Goal: Task Accomplishment & Management: Complete application form

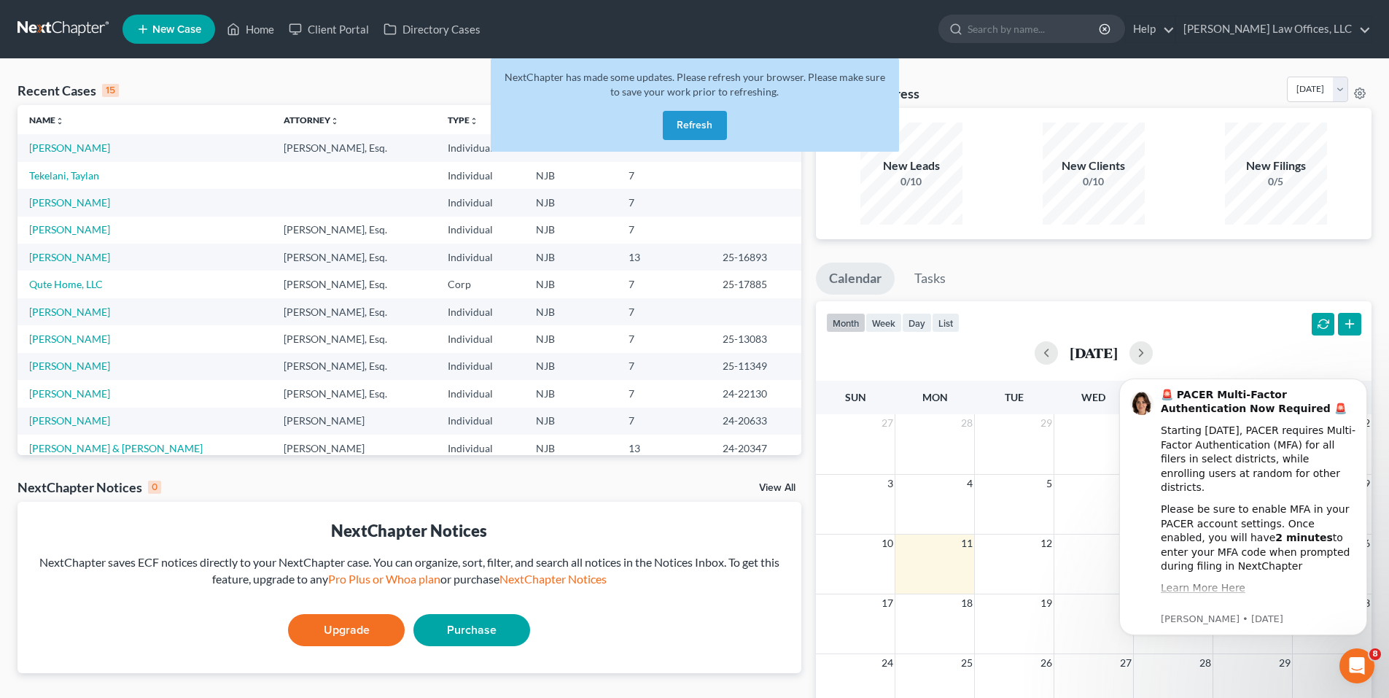
click at [689, 124] on button "Refresh" at bounding box center [695, 125] width 64 height 29
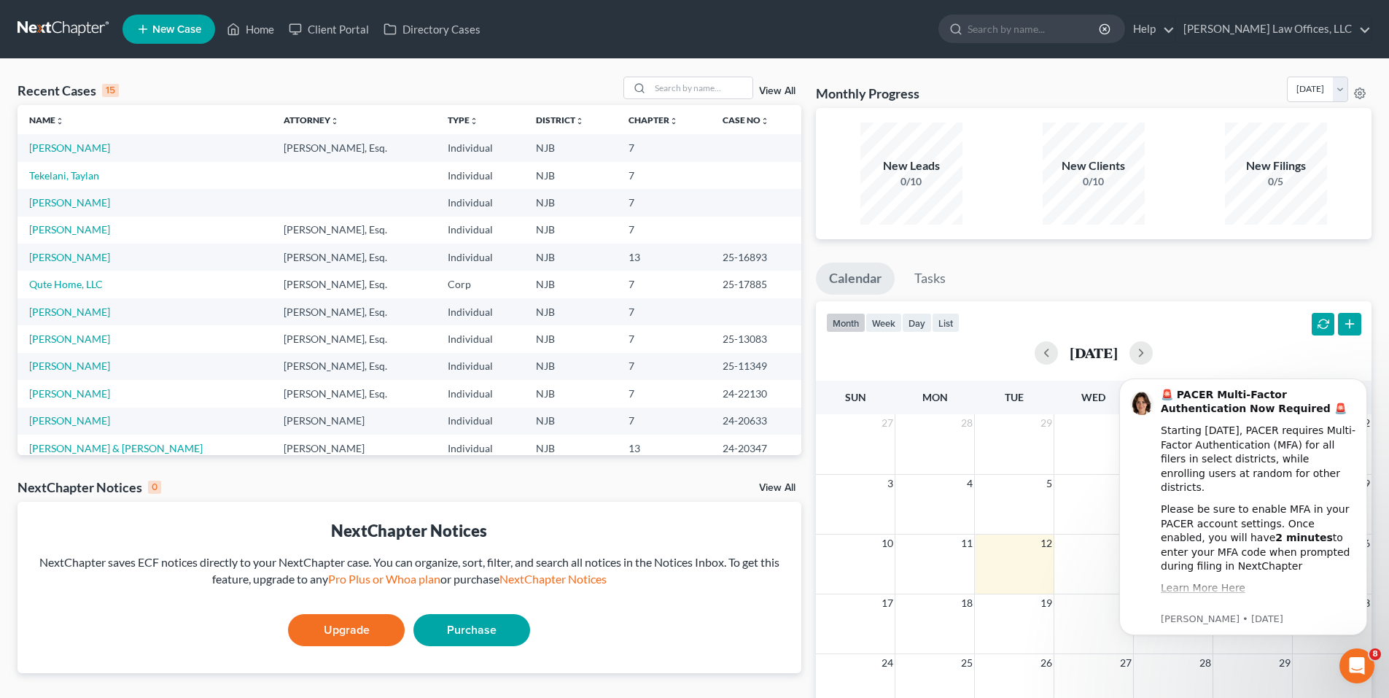
click at [180, 35] on span "New Case" at bounding box center [176, 29] width 49 height 11
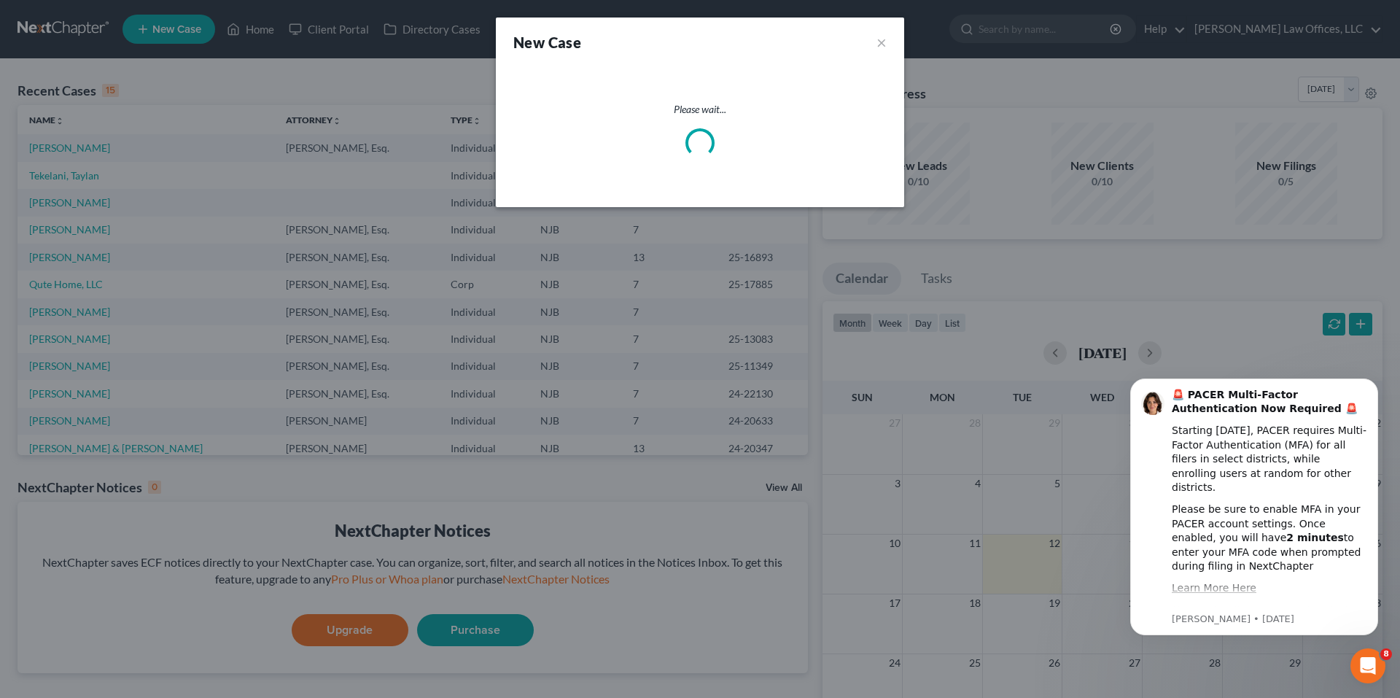
select select "51"
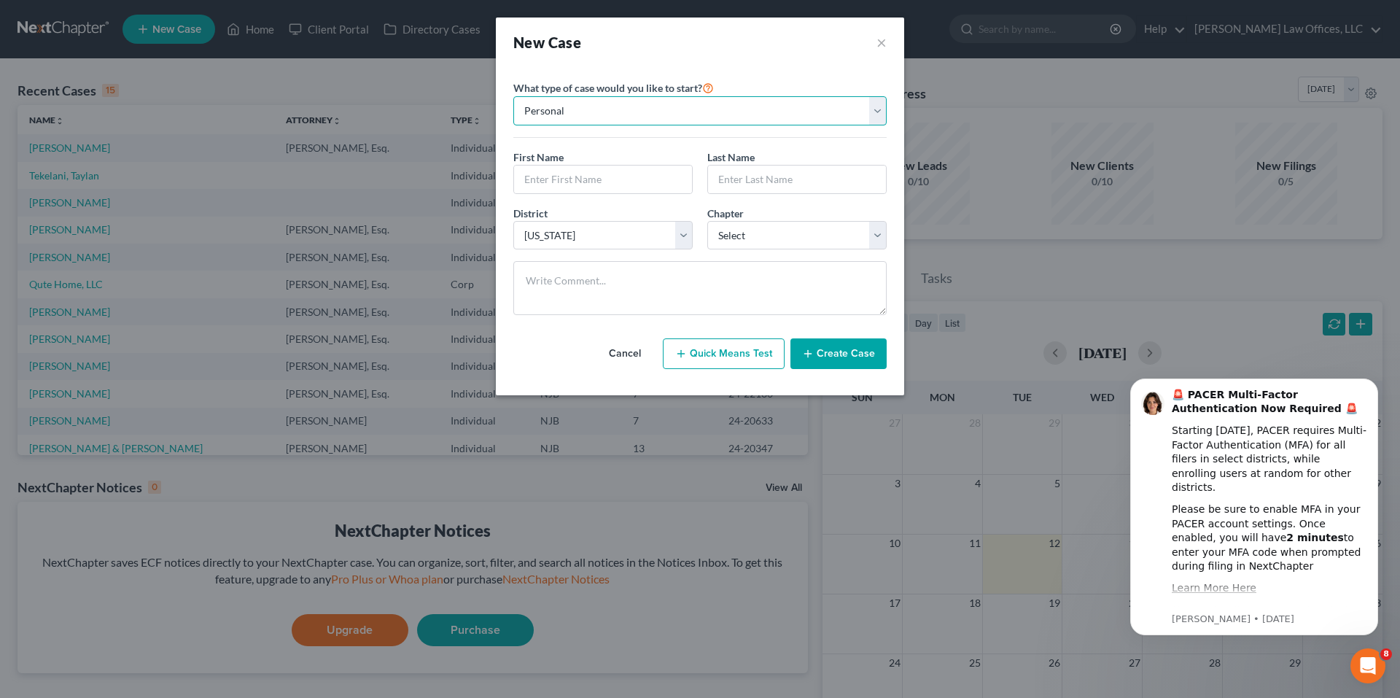
click at [641, 111] on select "Personal Business" at bounding box center [699, 110] width 373 height 29
click at [513, 96] on select "Personal Business" at bounding box center [699, 110] width 373 height 29
click at [591, 179] on input "text" at bounding box center [603, 179] width 178 height 28
click at [628, 171] on input "text" at bounding box center [603, 179] width 178 height 28
type input "Giovanni"
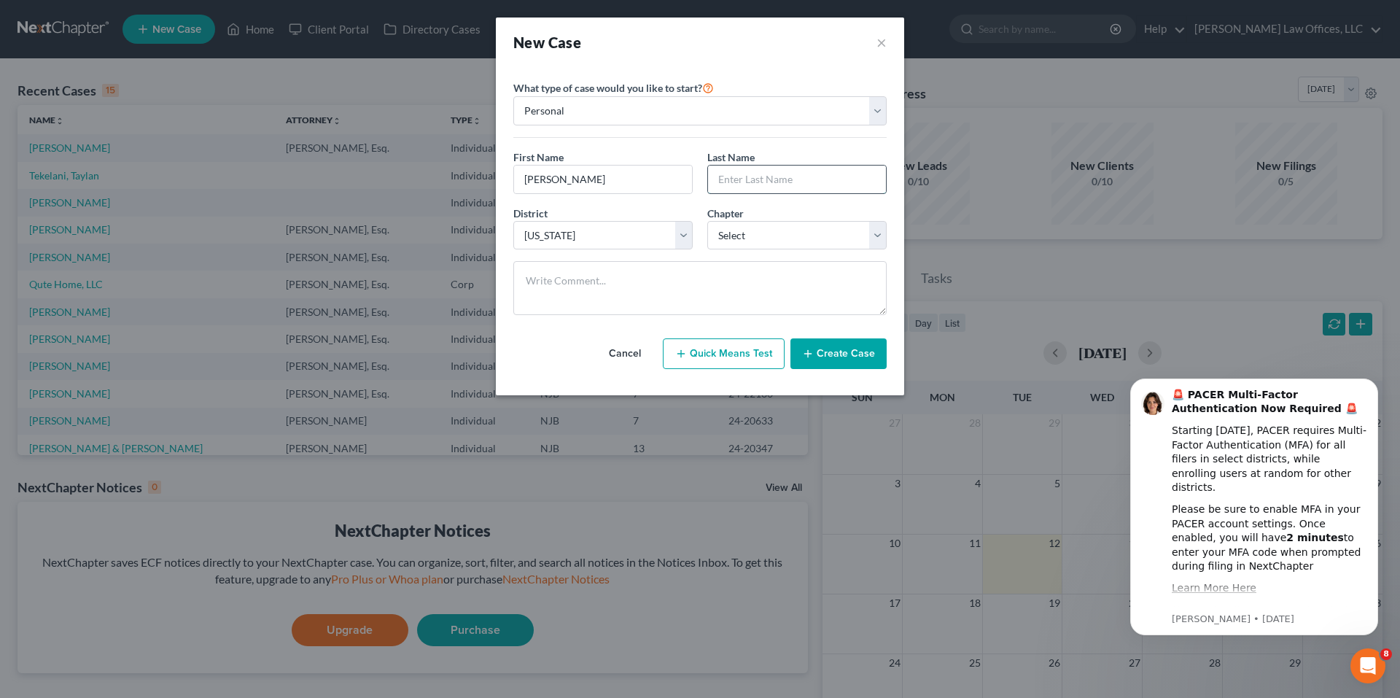
click at [852, 178] on input "text" at bounding box center [797, 179] width 178 height 28
type input "Grajales"
click at [859, 239] on select "Select 7 11 12 13" at bounding box center [796, 235] width 179 height 29
click at [1192, 163] on div "New Case × Please select case type * Bankruptcy Bankruptcy What type of case wo…" at bounding box center [700, 349] width 1400 height 698
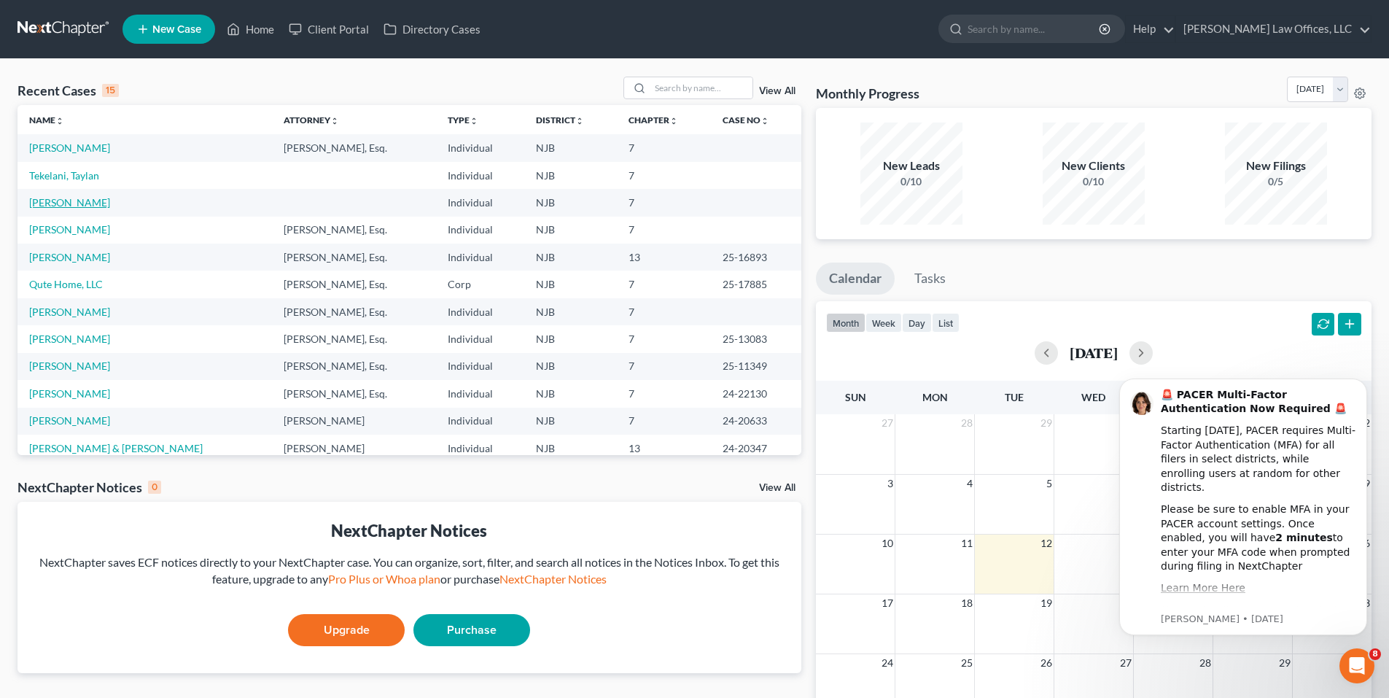
click at [85, 206] on link "Rosario, Rafael" at bounding box center [69, 202] width 81 height 12
click at [186, 39] on link "New Case" at bounding box center [168, 29] width 93 height 29
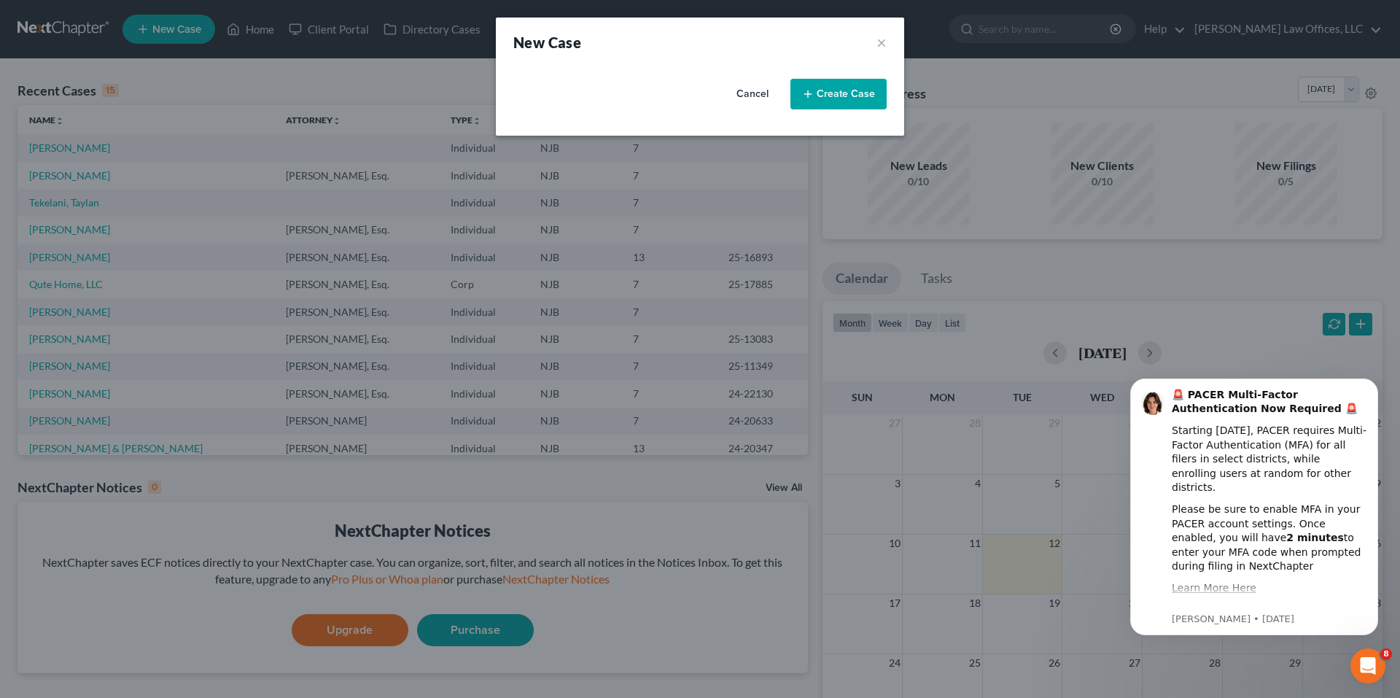
select select "51"
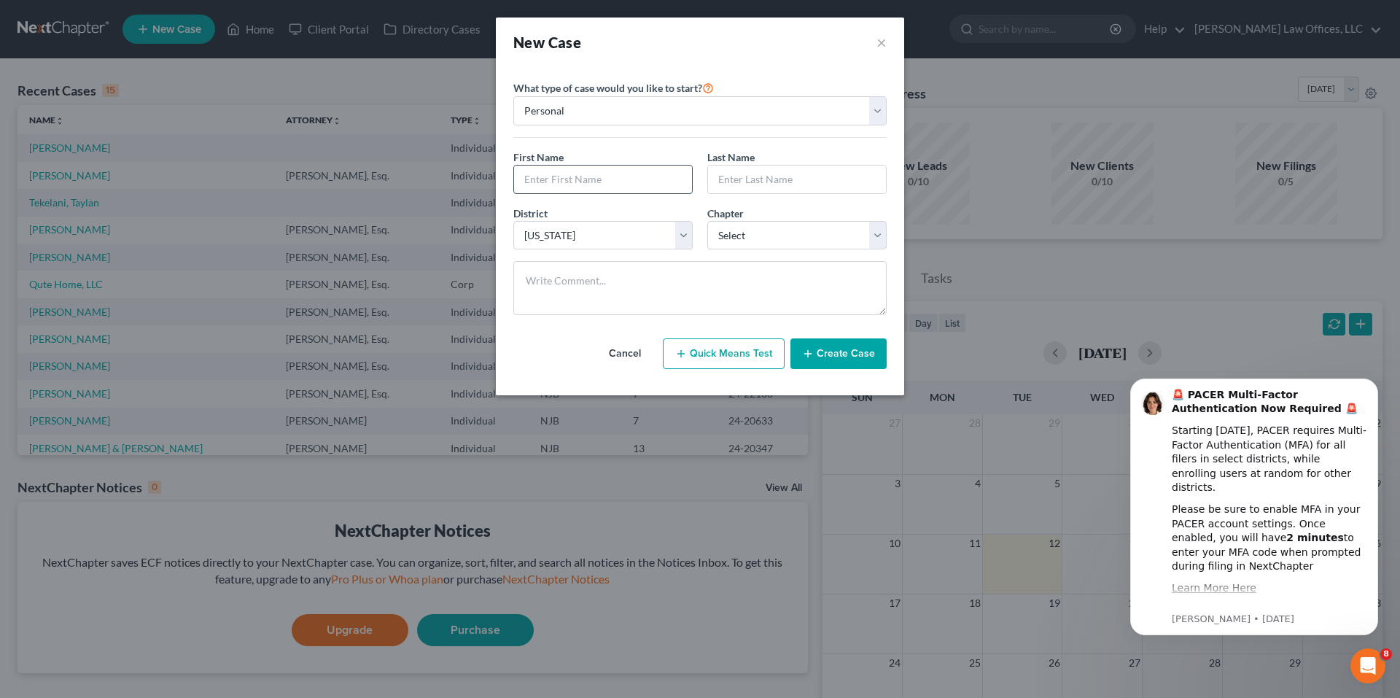
click at [585, 185] on input "text" at bounding box center [603, 179] width 178 height 28
type input "Giovanni"
type input "Grajales"
click at [787, 235] on select "Select 7 11 12 13" at bounding box center [796, 235] width 179 height 29
select select "3"
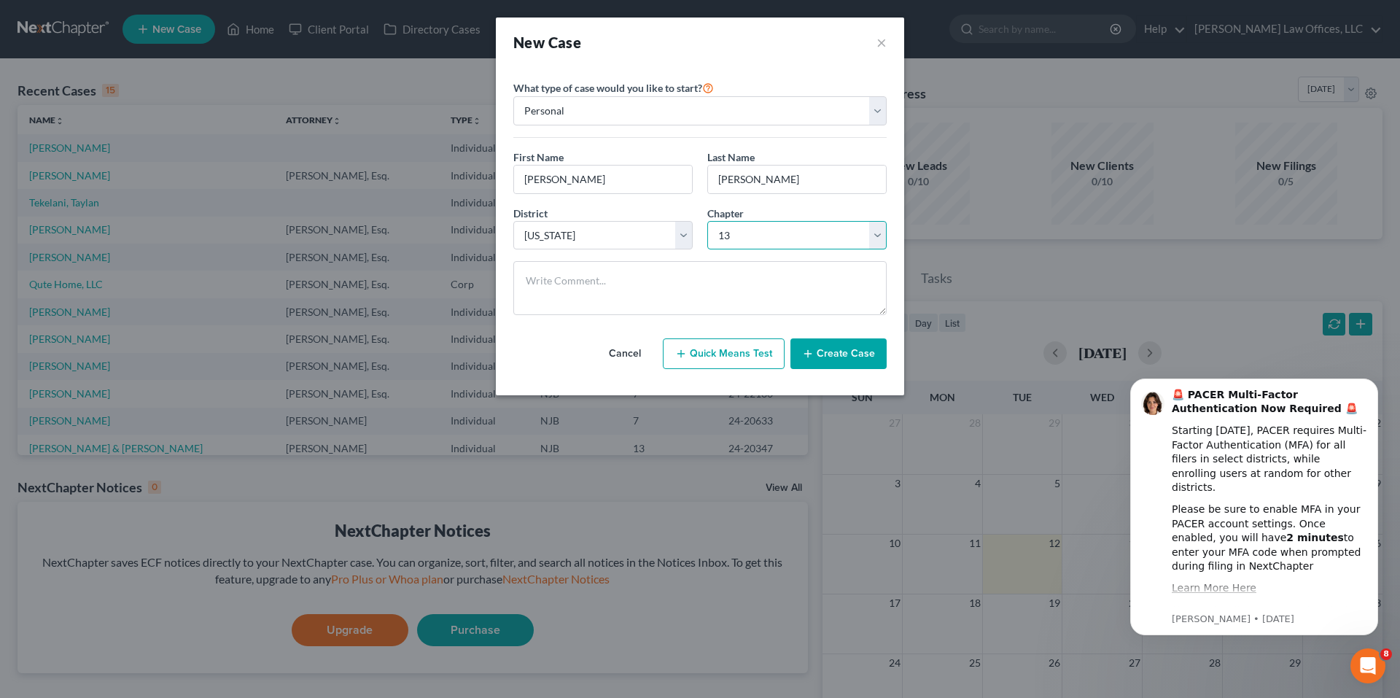
click at [707, 221] on select "Select 7 11 12 13" at bounding box center [796, 235] width 179 height 29
click at [697, 284] on textarea at bounding box center [699, 288] width 373 height 54
type textarea "L"
type textarea "h"
type textarea "Has a property with his daughter"
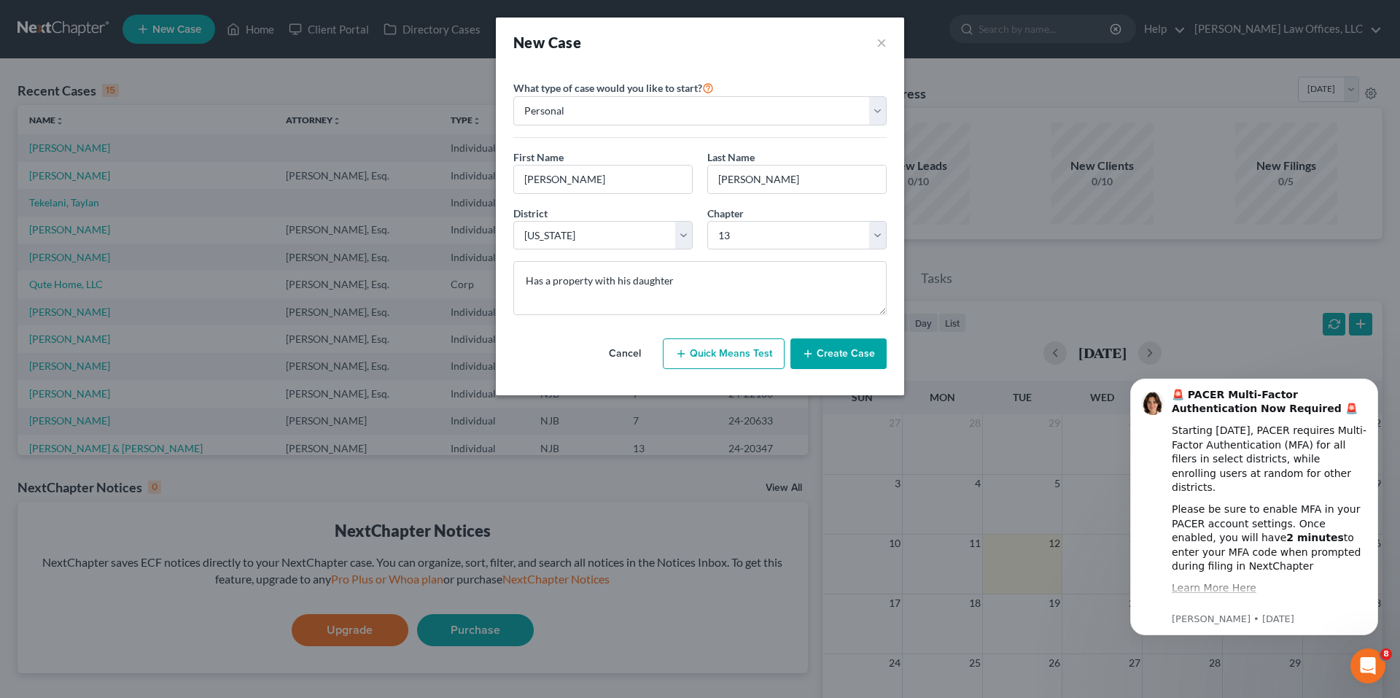
click at [817, 343] on button "Create Case" at bounding box center [838, 353] width 96 height 31
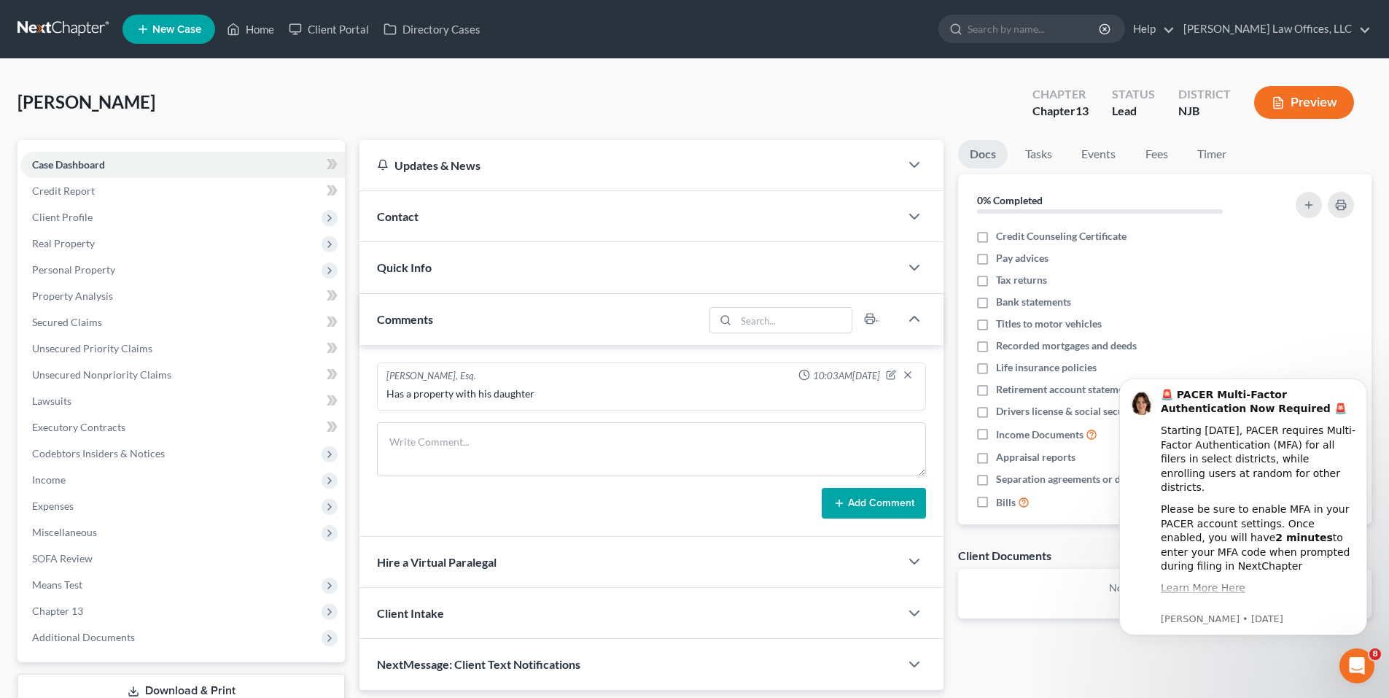
click at [456, 163] on div "Updates & News" at bounding box center [629, 164] width 505 height 15
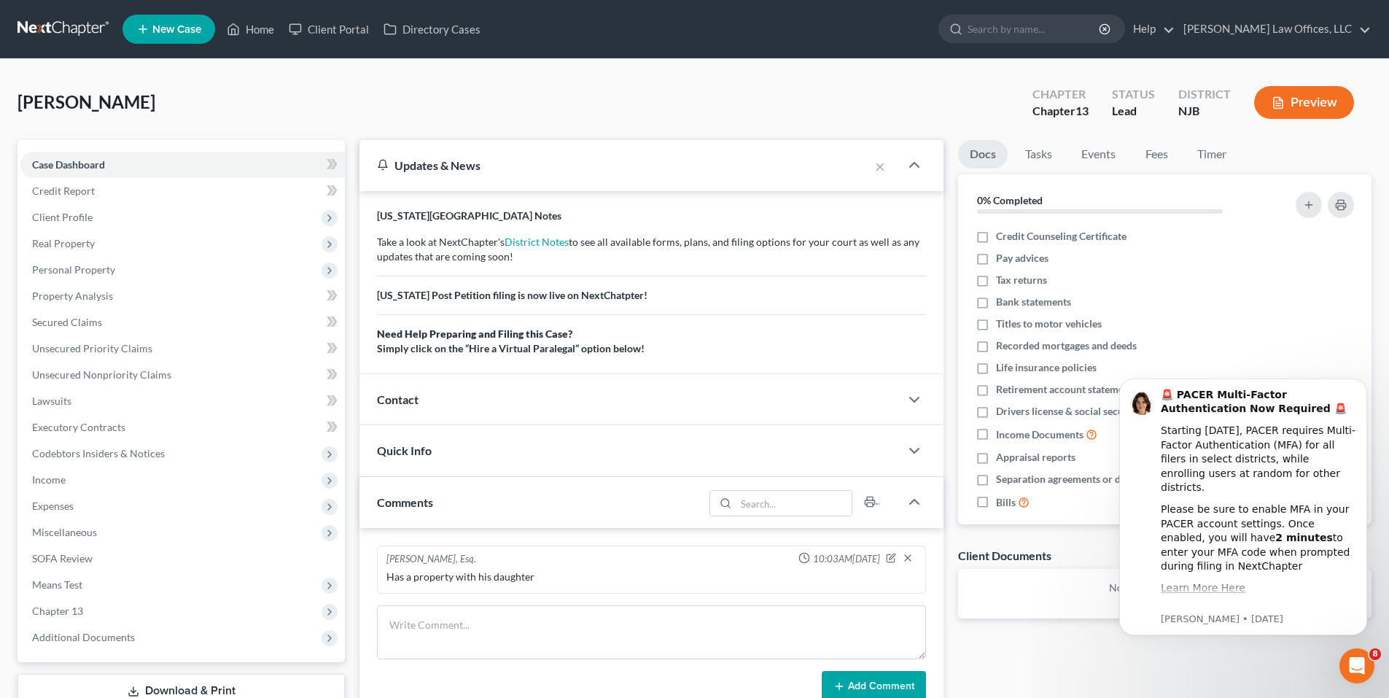
drag, startPoint x: 571, startPoint y: 163, endPoint x: 550, endPoint y: 235, distance: 74.7
click at [572, 163] on div "Updates & News" at bounding box center [614, 164] width 475 height 15
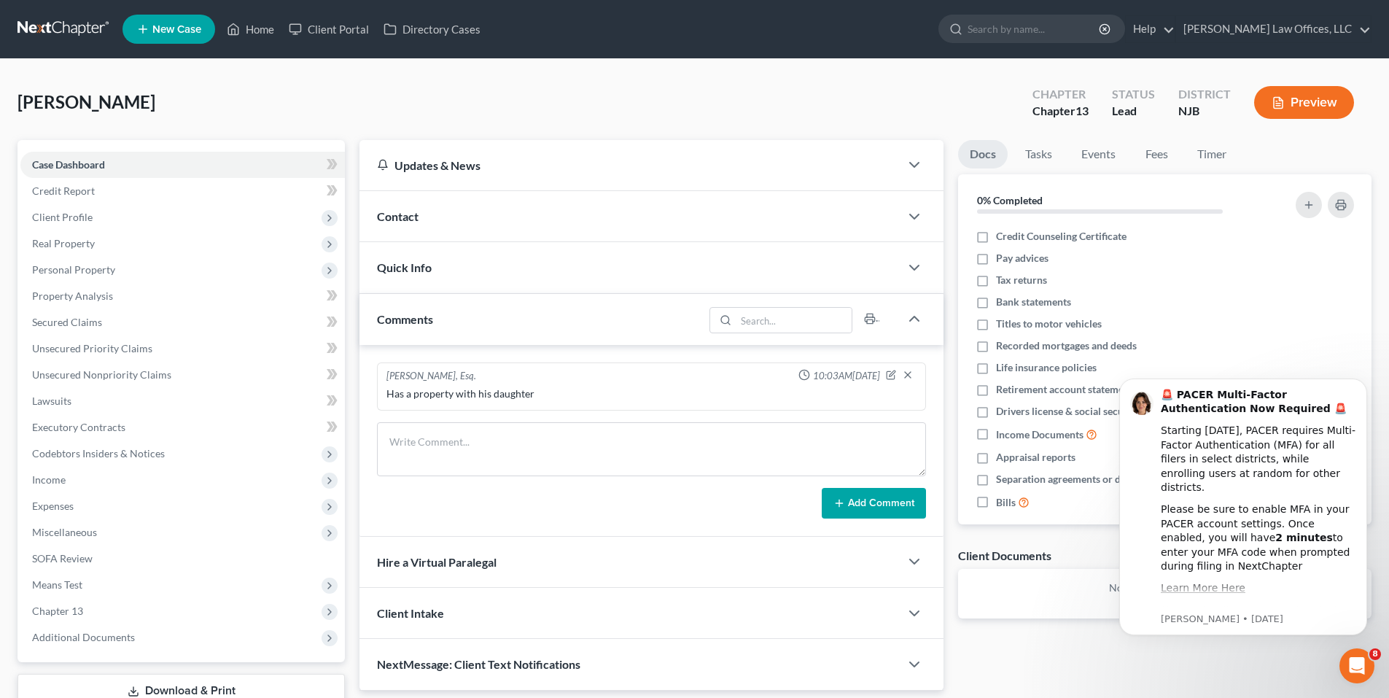
click at [526, 278] on div "Quick Info" at bounding box center [629, 267] width 540 height 50
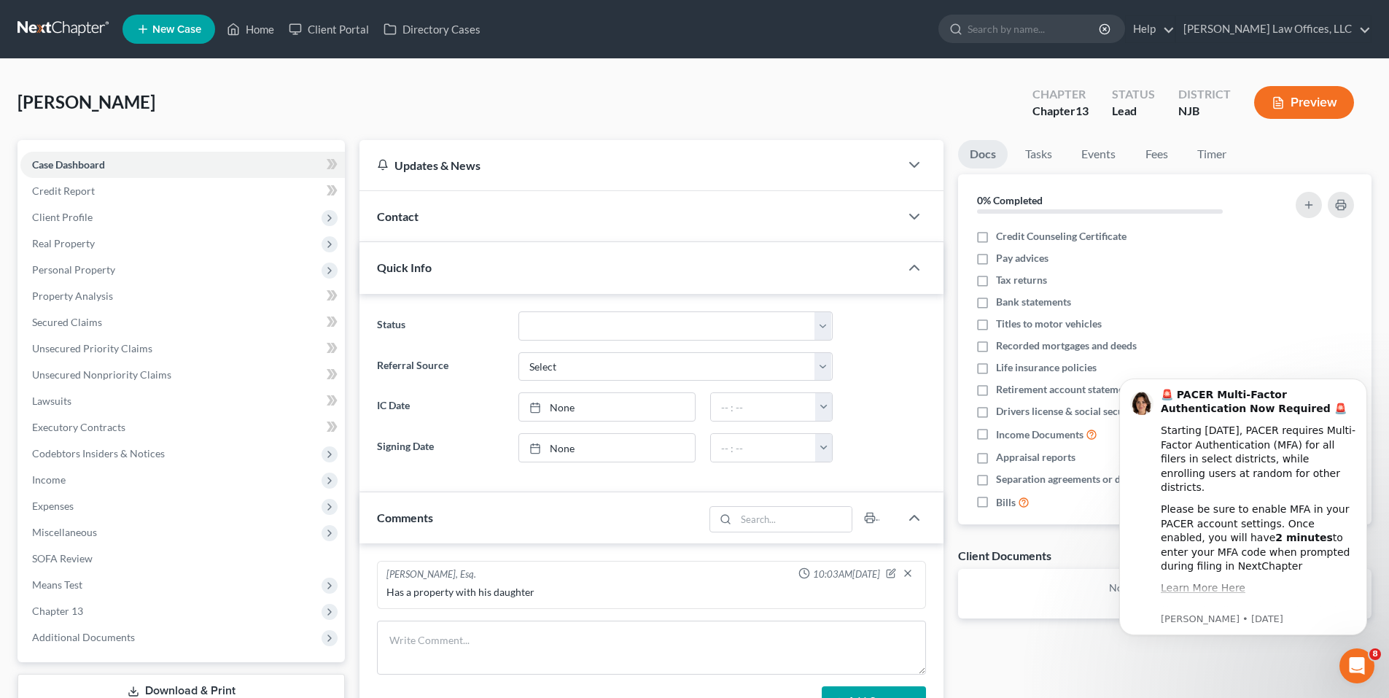
click at [550, 279] on div "Quick Info" at bounding box center [629, 267] width 540 height 50
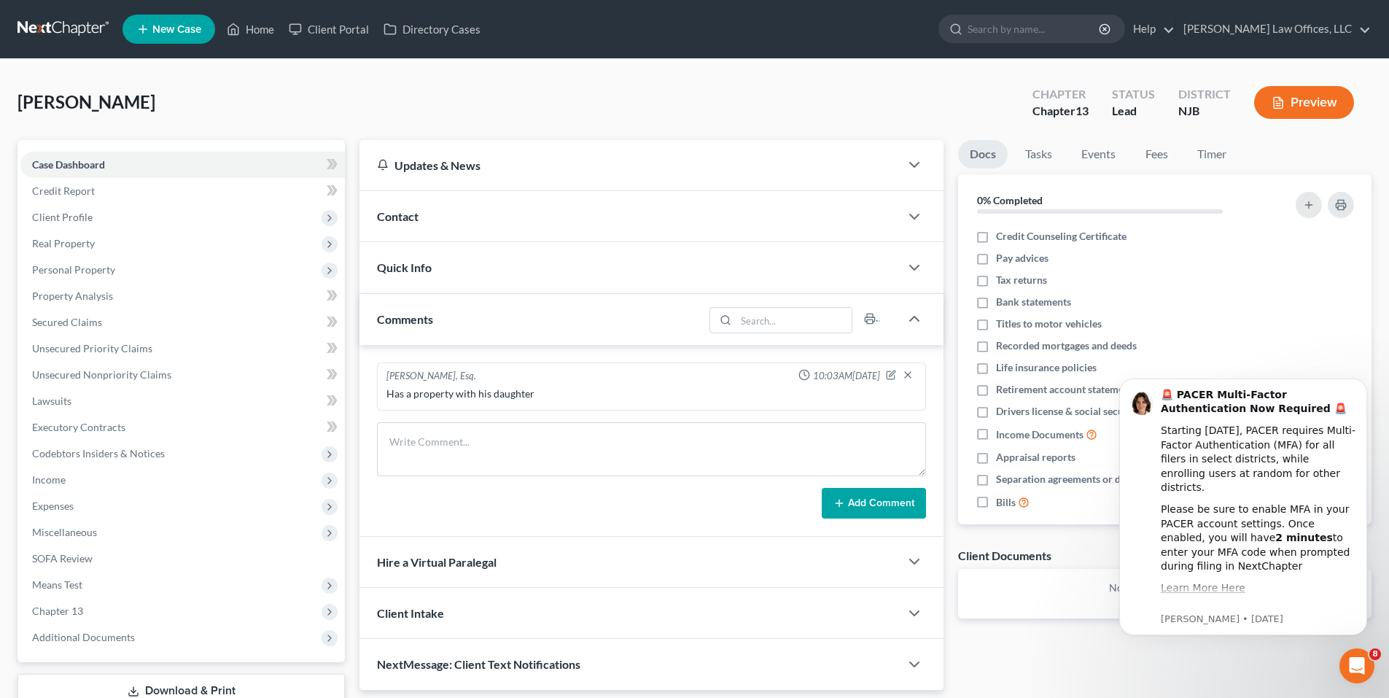
click at [526, 229] on div "Contact" at bounding box center [629, 216] width 540 height 50
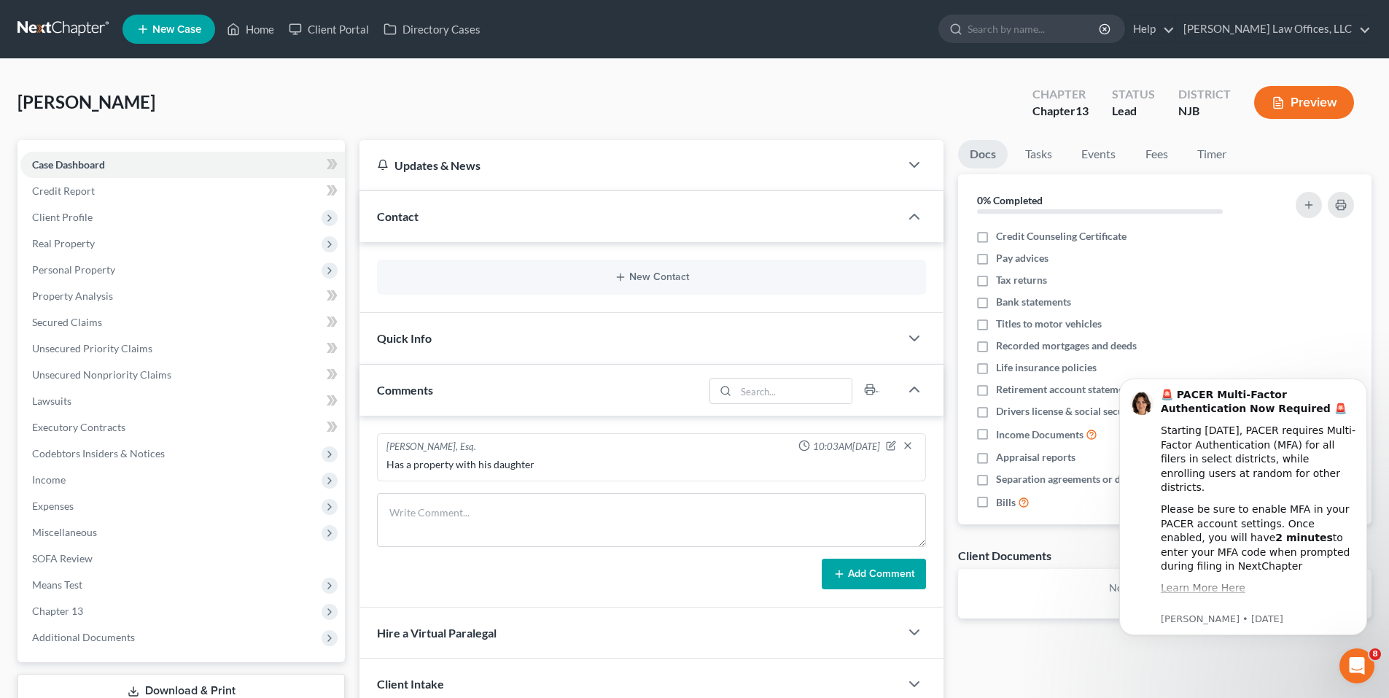
click at [526, 229] on div "Contact" at bounding box center [629, 216] width 540 height 50
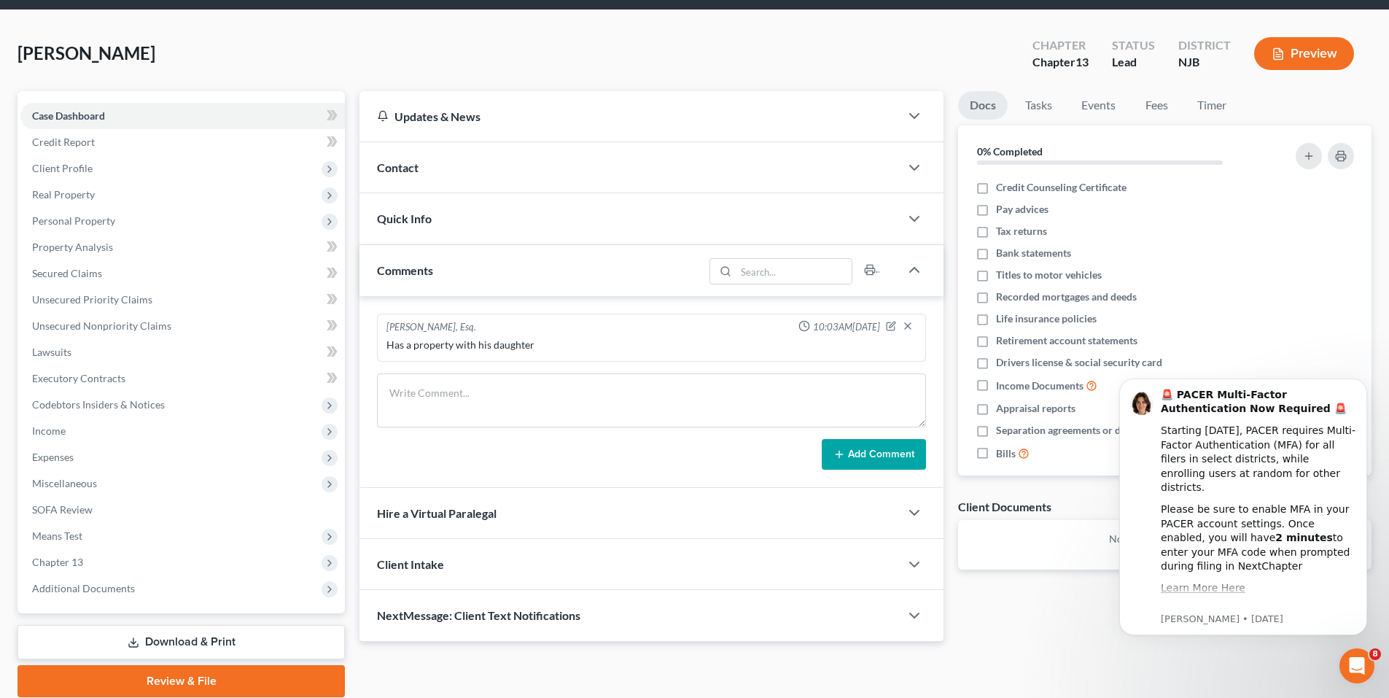
scroll to position [104, 0]
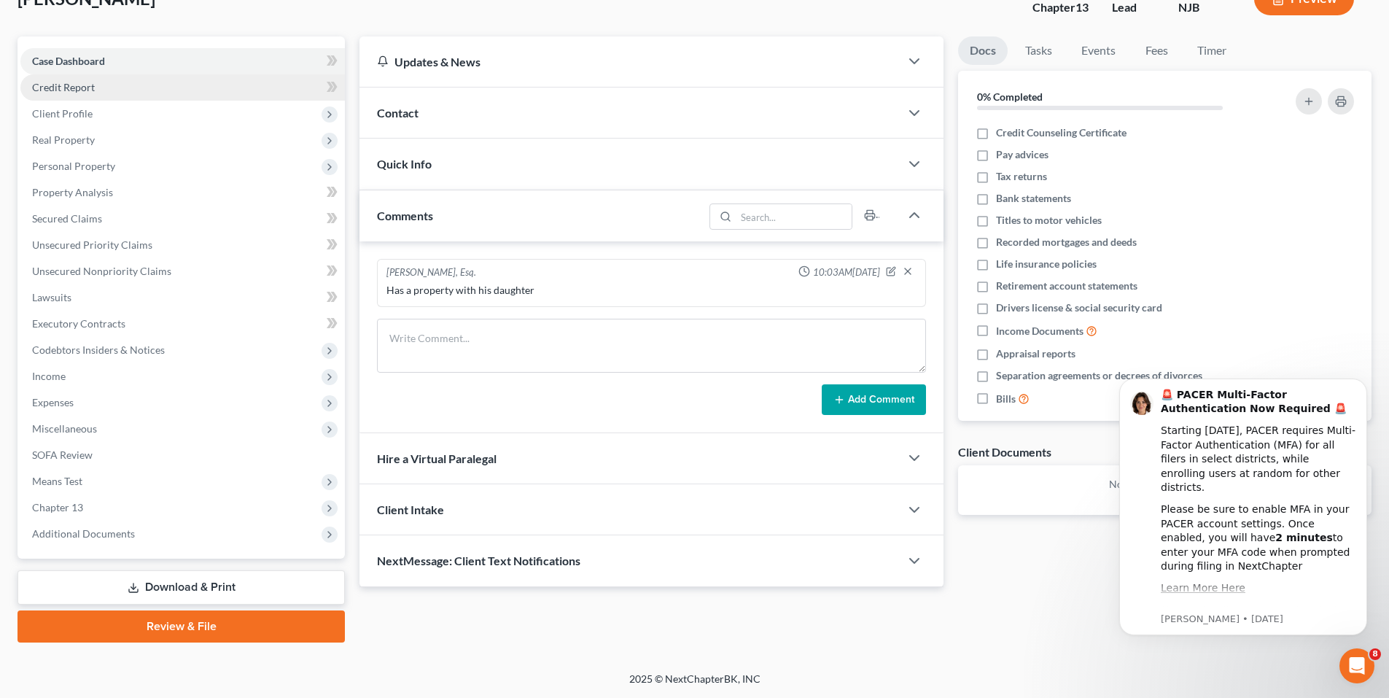
click at [234, 83] on link "Credit Report" at bounding box center [182, 87] width 324 height 26
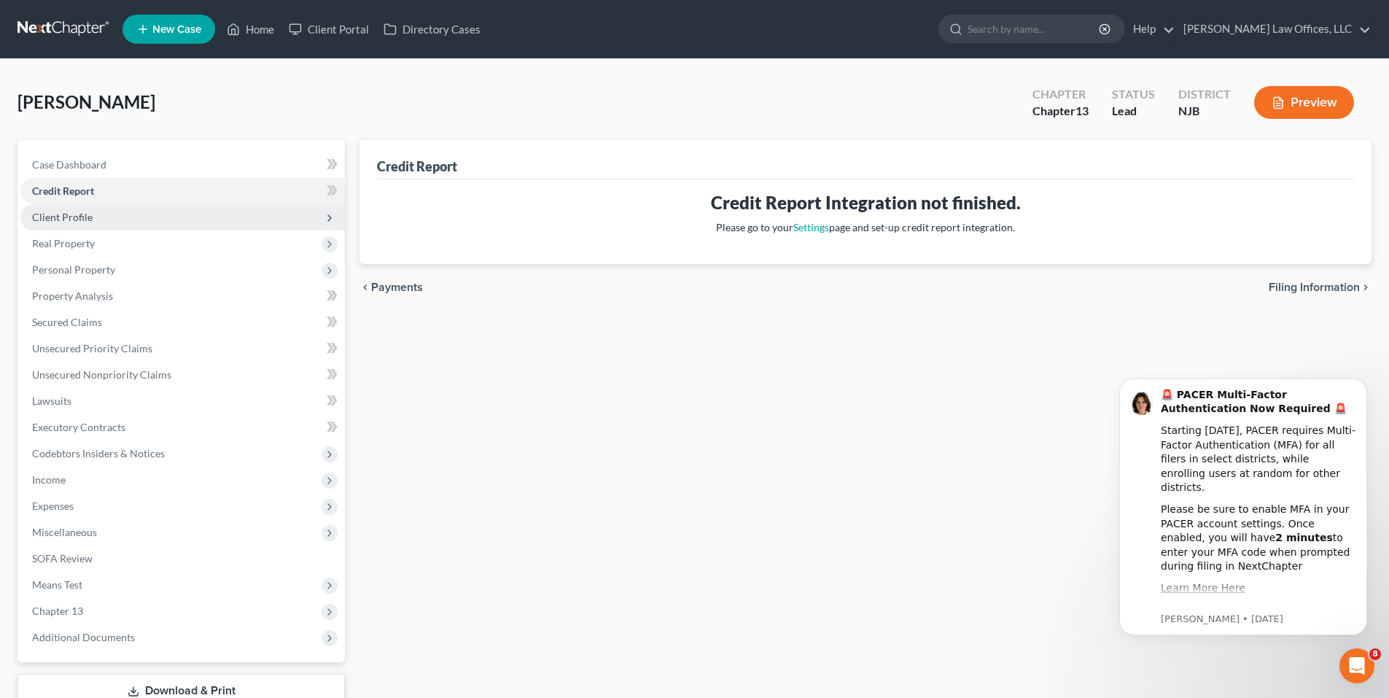
click at [205, 219] on span "Client Profile" at bounding box center [182, 217] width 324 height 26
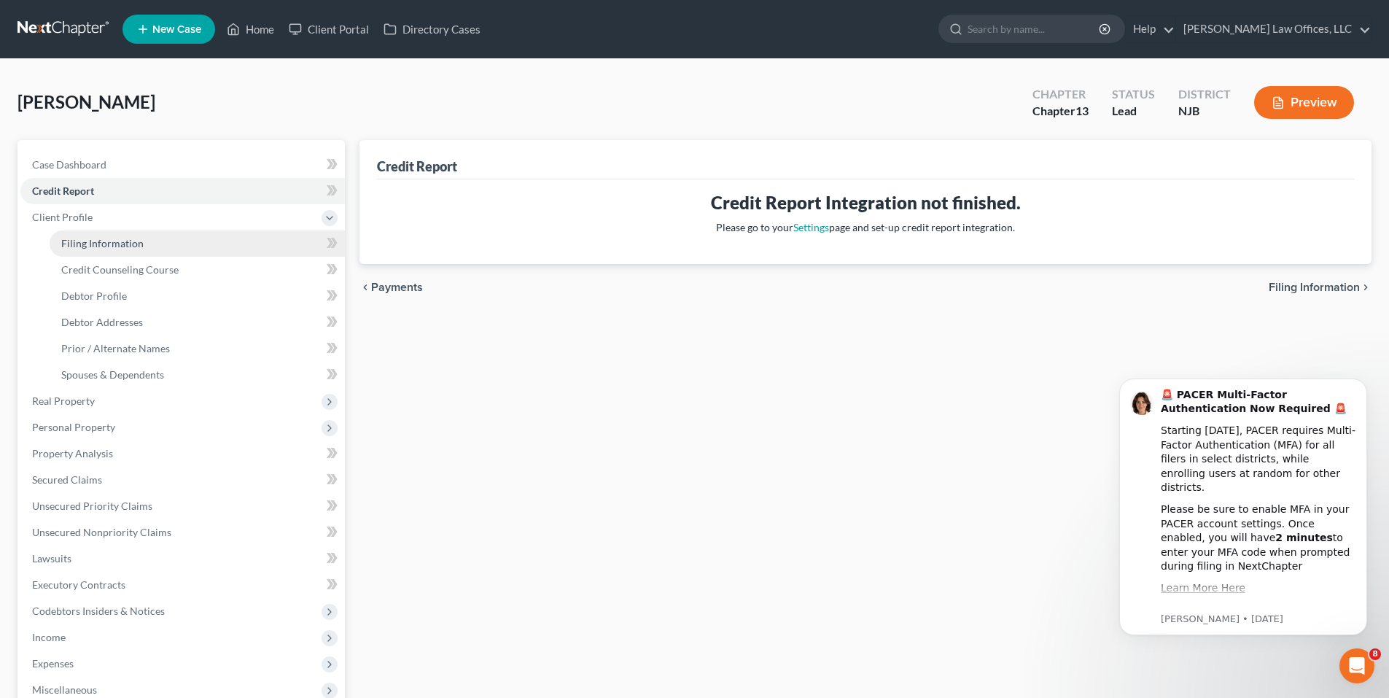
click at [192, 238] on link "Filing Information" at bounding box center [197, 243] width 295 height 26
select select "1"
select select "0"
select select "3"
select select "51"
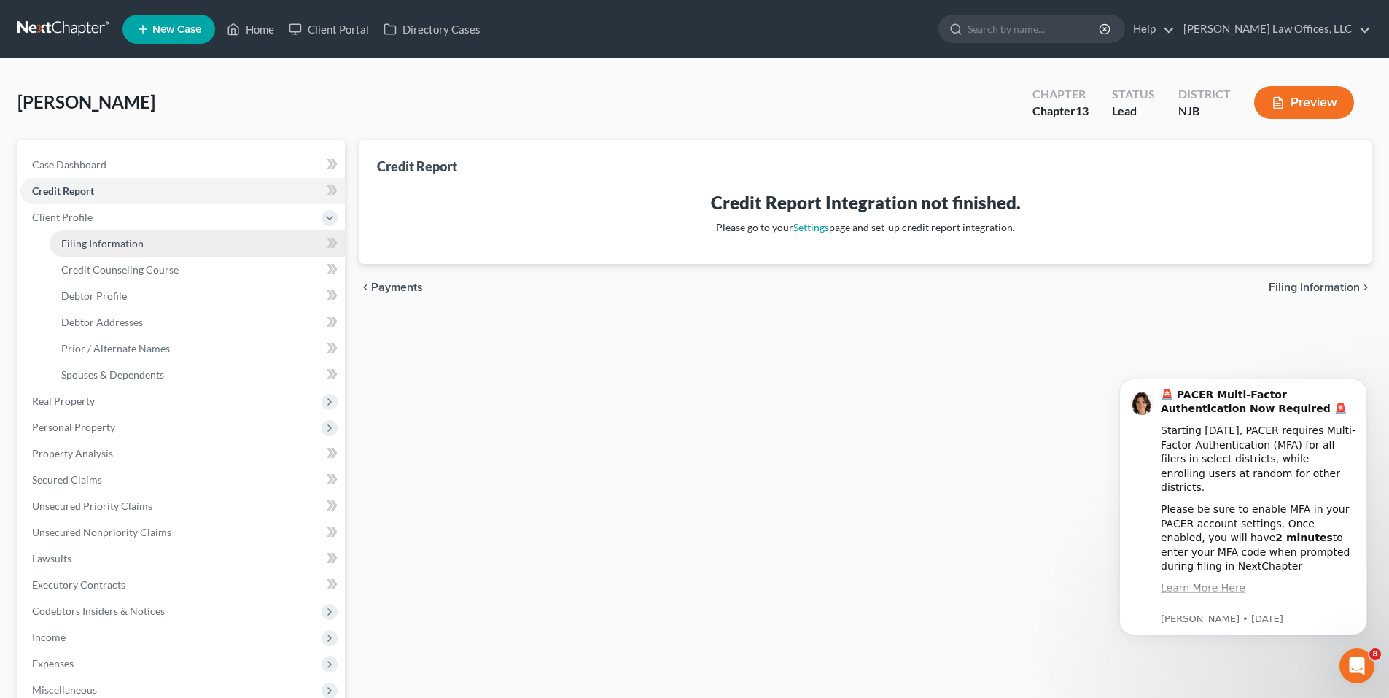
select select "33"
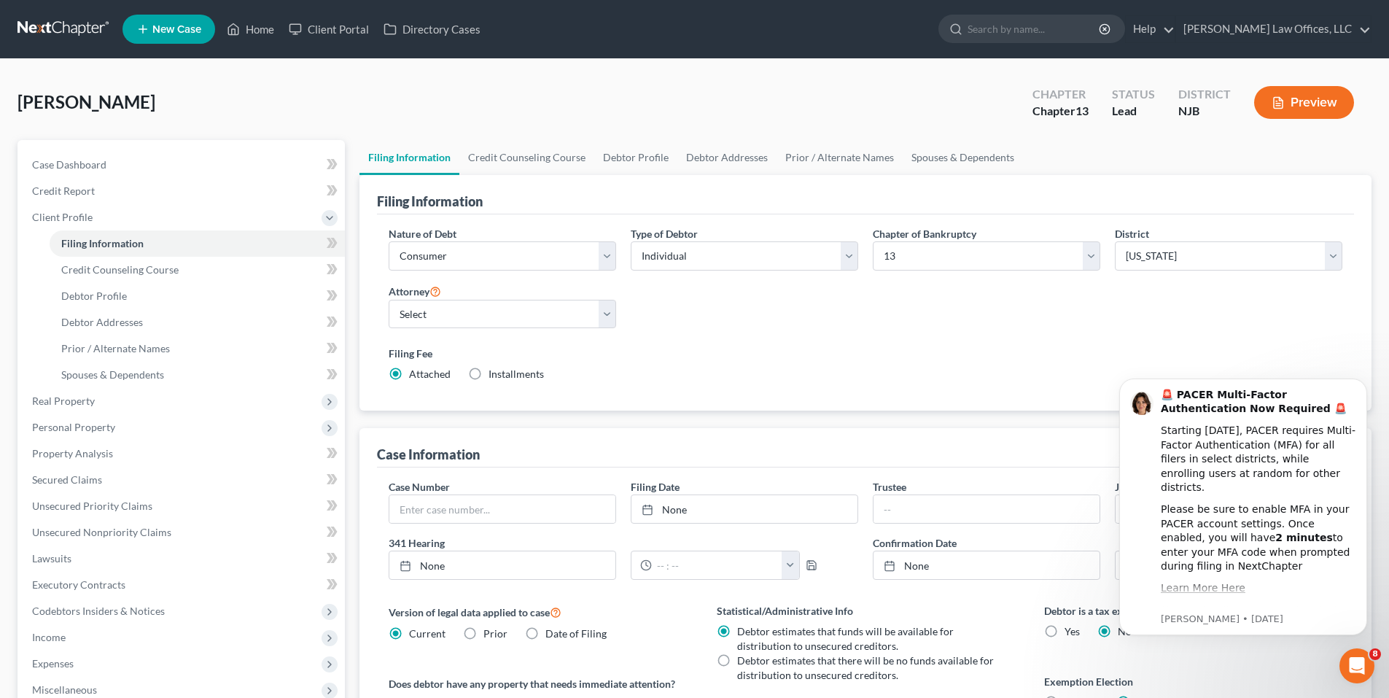
click at [902, 272] on div "Chapter of Bankruptcy Select 7 11 12 13" at bounding box center [986, 254] width 242 height 56
click at [907, 265] on select "Select 7 11 12 13" at bounding box center [986, 255] width 227 height 29
click at [800, 361] on label "Filing Fee" at bounding box center [865, 353] width 953 height 15
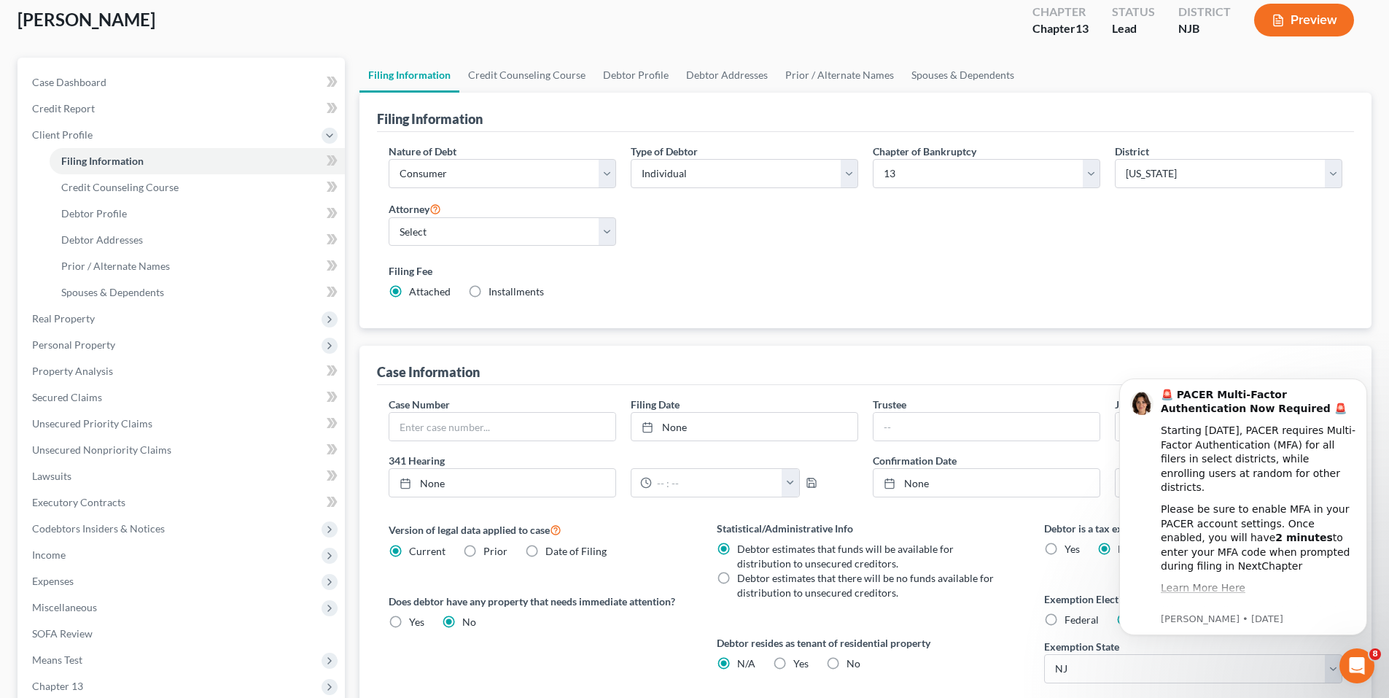
scroll to position [146, 0]
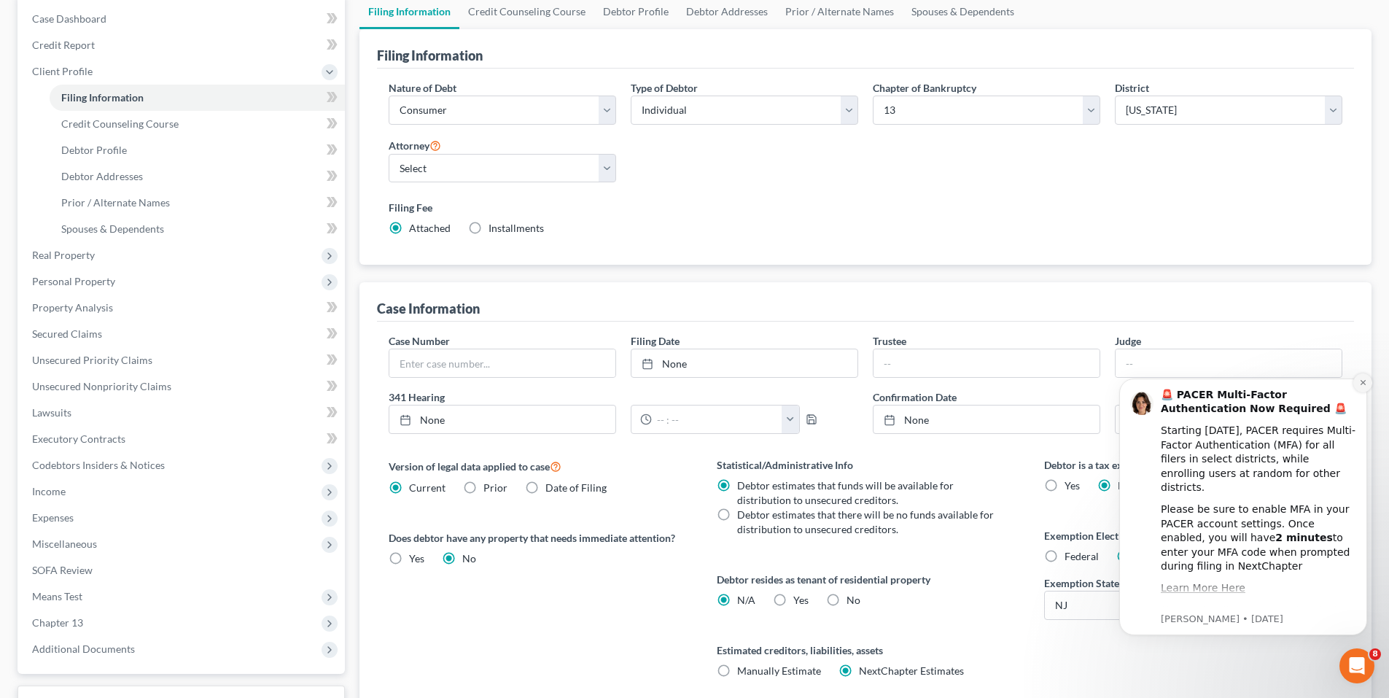
click at [1367, 383] on button "Dismiss notification" at bounding box center [1362, 382] width 19 height 19
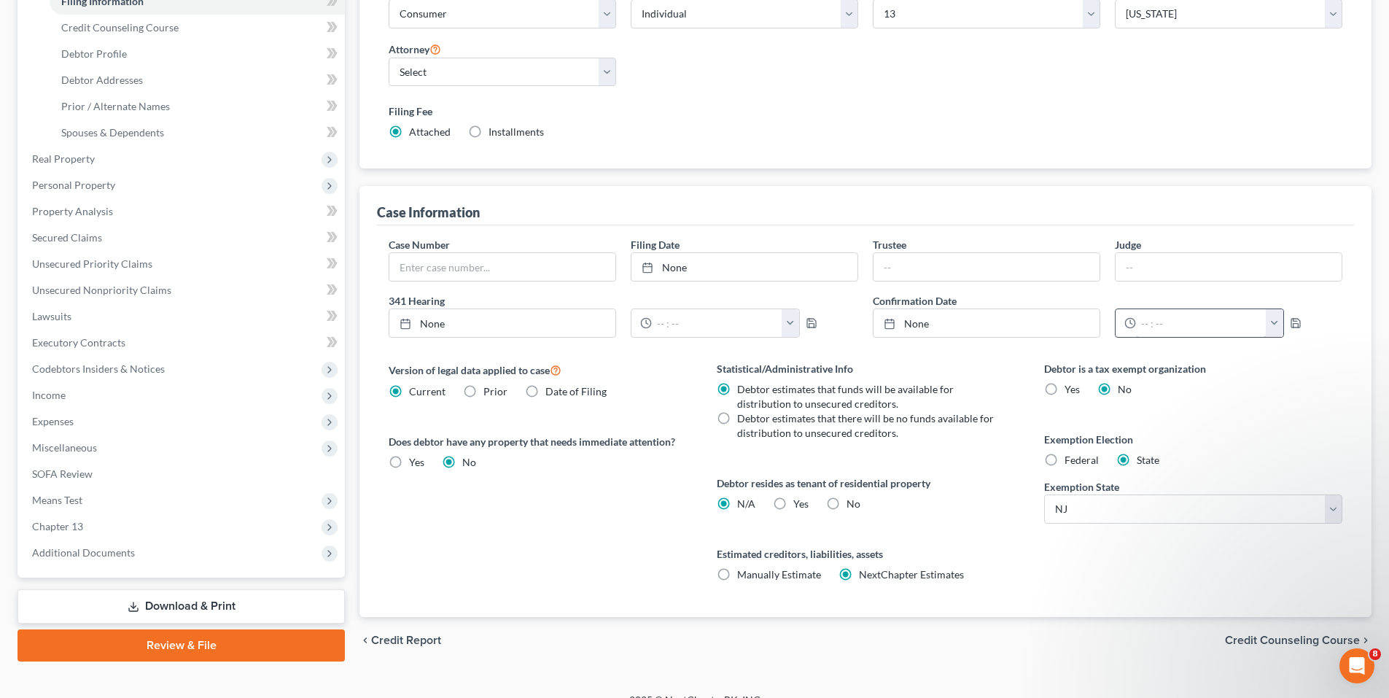
scroll to position [263, 0]
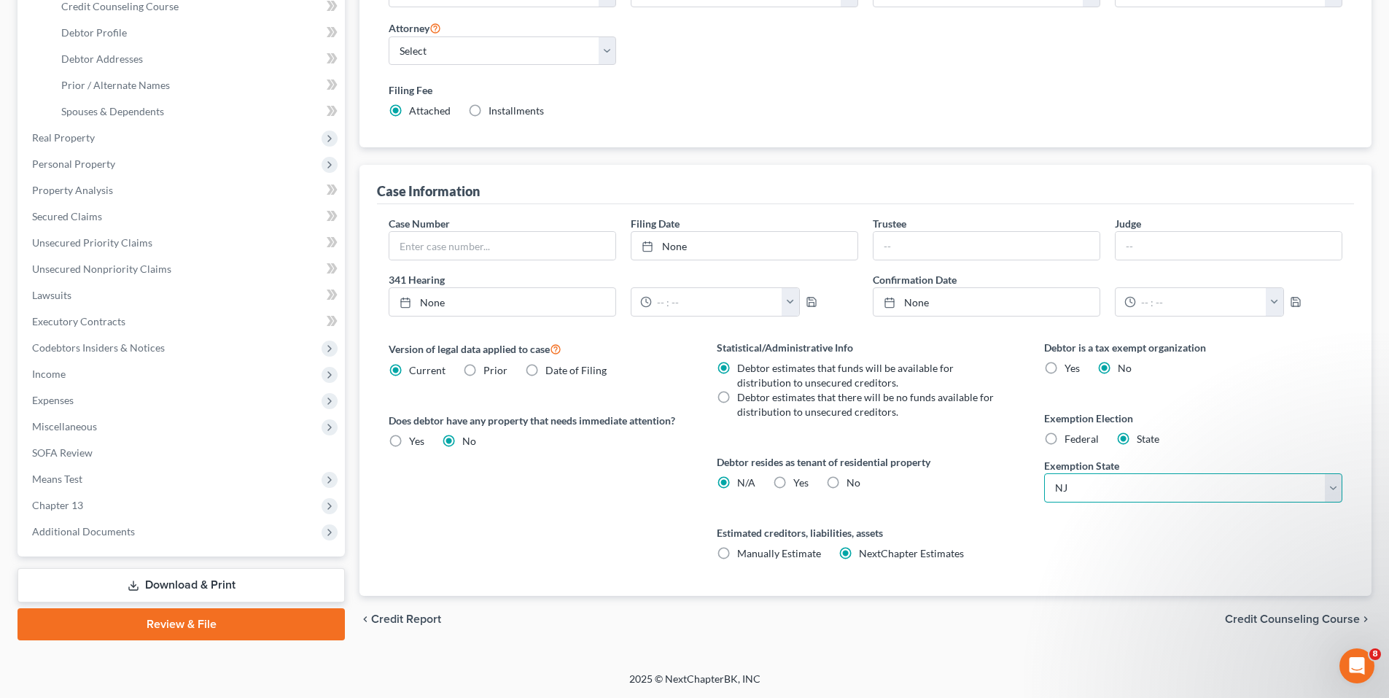
click at [1075, 482] on select "State AL AK AR AZ CA CO CT DE DC FL GA GU HI ID IL IN IA KS KY LA ME MD MA MI M…" at bounding box center [1193, 487] width 298 height 29
click at [1044, 473] on select "State AL AK AR AZ CA CO CT DE DC FL GA GU HI ID IL IN IA KS KY LA ME MD MA MI M…" at bounding box center [1193, 487] width 298 height 29
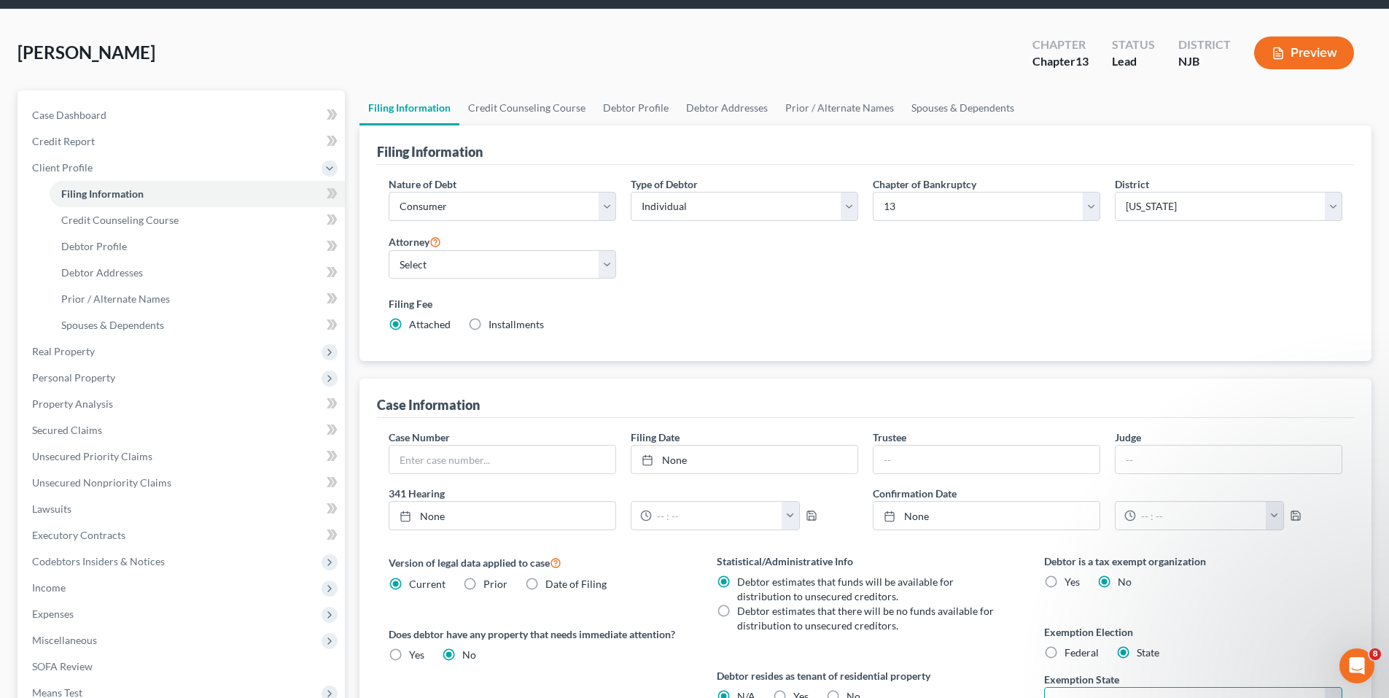
scroll to position [117, 0]
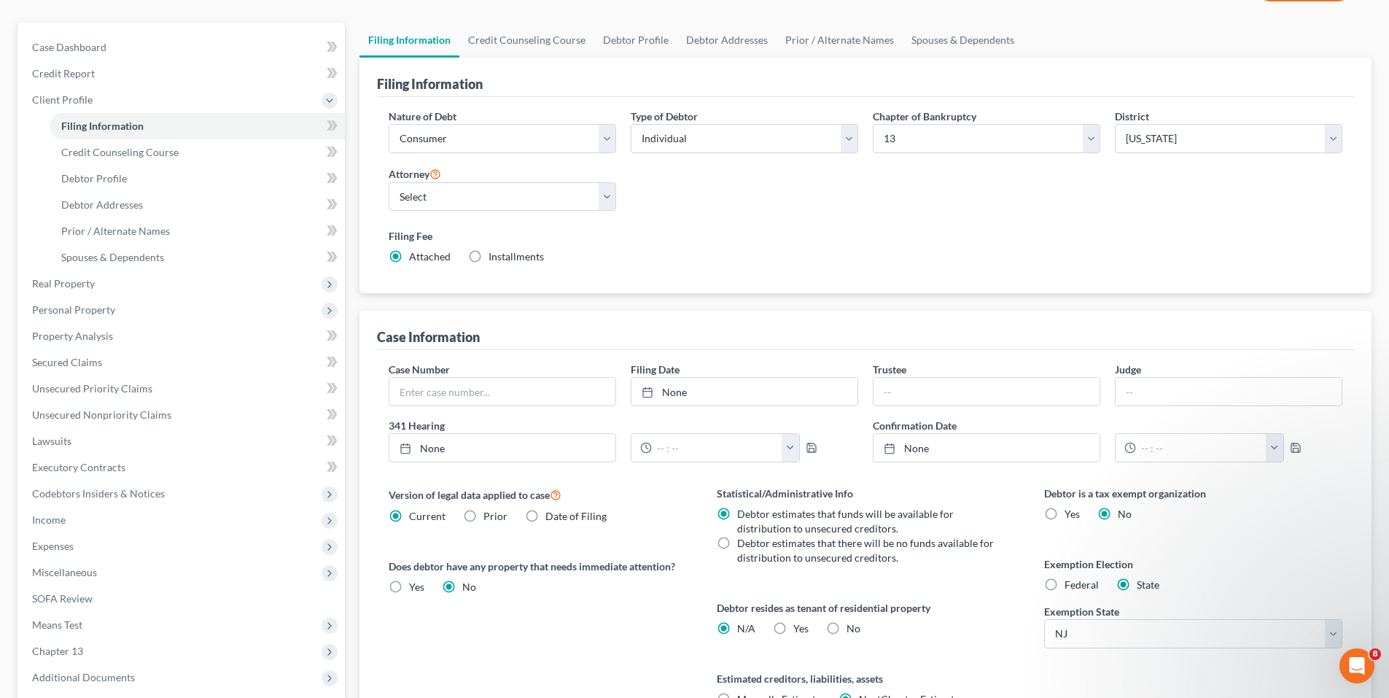
drag, startPoint x: 676, startPoint y: 245, endPoint x: 660, endPoint y: 260, distance: 21.1
drag, startPoint x: 660, startPoint y: 260, endPoint x: 551, endPoint y: 308, distance: 119.8
click at [551, 308] on div "Filing Information Nature of Debt Select Business Consumer Other Nature of Busi…" at bounding box center [865, 400] width 1012 height 684
click at [120, 157] on span "Credit Counseling Course" at bounding box center [119, 152] width 117 height 12
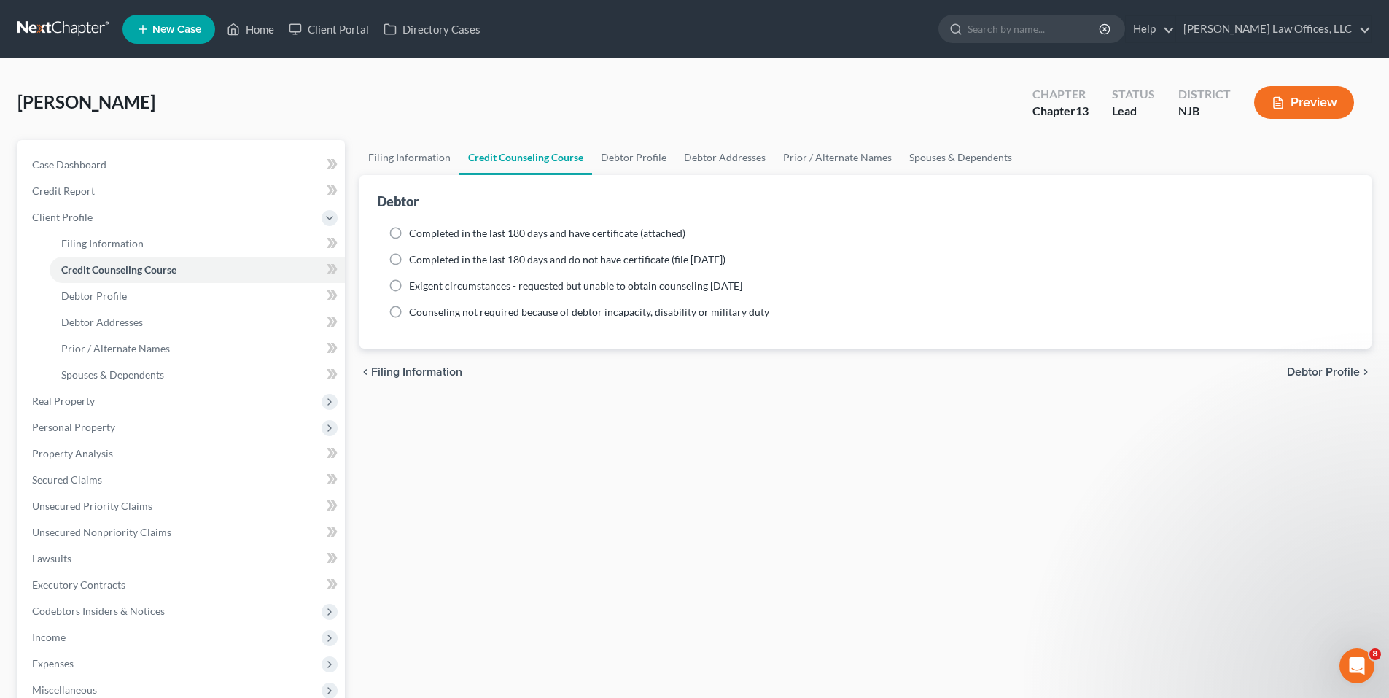
scroll to position [73, 0]
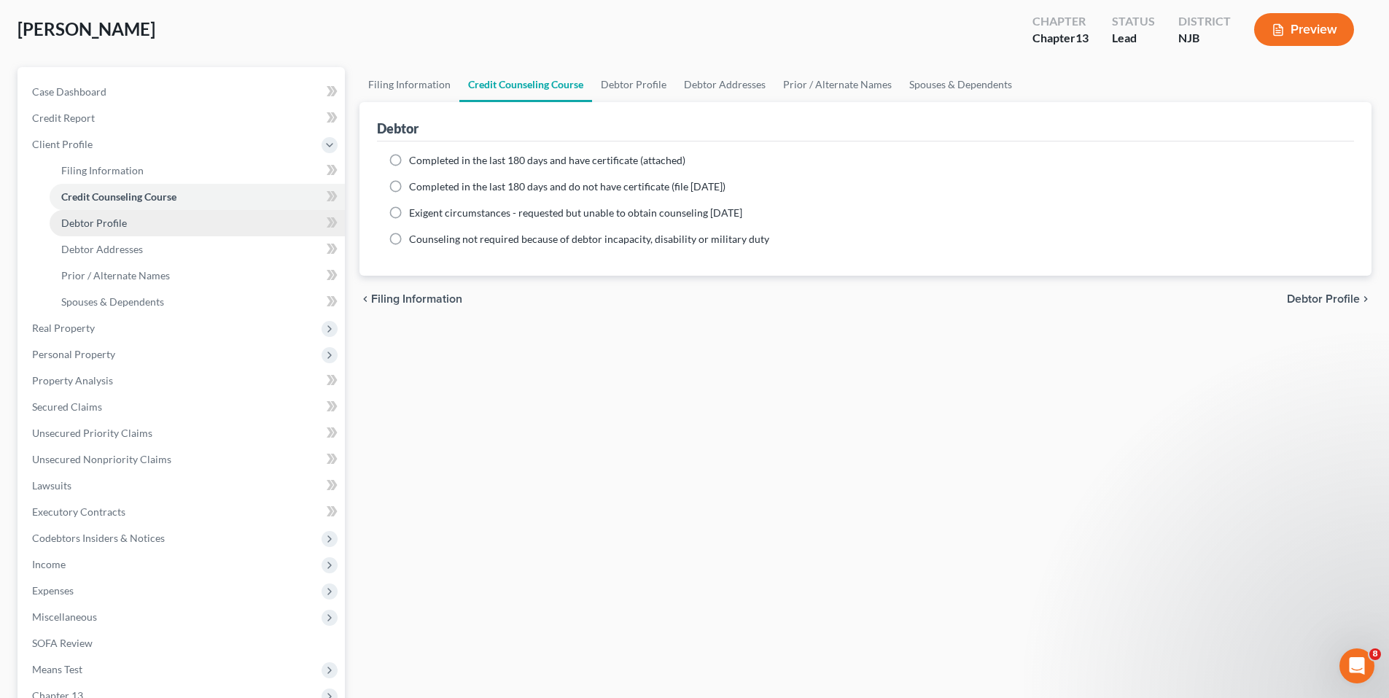
click at [133, 216] on link "Debtor Profile" at bounding box center [197, 223] width 295 height 26
select select "0"
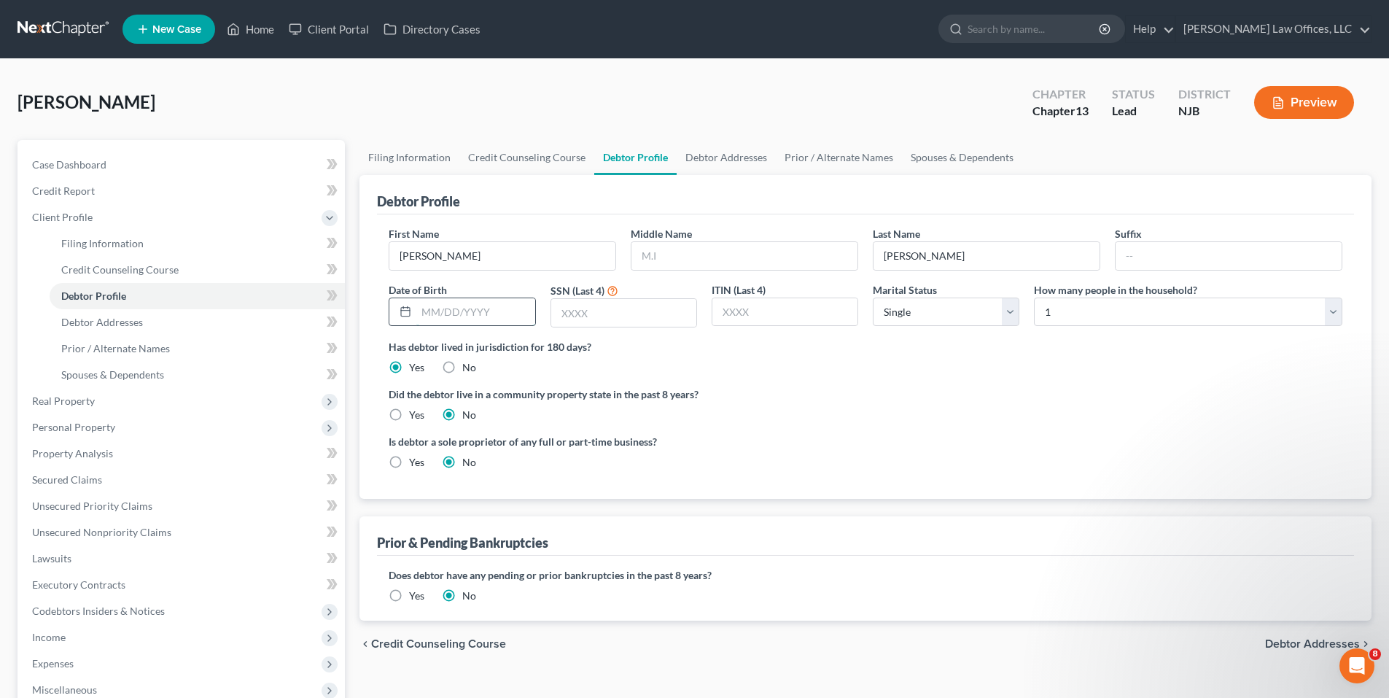
click at [460, 317] on input "text" at bounding box center [475, 312] width 118 height 28
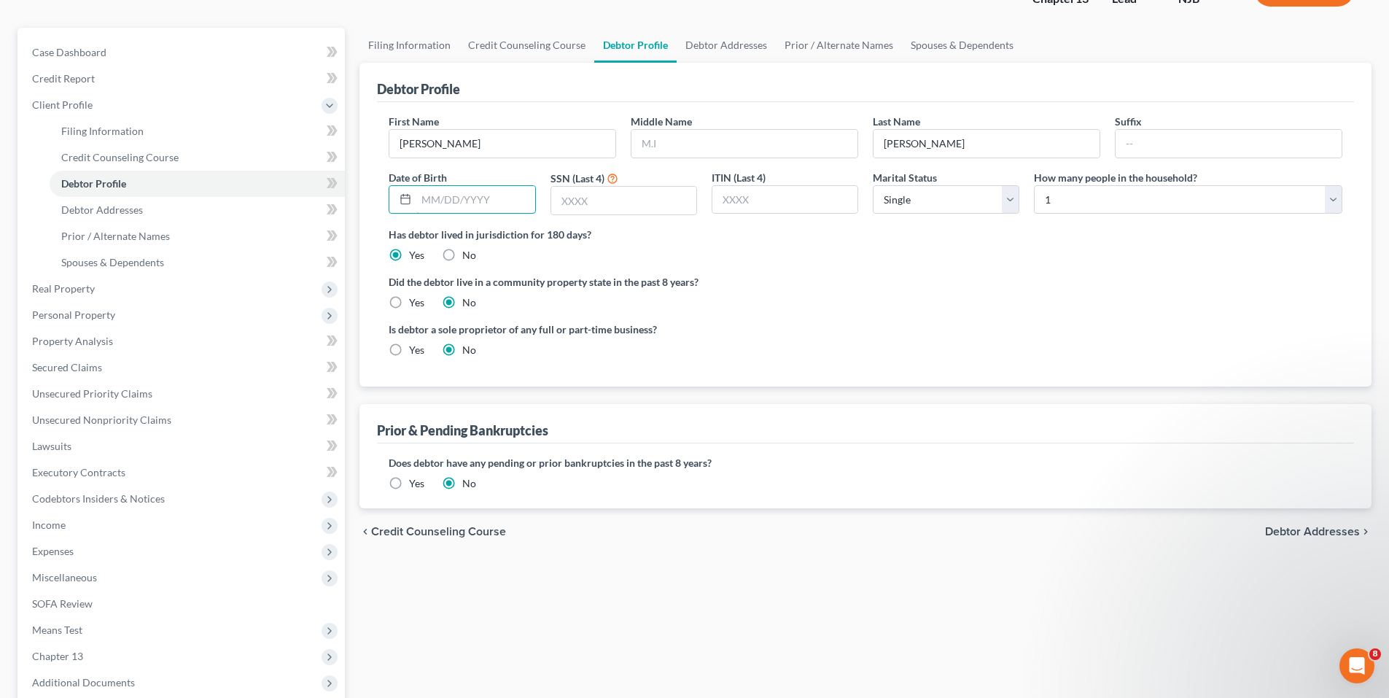
scroll to position [146, 0]
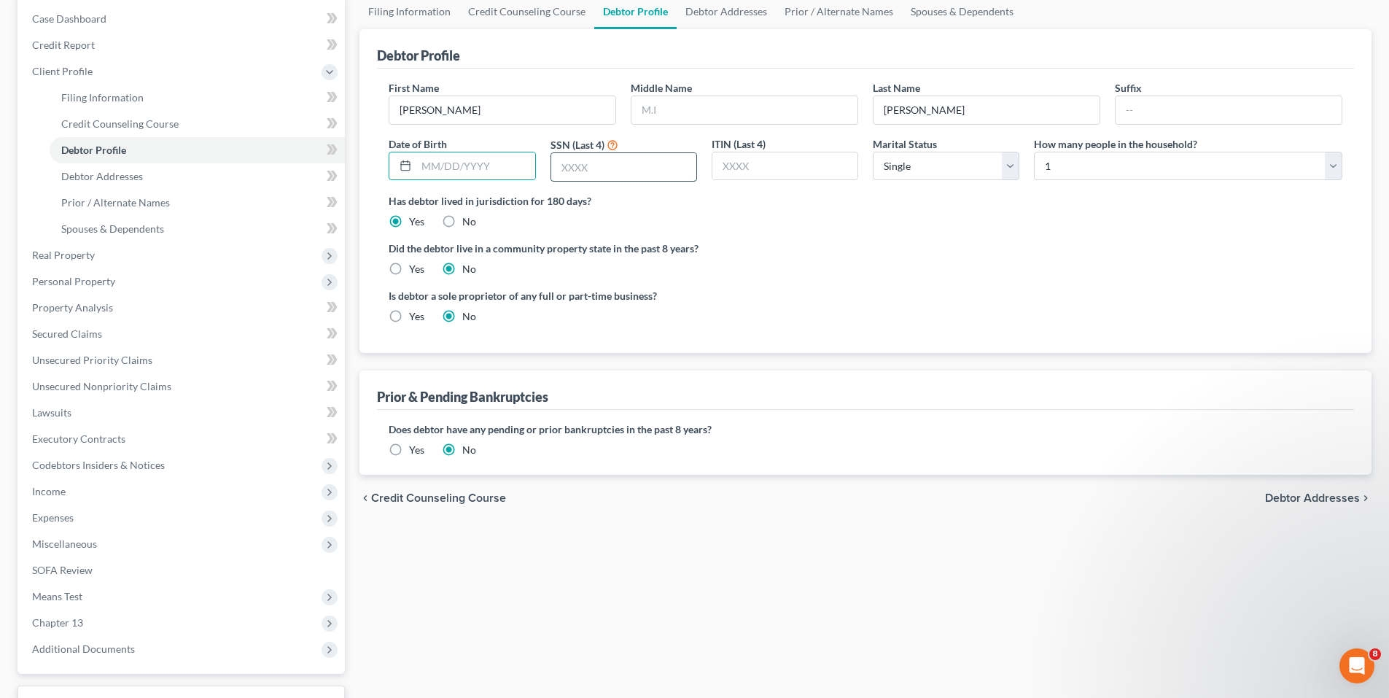
click at [664, 168] on input "text" at bounding box center [623, 167] width 145 height 28
click at [564, 152] on label "SSN (Last 4)" at bounding box center [577, 144] width 54 height 15
click at [536, 158] on div "Date of Birth" at bounding box center [461, 159] width 161 height 46
click at [528, 163] on input "text" at bounding box center [475, 166] width 118 height 28
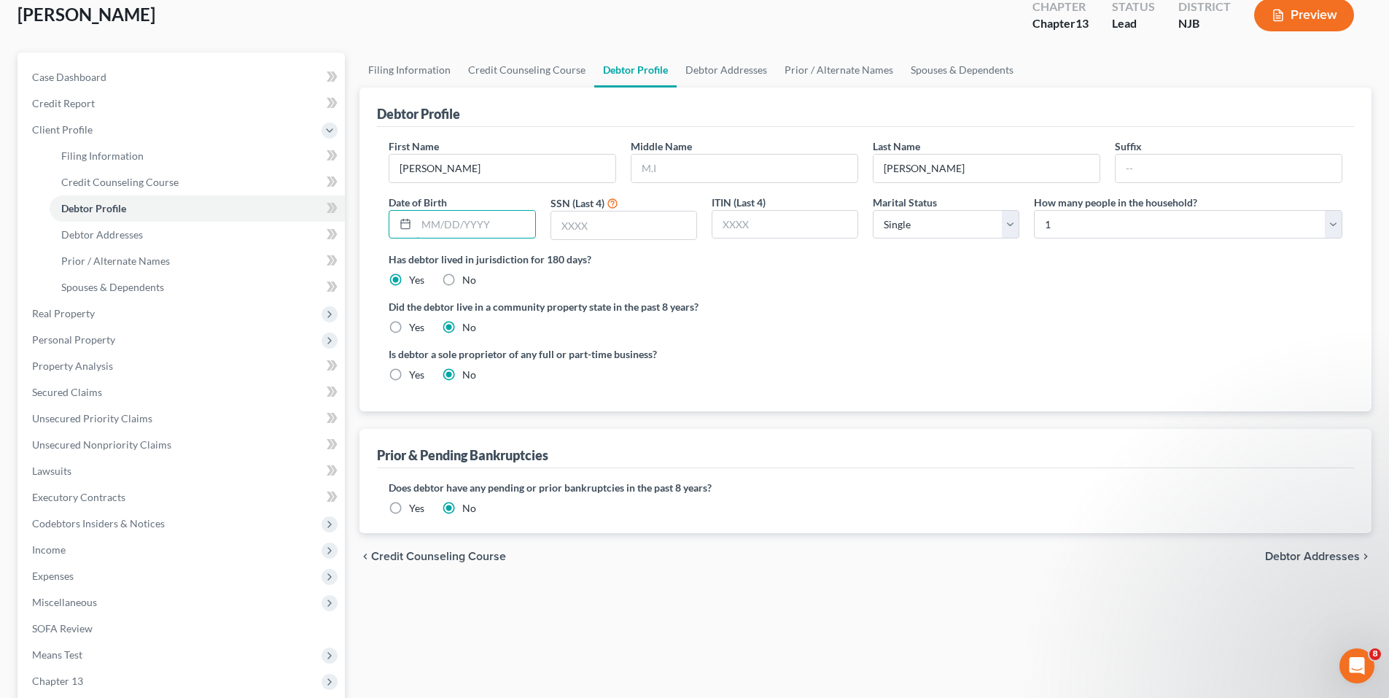
scroll to position [0, 0]
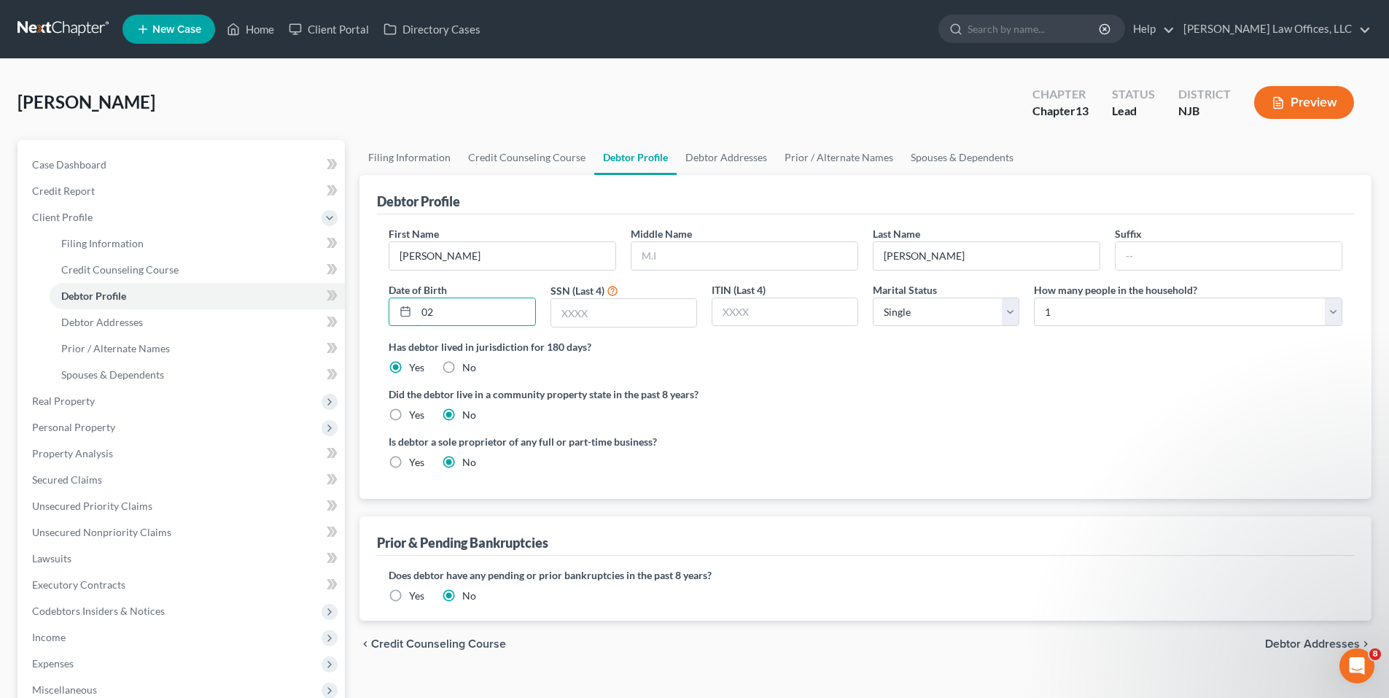
type input "0"
type input "02/06/1963"
click at [591, 332] on div "First Name Giovanni Middle Name Last Name Grajales Suffix Date of Birth 02/06/1…" at bounding box center [865, 282] width 968 height 113
click at [590, 311] on input "text" at bounding box center [623, 313] width 145 height 28
drag, startPoint x: 1018, startPoint y: 481, endPoint x: 965, endPoint y: 472, distance: 54.0
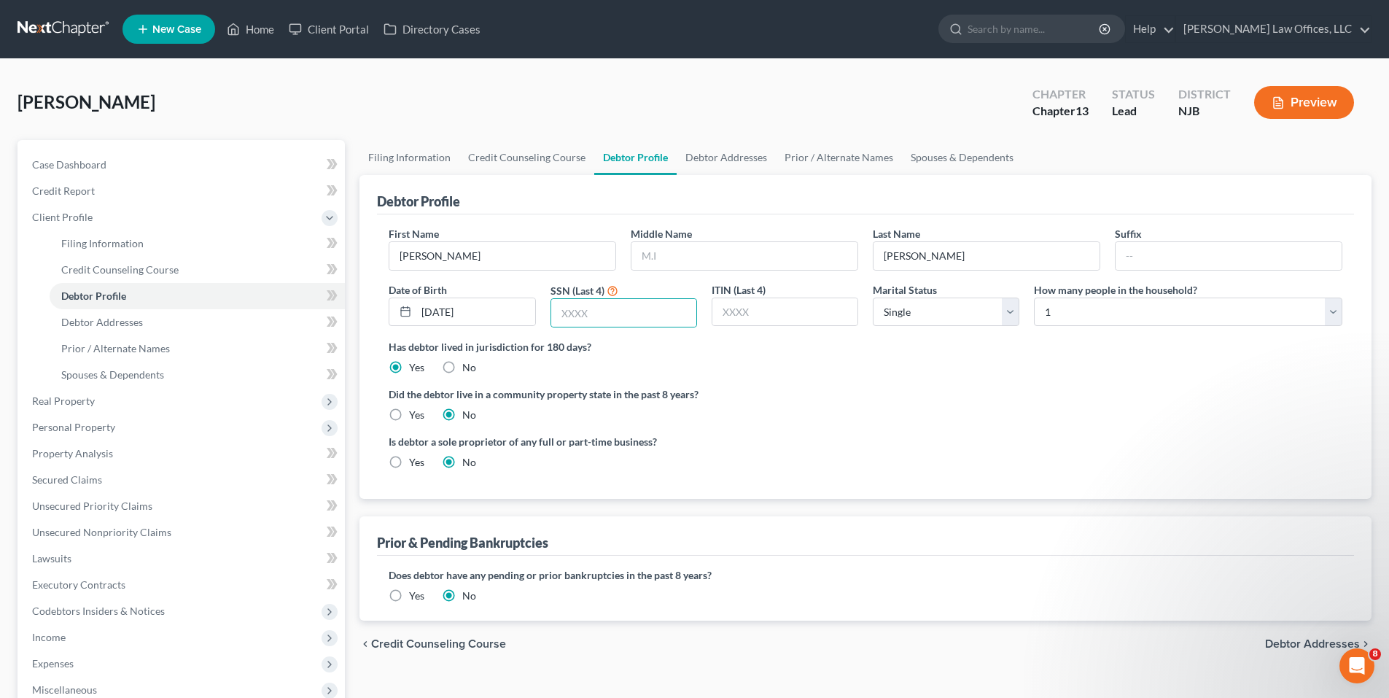
click at [986, 473] on div "Is debtor a sole proprietor of any full or part-time business? Yes No" at bounding box center [865, 457] width 968 height 47
click at [168, 314] on link "Debtor Addresses" at bounding box center [197, 322] width 295 height 26
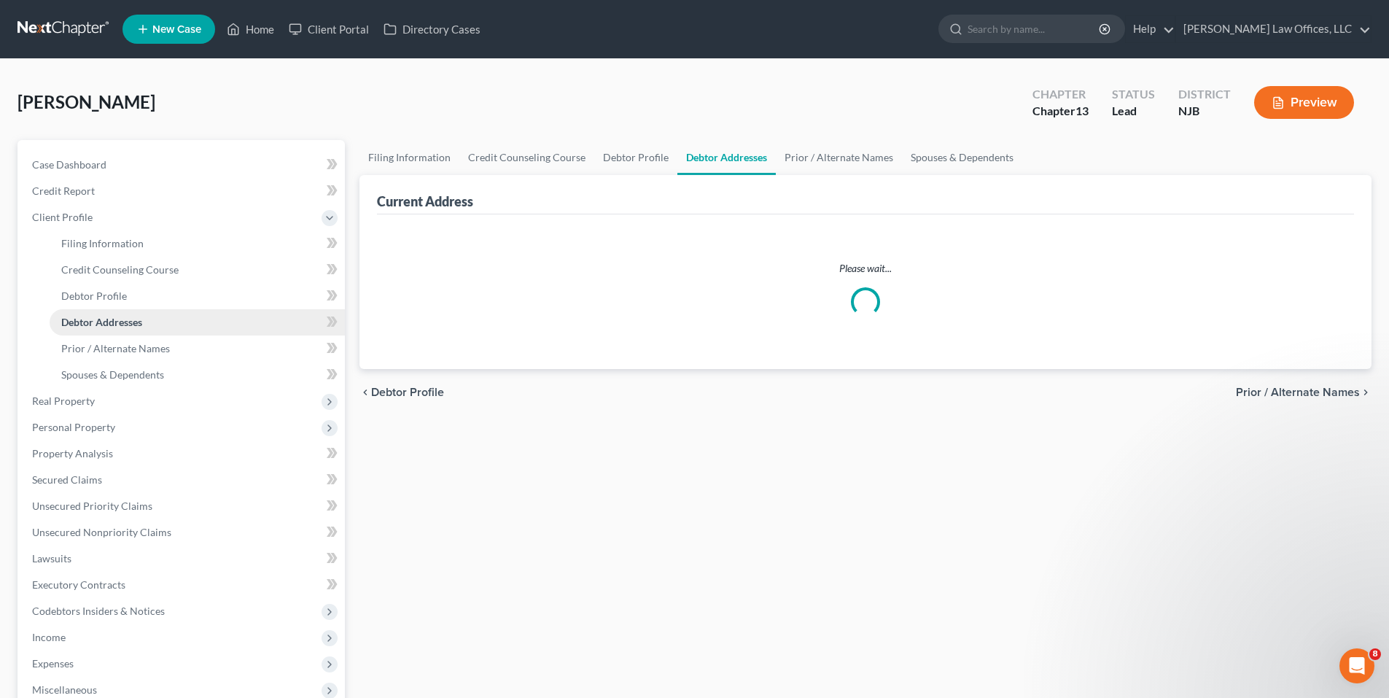
select select "0"
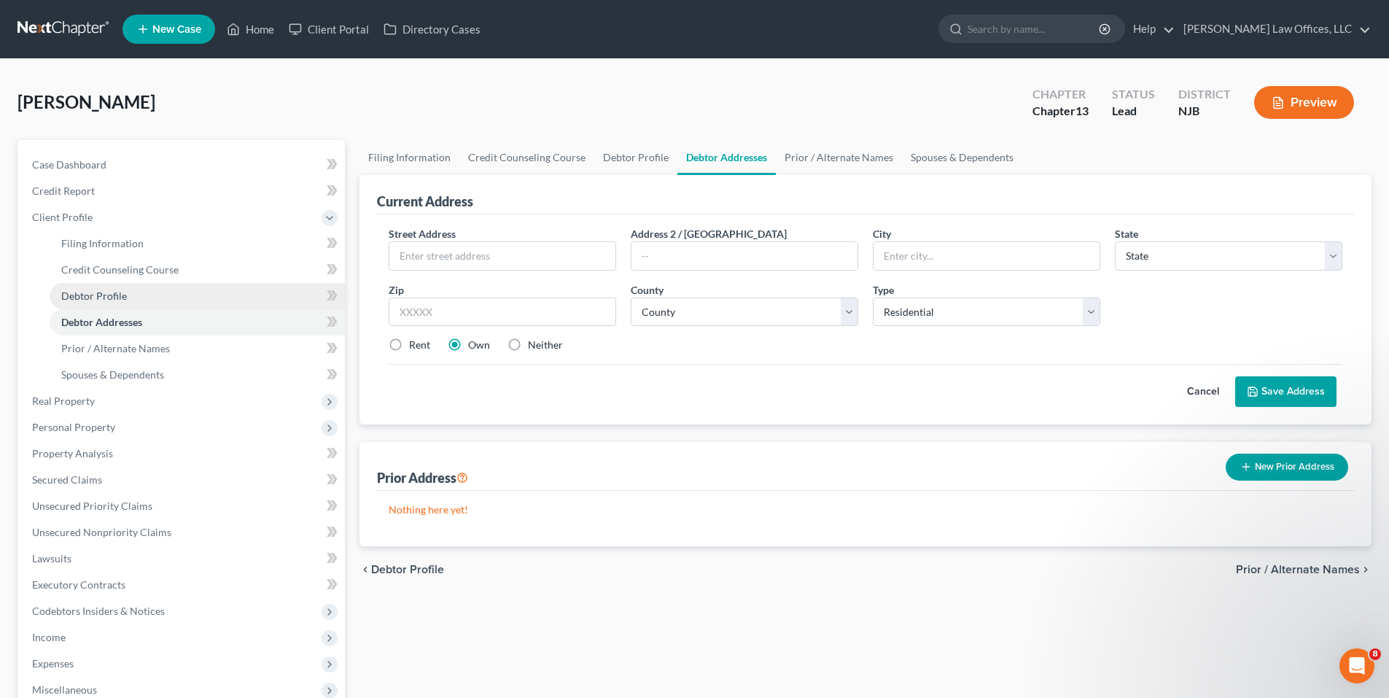
click at [169, 291] on link "Debtor Profile" at bounding box center [197, 296] width 295 height 26
select select "0"
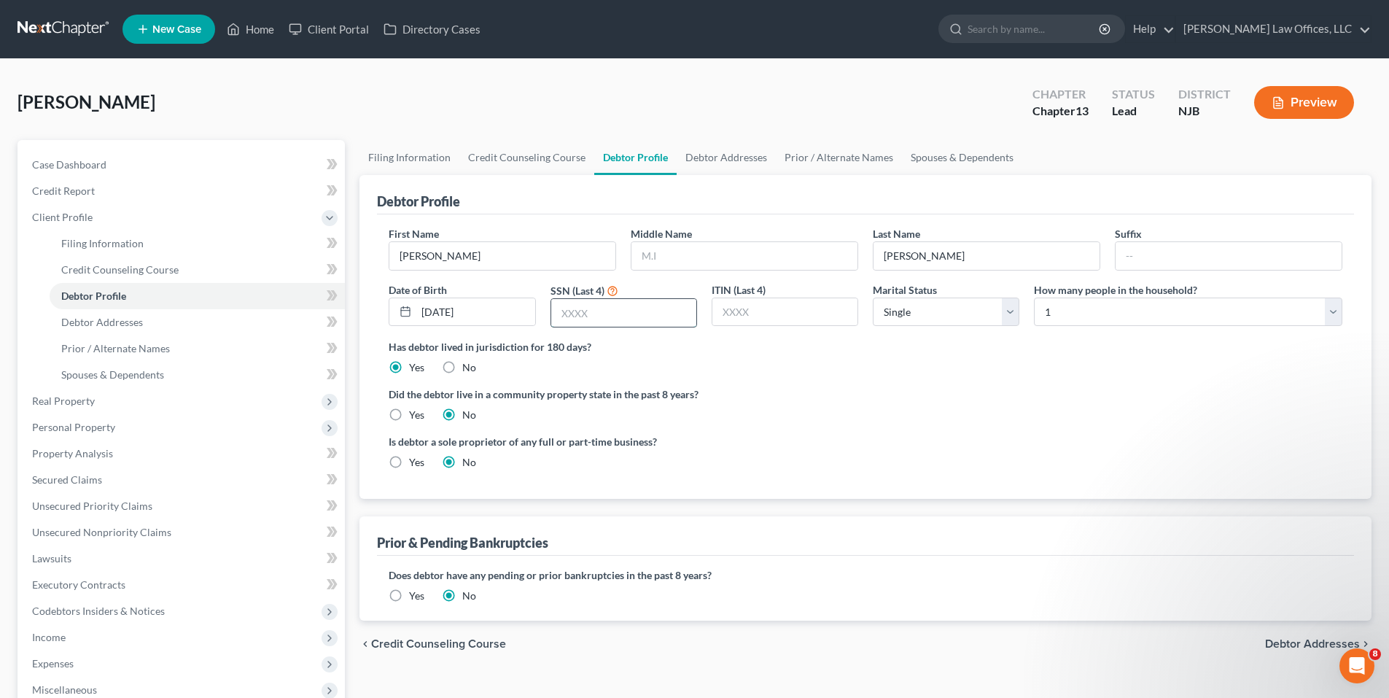
click at [574, 315] on input "text" at bounding box center [623, 313] width 145 height 28
type input "2656"
click at [998, 305] on select "Select Single Married Separated Divorced Widowed" at bounding box center [946, 311] width 147 height 29
select select "1"
click at [873, 297] on select "Select Single Married Separated Divorced Widowed" at bounding box center [946, 311] width 147 height 29
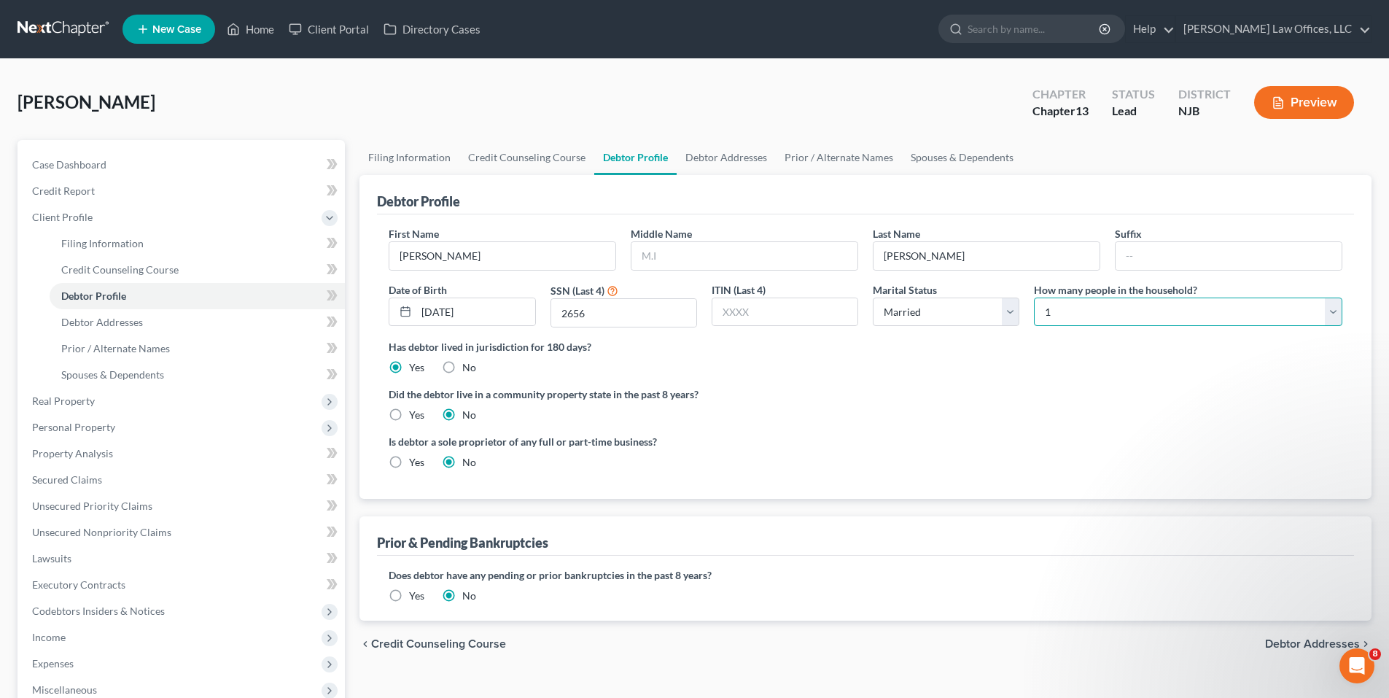
click at [1153, 304] on select "Select 1 2 3 4 5 6 7 8 9 10 11 12 13 14 15 16 17 18 19 20" at bounding box center [1188, 311] width 308 height 29
select select "2"
click at [1034, 297] on select "Select 1 2 3 4 5 6 7 8 9 10 11 12 13 14 15 16 17 18 19 20" at bounding box center [1188, 311] width 308 height 29
click at [709, 155] on link "Debtor Addresses" at bounding box center [725, 157] width 99 height 35
select select "0"
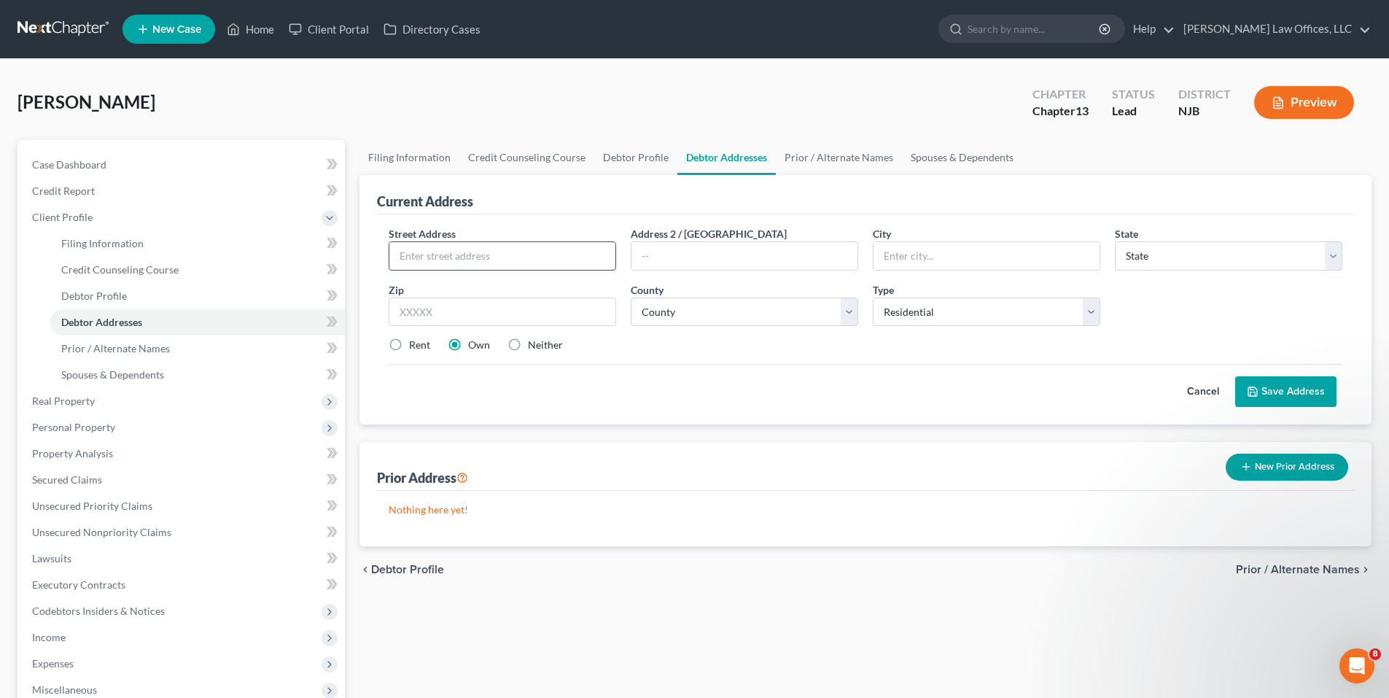
click at [526, 260] on input "text" at bounding box center [502, 256] width 226 height 28
click at [1235, 376] on button "Save Address" at bounding box center [1285, 391] width 101 height 31
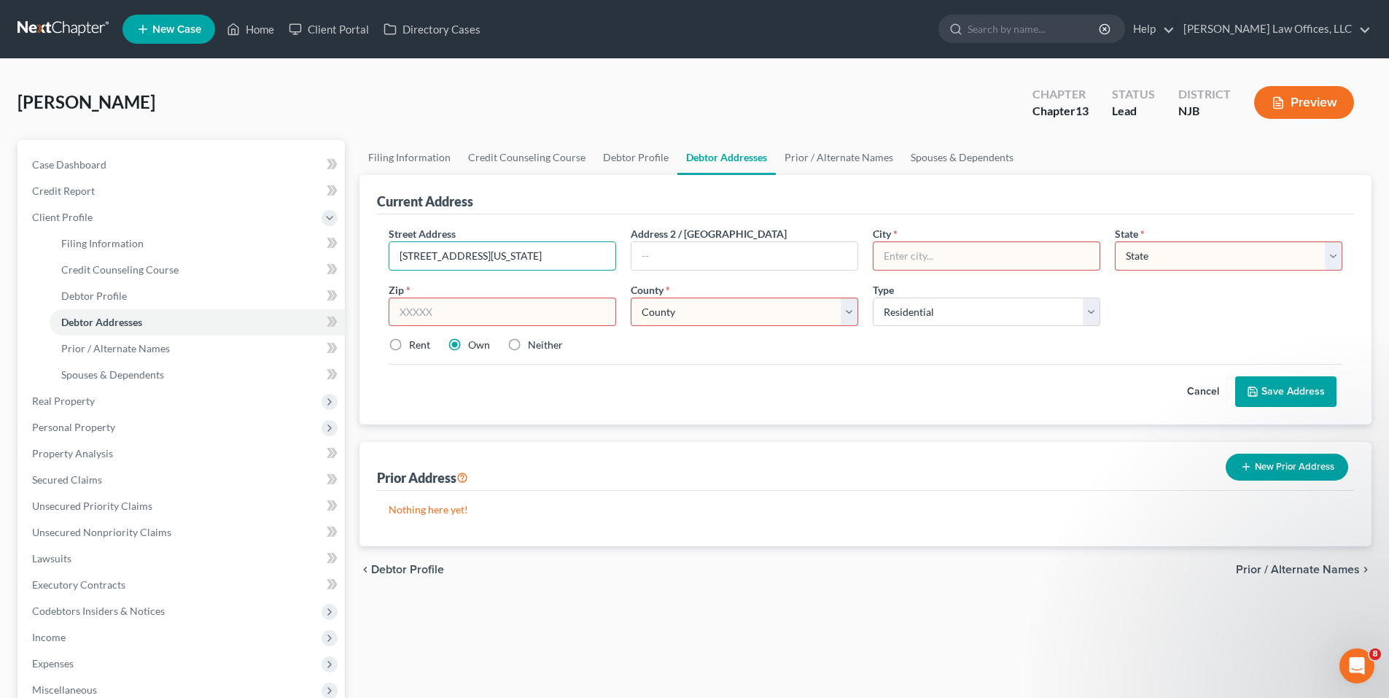
type input "234 Washington Avenue"
click at [518, 315] on input "text" at bounding box center [502, 311] width 227 height 29
type input "07011"
type input "Clifton"
select select "33"
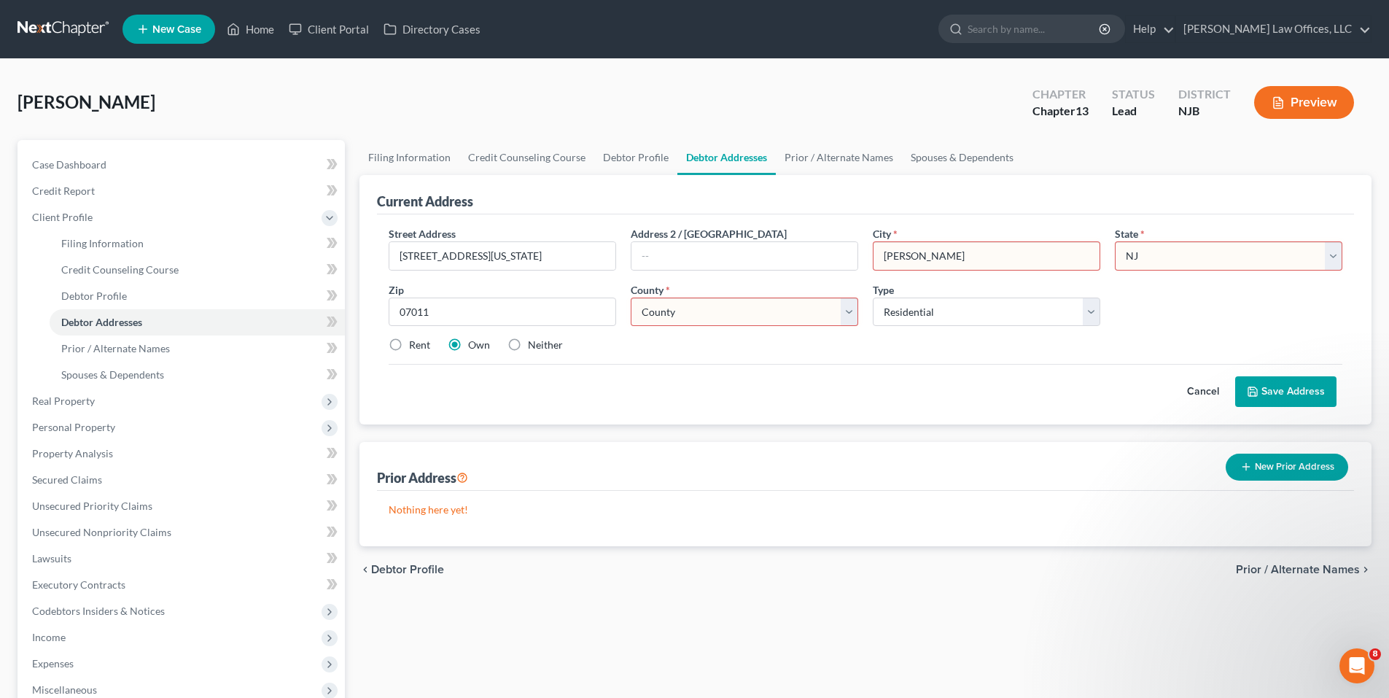
click at [715, 296] on div "County * County" at bounding box center [744, 304] width 242 height 44
click at [713, 304] on select "County" at bounding box center [744, 311] width 227 height 29
click at [631, 297] on select "County Atlantic County Bergen County Burlington County Camden County Cape May C…" at bounding box center [744, 311] width 227 height 29
drag, startPoint x: 745, startPoint y: 327, endPoint x: 749, endPoint y: 319, distance: 8.1
click at [746, 325] on div "Street Address * 234 Washington Avenue Address 2 / PO Box City * Clifton State …" at bounding box center [865, 295] width 968 height 138
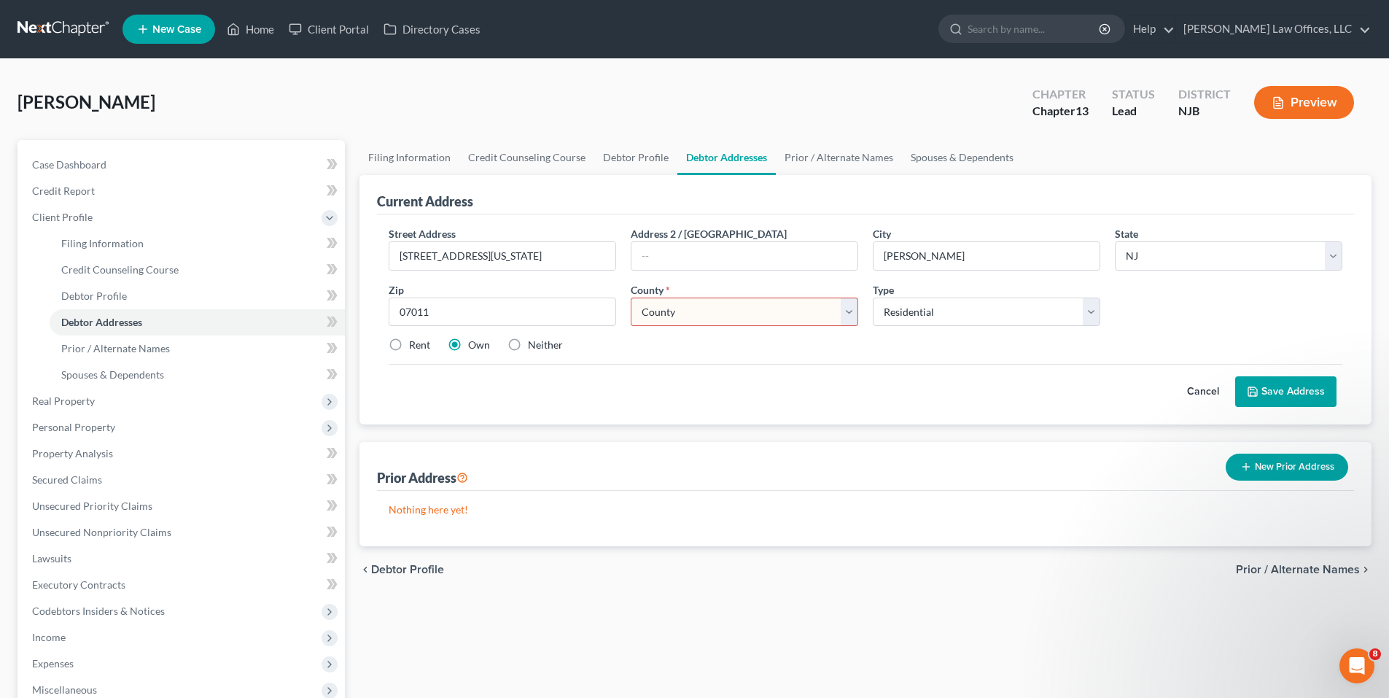
click at [749, 316] on select "County Atlantic County Bergen County Burlington County Camden County Cape May C…" at bounding box center [744, 311] width 227 height 29
click at [631, 297] on select "County Atlantic County Bergen County Burlington County Camden County Cape May C…" at bounding box center [744, 311] width 227 height 29
click at [752, 319] on select "County Atlantic County Bergen County Burlington County Camden County Cape May C…" at bounding box center [744, 311] width 227 height 29
select select "15"
click at [631, 297] on select "County Atlantic County Bergen County Burlington County Camden County Cape May C…" at bounding box center [744, 311] width 227 height 29
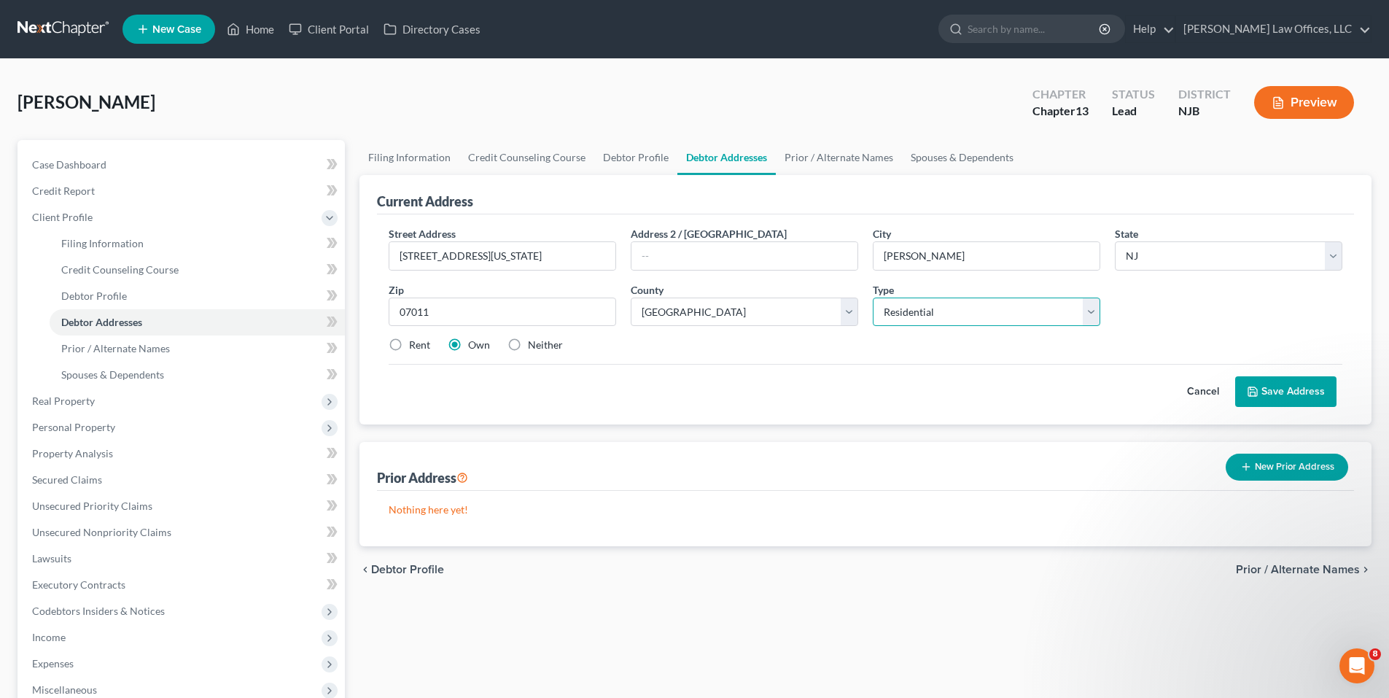
click at [924, 303] on select "Select Residential Mailing Rental Business" at bounding box center [986, 311] width 227 height 29
click at [873, 297] on select "Select Residential Mailing Rental Business" at bounding box center [986, 311] width 227 height 29
click at [1263, 390] on button "Save Address" at bounding box center [1285, 391] width 101 height 31
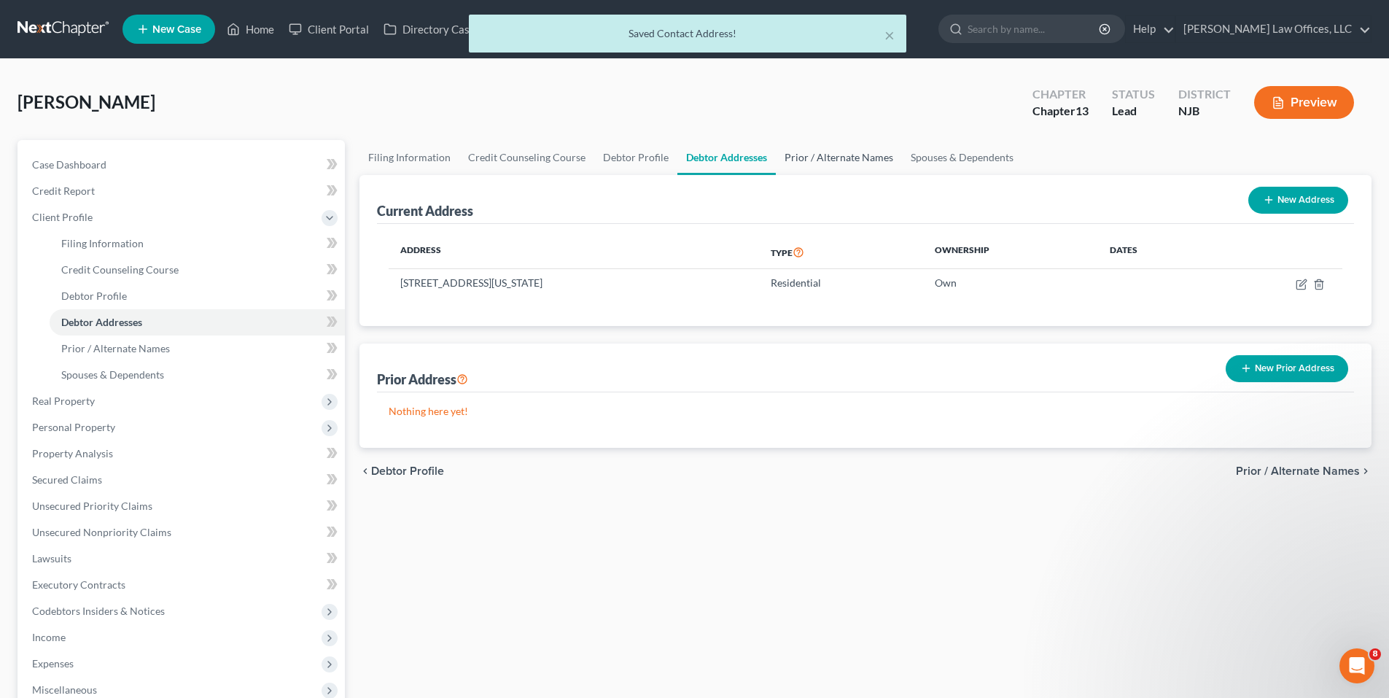
click at [823, 162] on link "Prior / Alternate Names" at bounding box center [839, 157] width 126 height 35
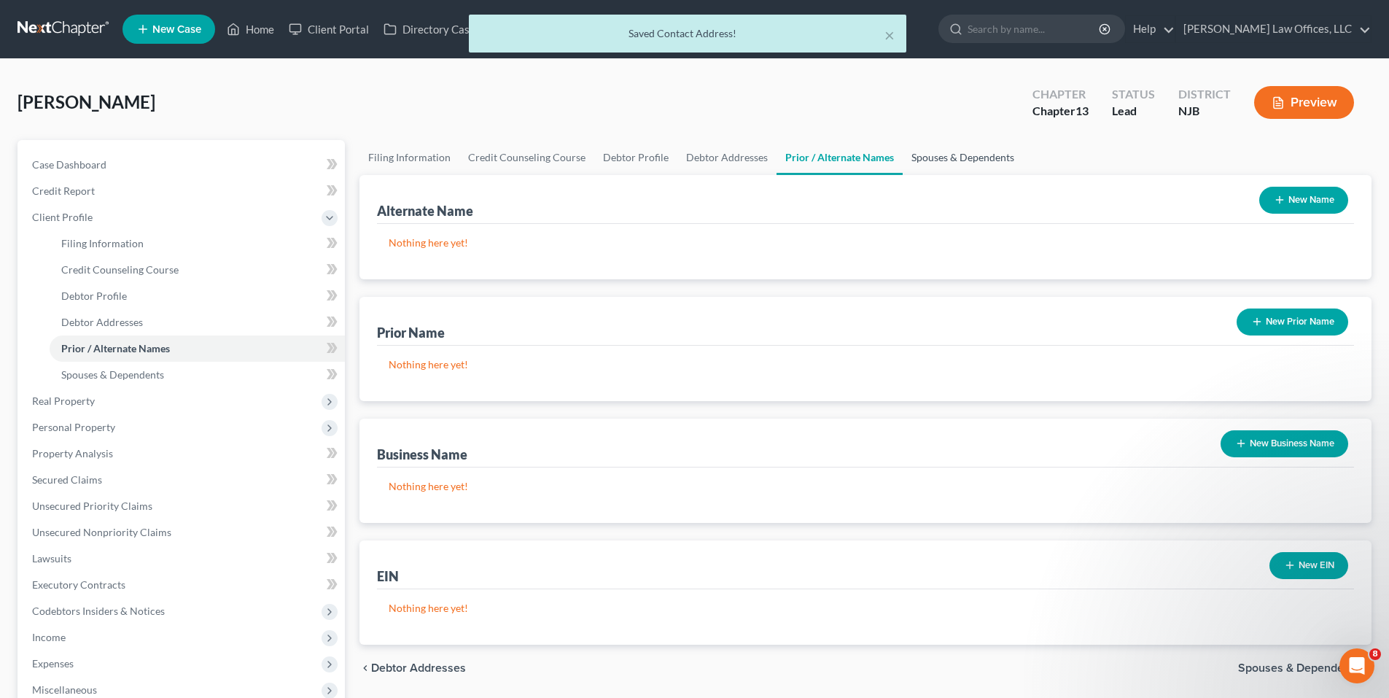
click at [906, 157] on link "Spouses & Dependents" at bounding box center [962, 157] width 120 height 35
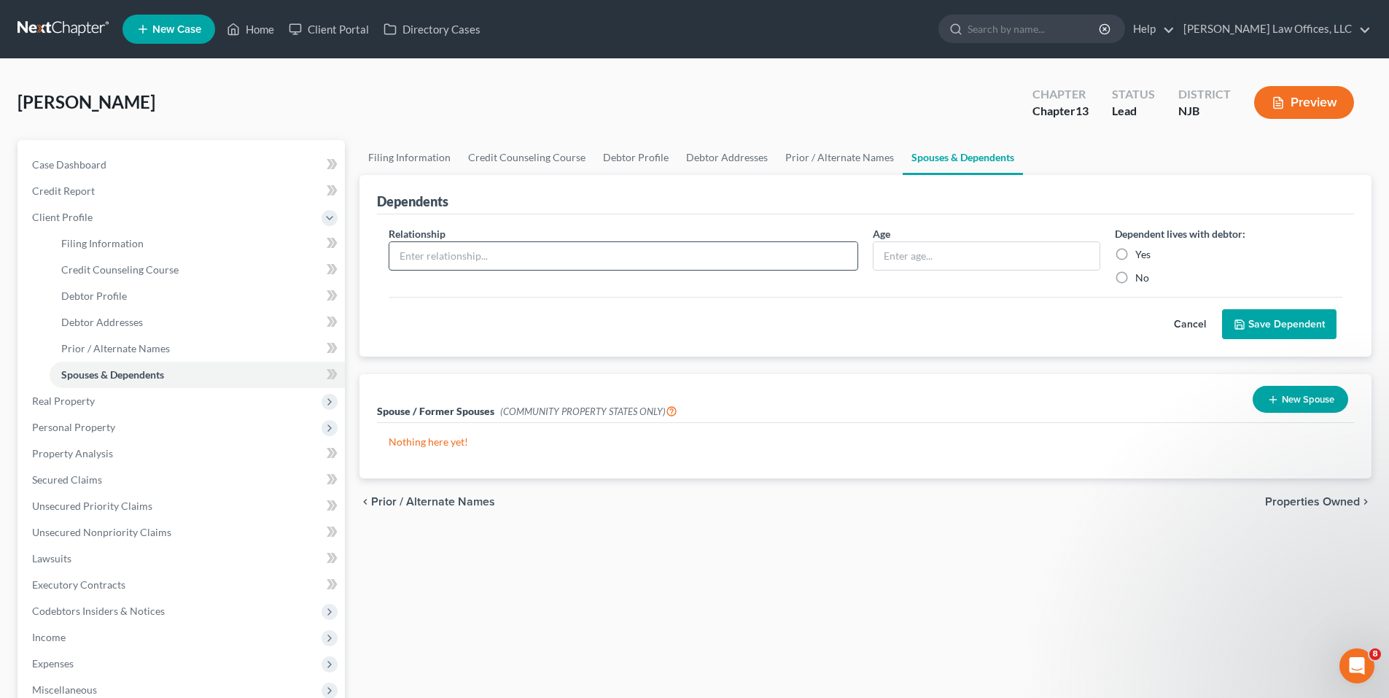
click at [580, 257] on input "text" at bounding box center [623, 256] width 468 height 28
type input "Daughter"
click at [1031, 273] on div "Age" at bounding box center [986, 255] width 242 height 59
click at [1027, 257] on input "text" at bounding box center [986, 256] width 226 height 28
click at [577, 252] on input "Daughter" at bounding box center [623, 256] width 468 height 28
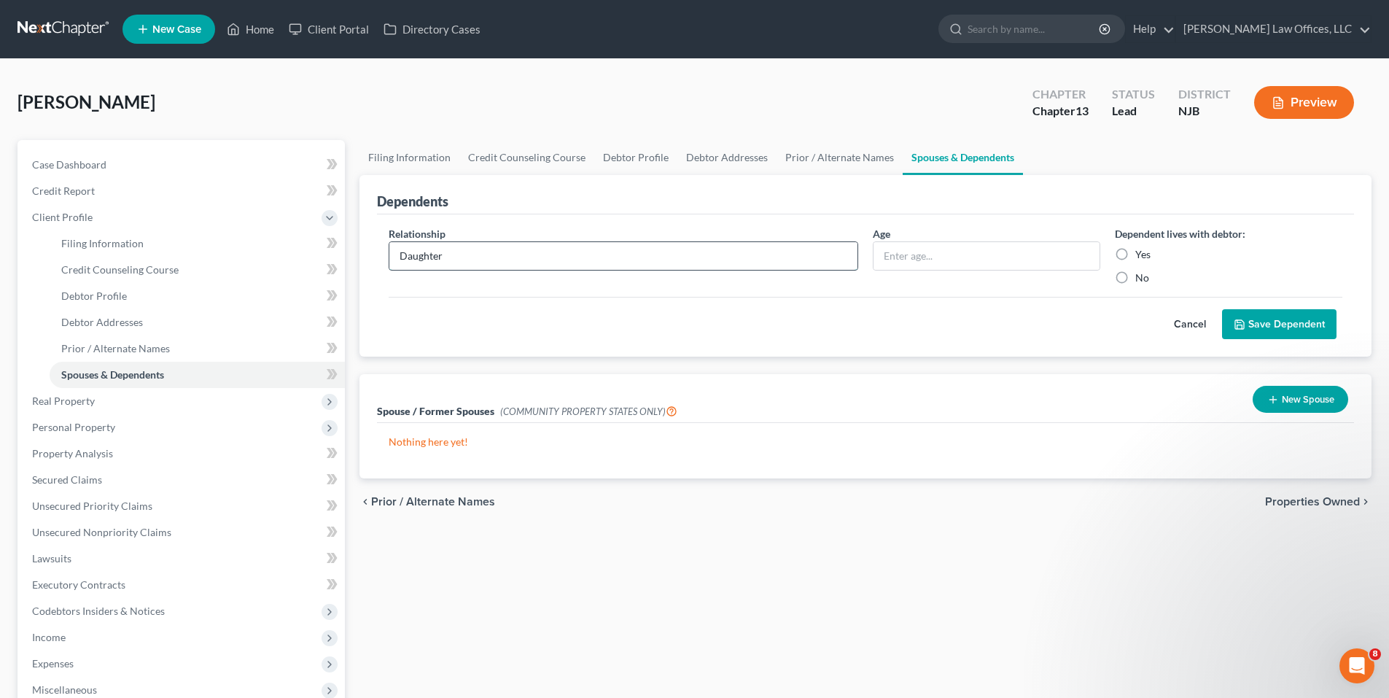
click at [762, 255] on input "Daughter" at bounding box center [623, 256] width 468 height 28
click at [469, 312] on div "Cancel Save Dependent" at bounding box center [865, 318] width 953 height 43
click at [489, 239] on div "Relationship *" at bounding box center [623, 255] width 484 height 59
click at [485, 251] on input "text" at bounding box center [623, 256] width 468 height 28
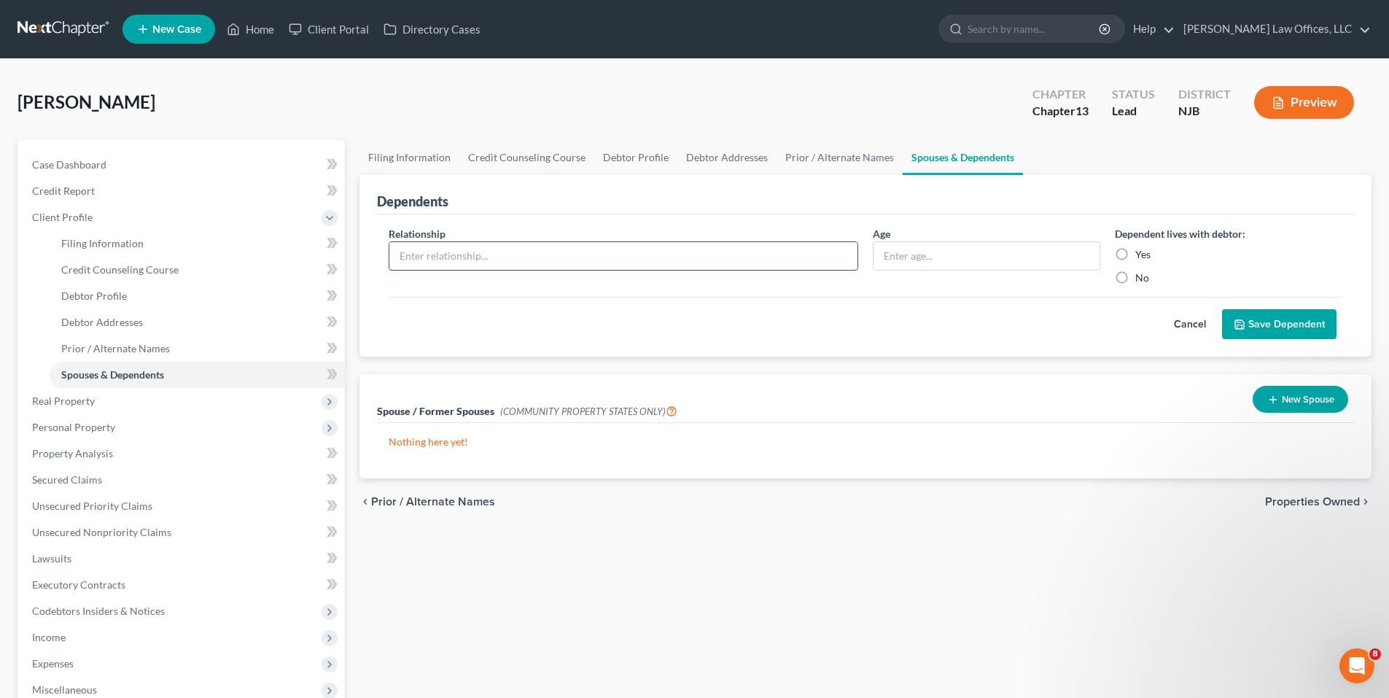
type input "Spouse"
click at [1137, 256] on label "Yes" at bounding box center [1142, 254] width 15 height 15
click at [1141, 256] on input "Yes" at bounding box center [1145, 251] width 9 height 9
radio input "true"
click at [1276, 331] on button "Save Dependent" at bounding box center [1279, 324] width 114 height 31
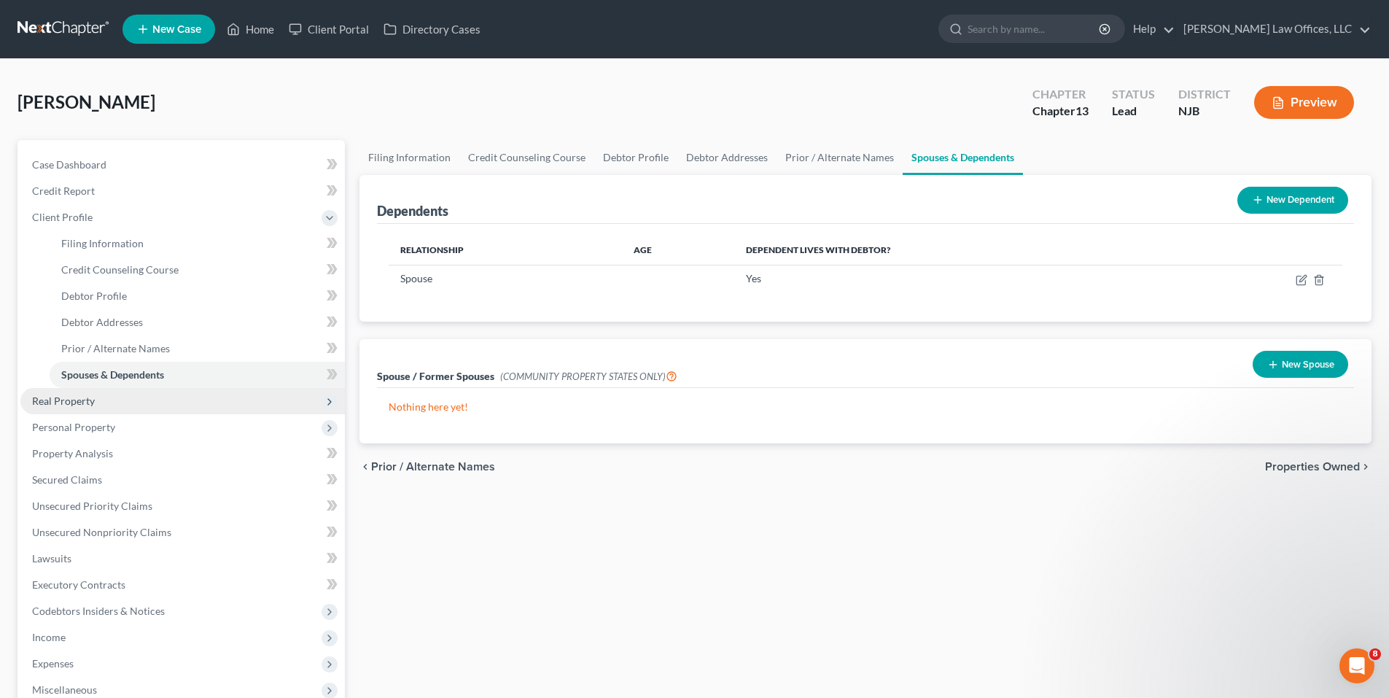
click at [219, 394] on span "Real Property" at bounding box center [182, 401] width 324 height 26
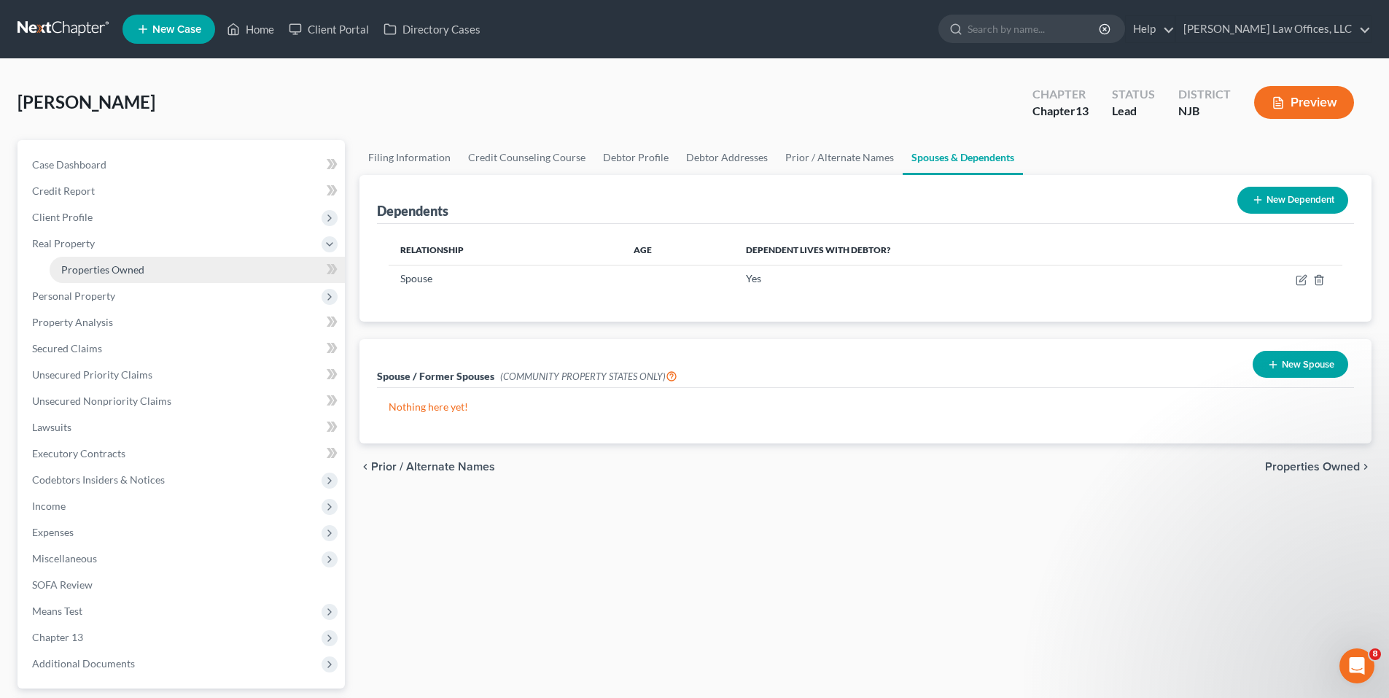
click at [124, 269] on span "Properties Owned" at bounding box center [102, 269] width 83 height 12
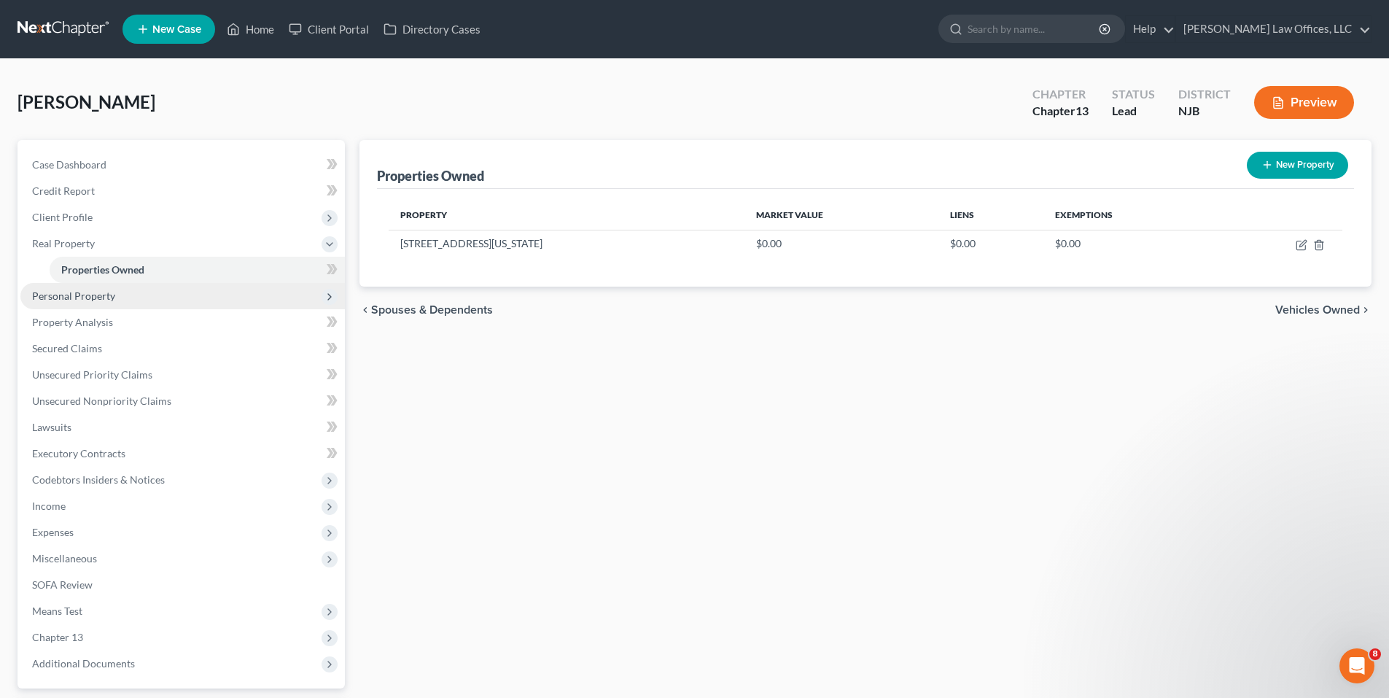
click at [121, 292] on span "Personal Property" at bounding box center [182, 296] width 324 height 26
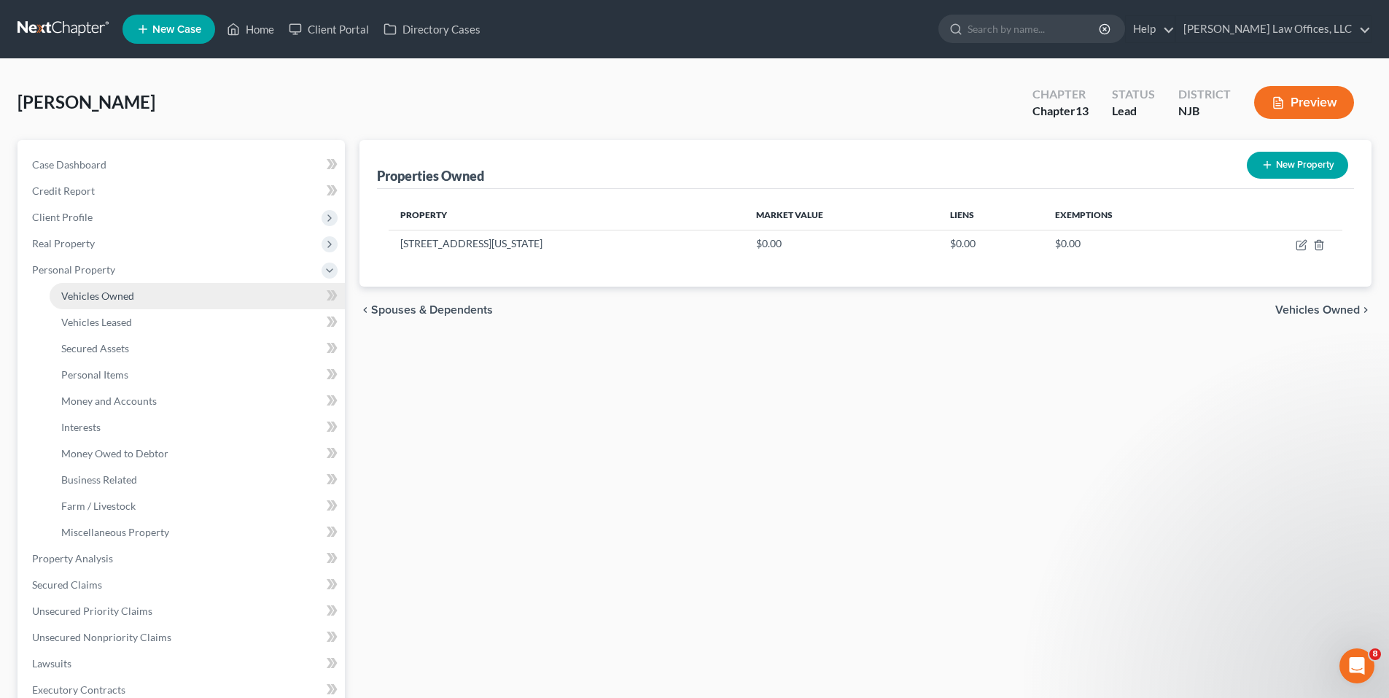
click at [166, 302] on link "Vehicles Owned" at bounding box center [197, 296] width 295 height 26
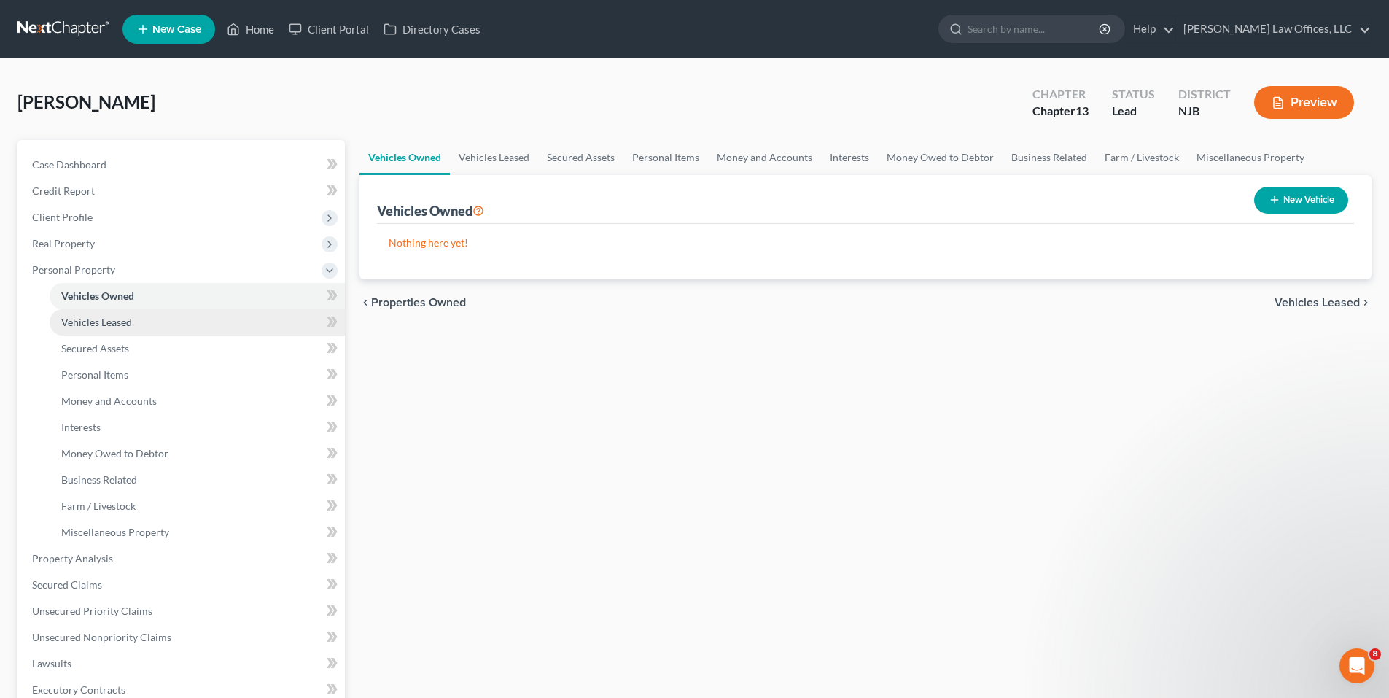
click at [157, 318] on link "Vehicles Leased" at bounding box center [197, 322] width 295 height 26
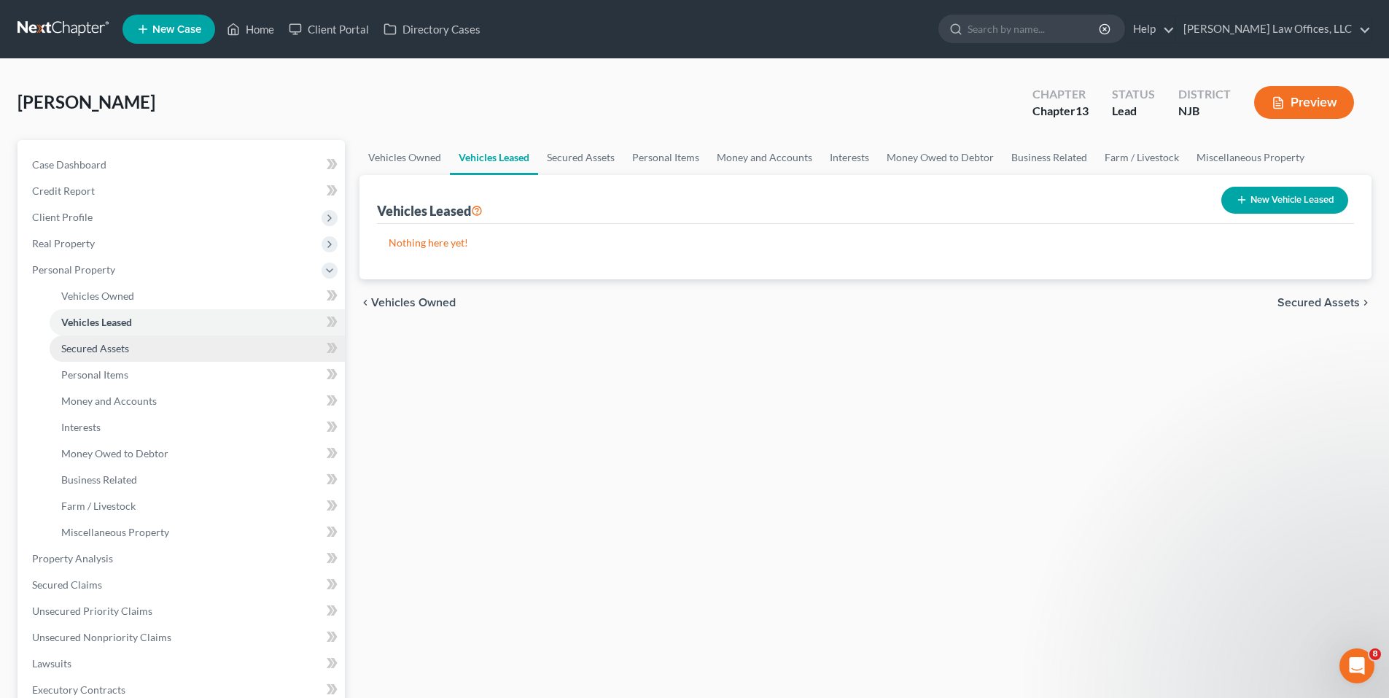
click at [153, 342] on link "Secured Assets" at bounding box center [197, 348] width 295 height 26
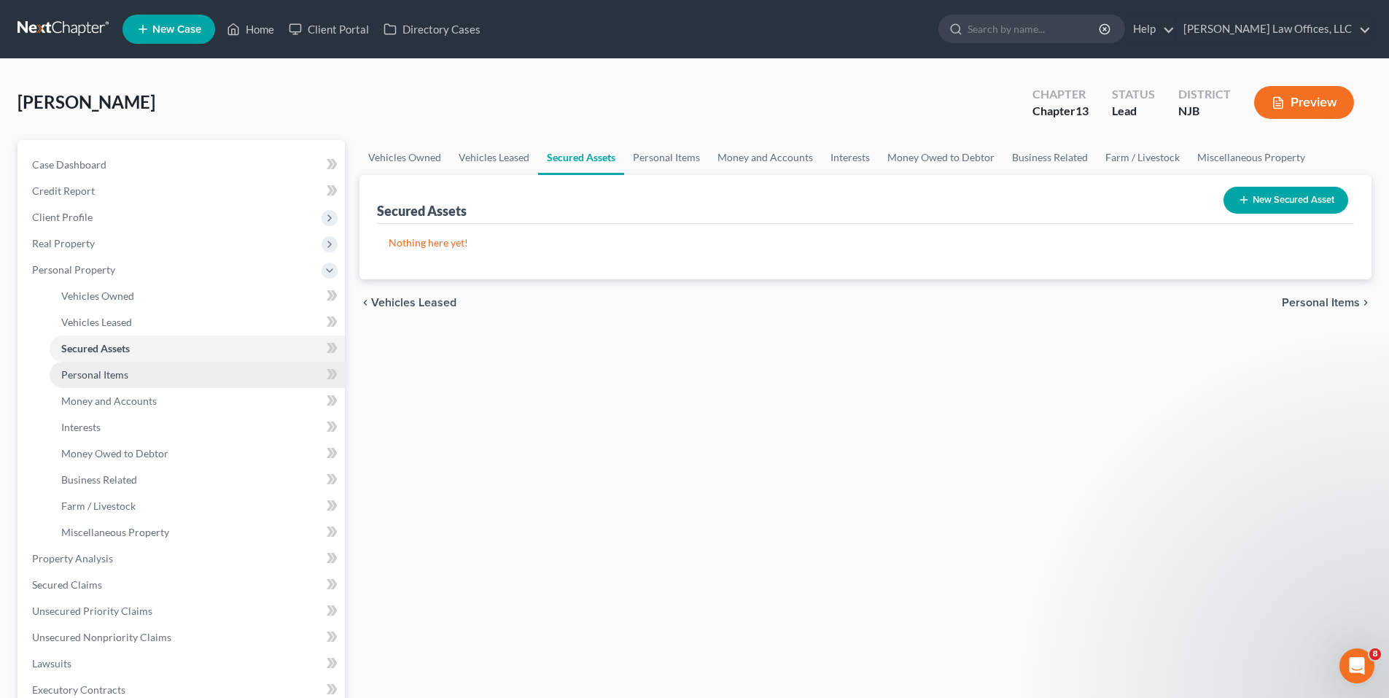
click at [163, 370] on link "Personal Items" at bounding box center [197, 375] width 295 height 26
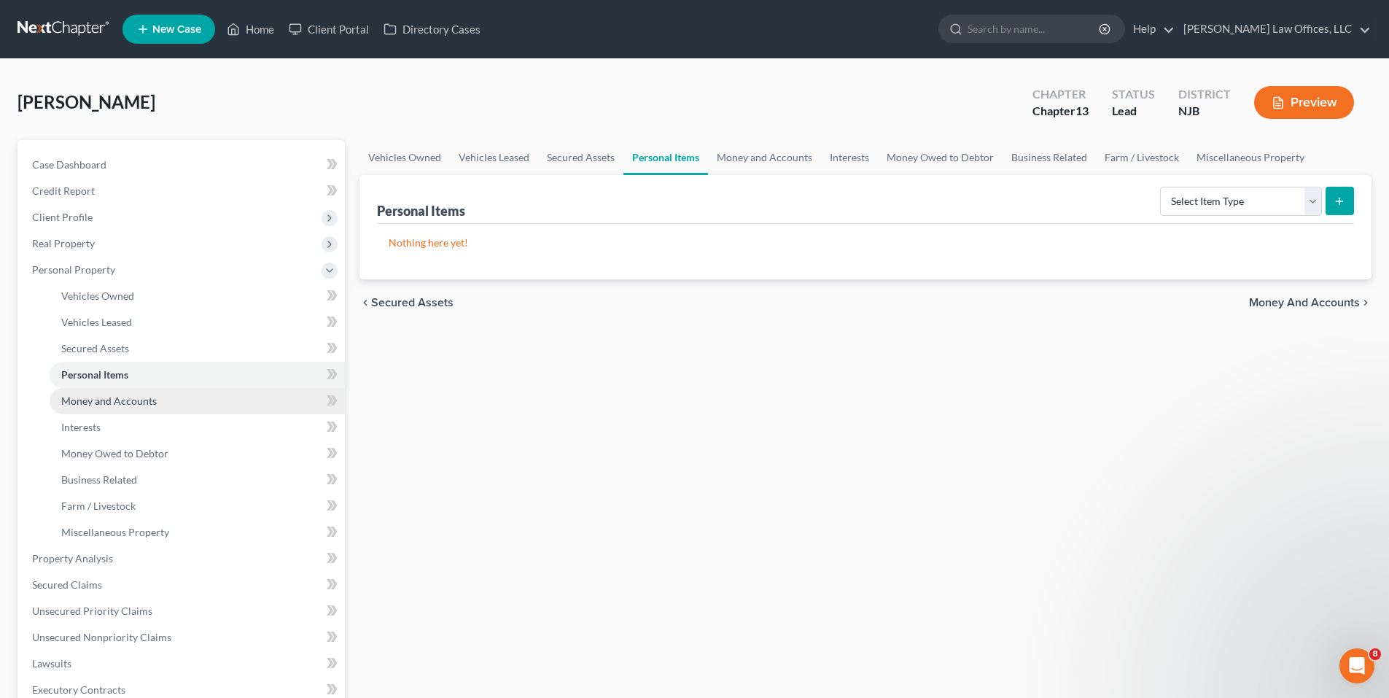
click at [160, 398] on link "Money and Accounts" at bounding box center [197, 401] width 295 height 26
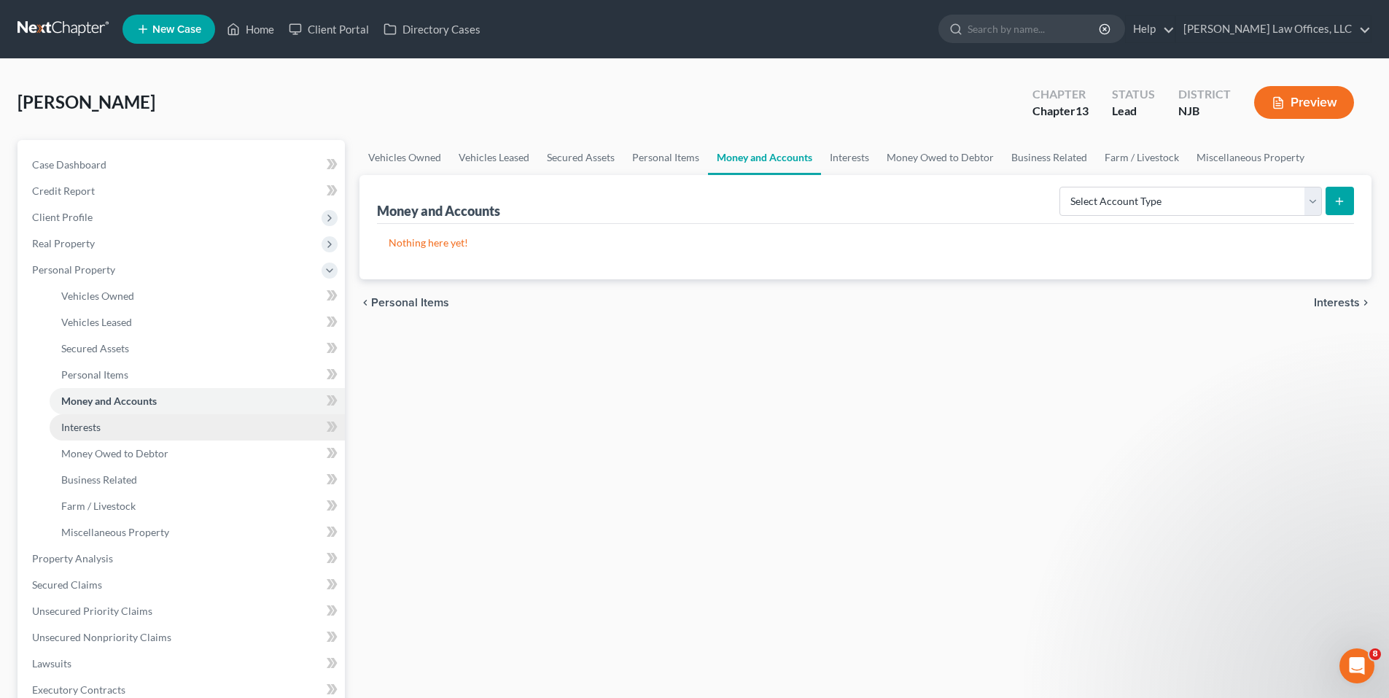
click at [141, 429] on link "Interests" at bounding box center [197, 427] width 295 height 26
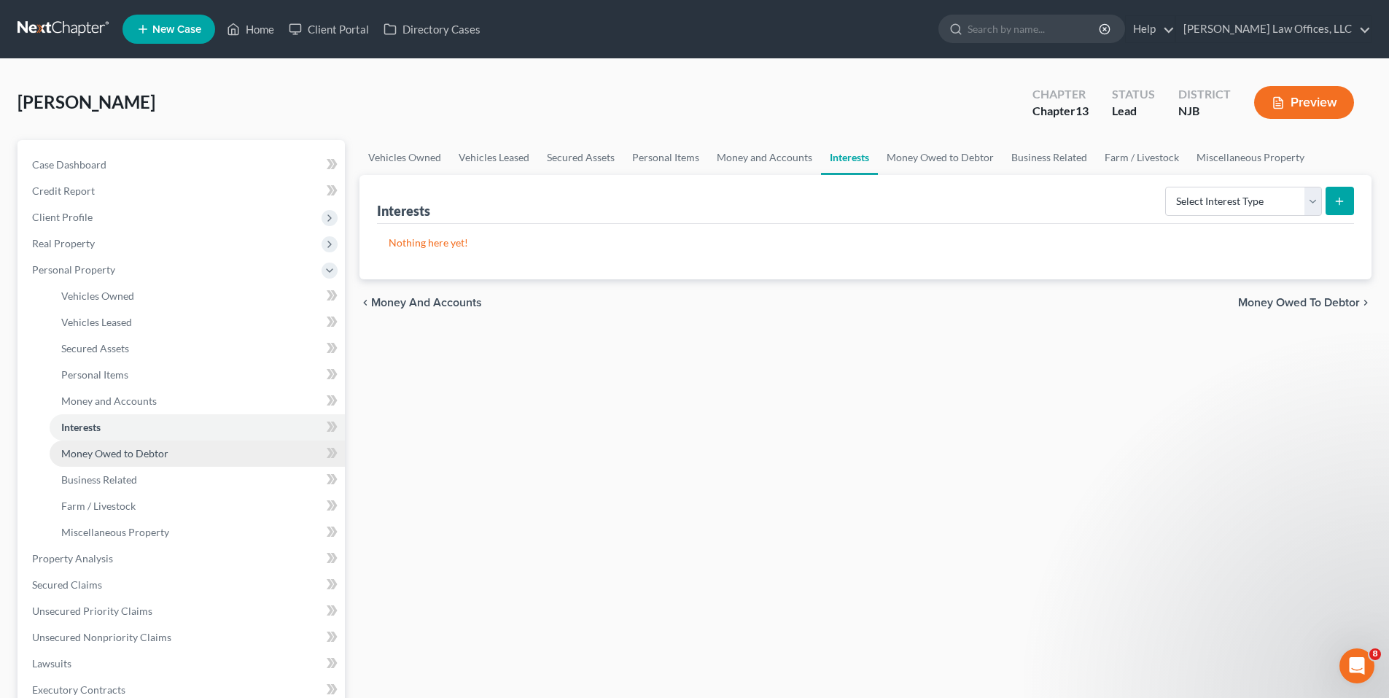
click at [117, 447] on span "Money Owed to Debtor" at bounding box center [114, 453] width 107 height 12
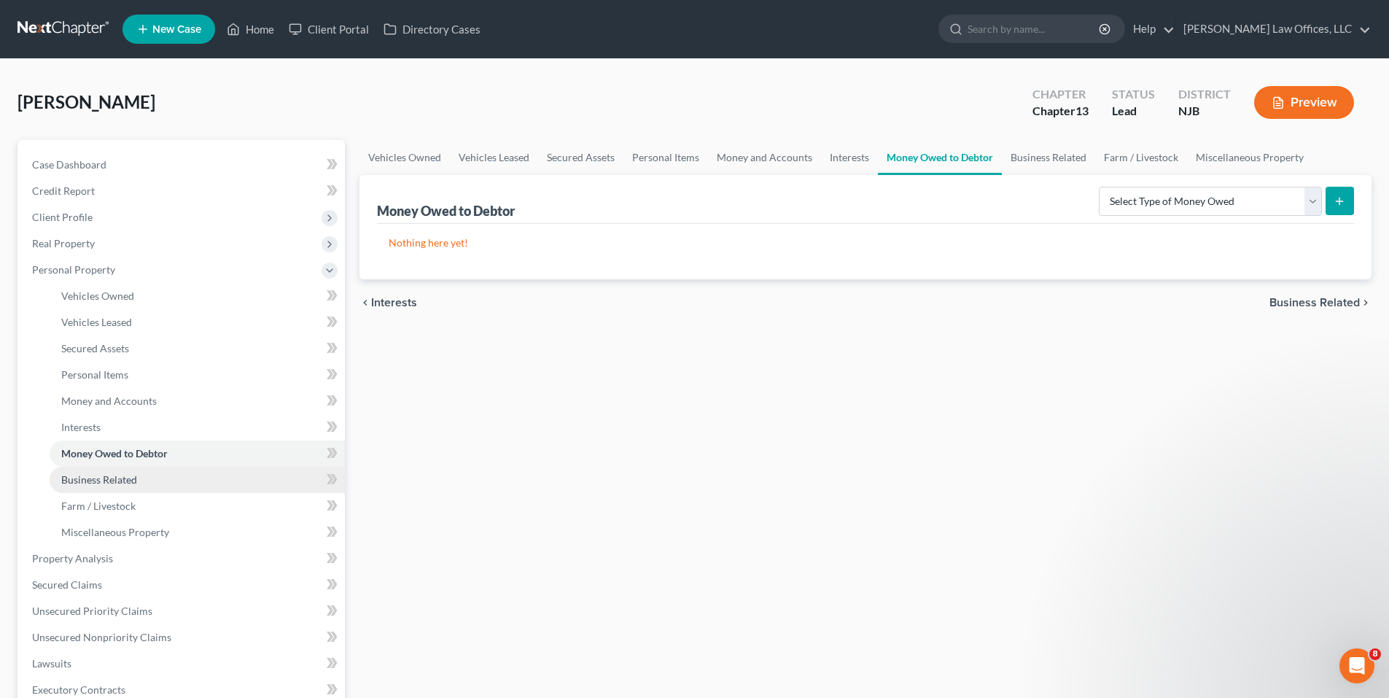
click at [114, 473] on span "Business Related" at bounding box center [99, 479] width 76 height 12
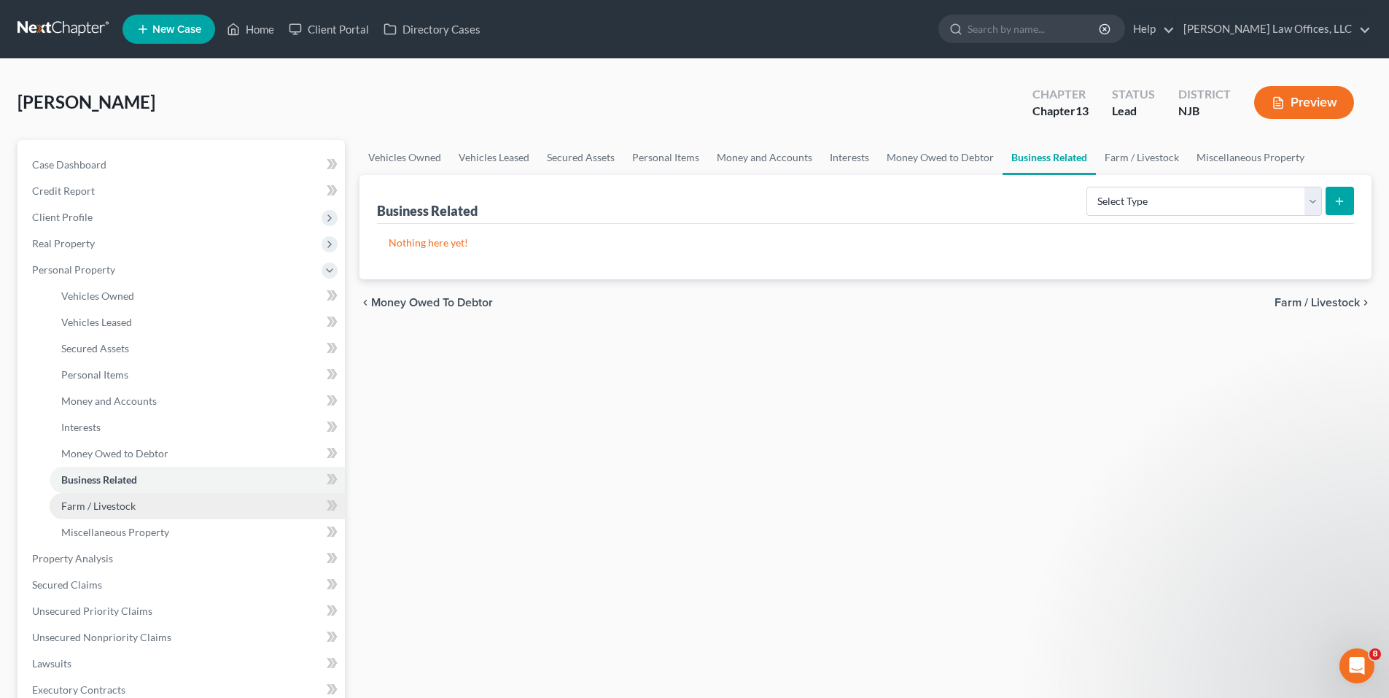
click at [156, 510] on link "Farm / Livestock" at bounding box center [197, 506] width 295 height 26
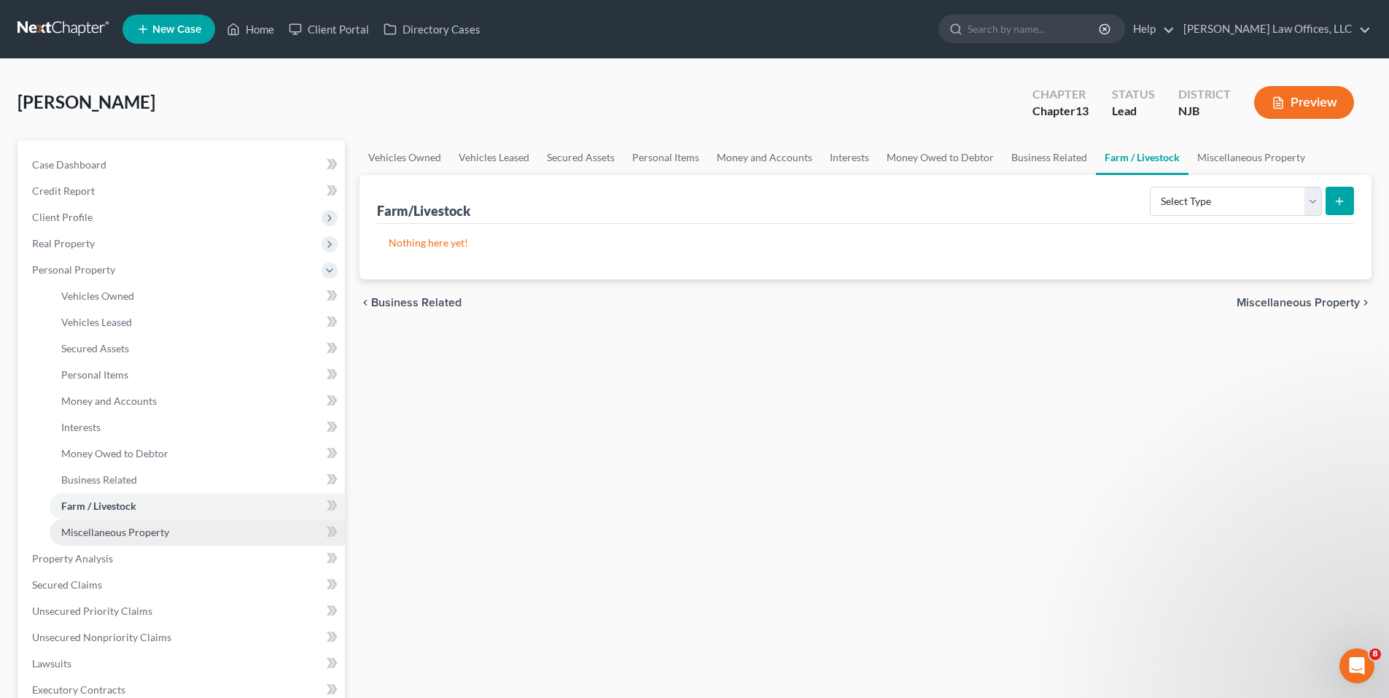
drag, startPoint x: 154, startPoint y: 537, endPoint x: 157, endPoint y: 526, distance: 12.0
click at [155, 536] on span "Miscellaneous Property" at bounding box center [115, 532] width 108 height 12
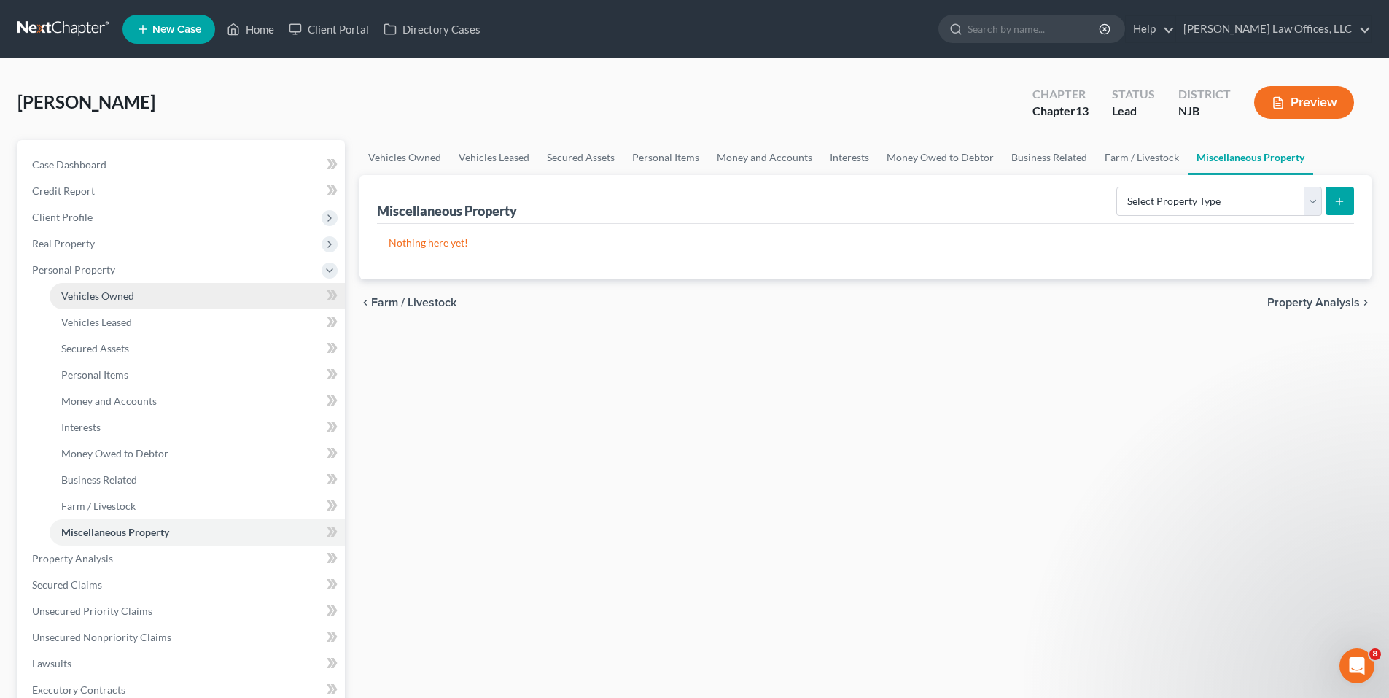
click at [208, 286] on link "Vehicles Owned" at bounding box center [197, 296] width 295 height 26
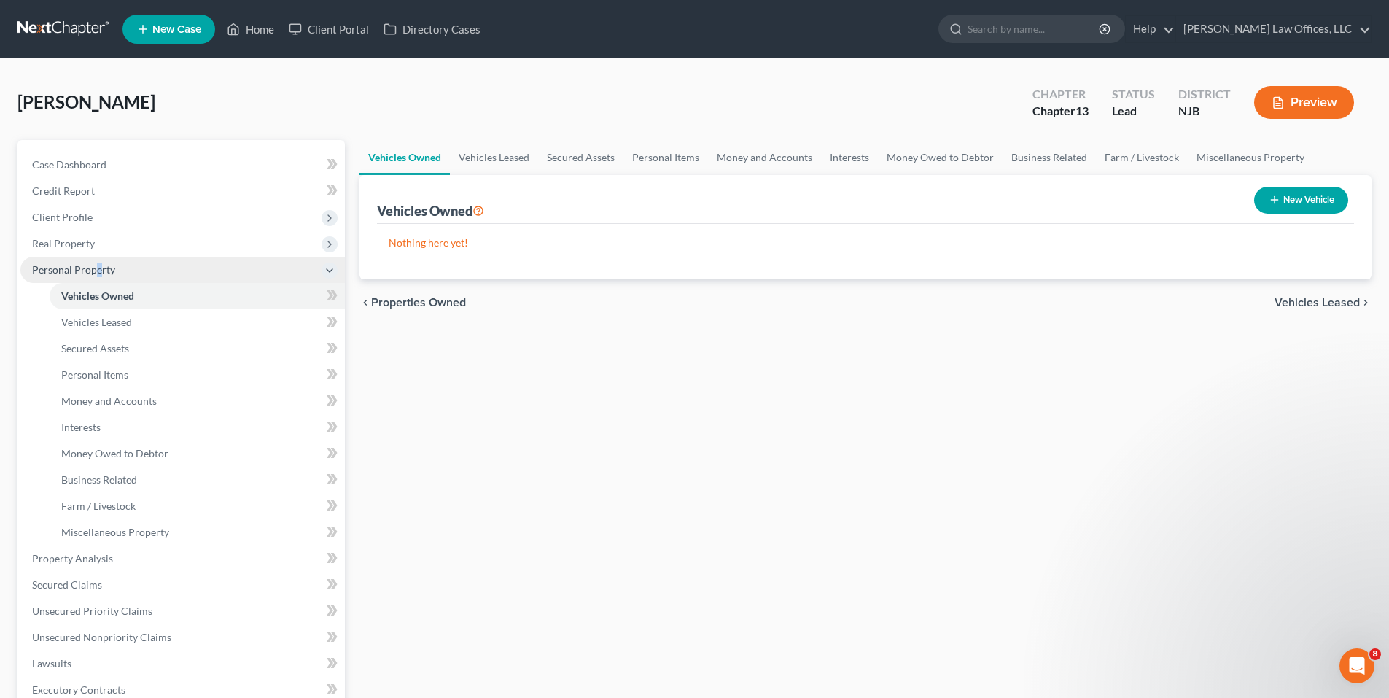
click at [99, 268] on span "Personal Property" at bounding box center [73, 269] width 83 height 12
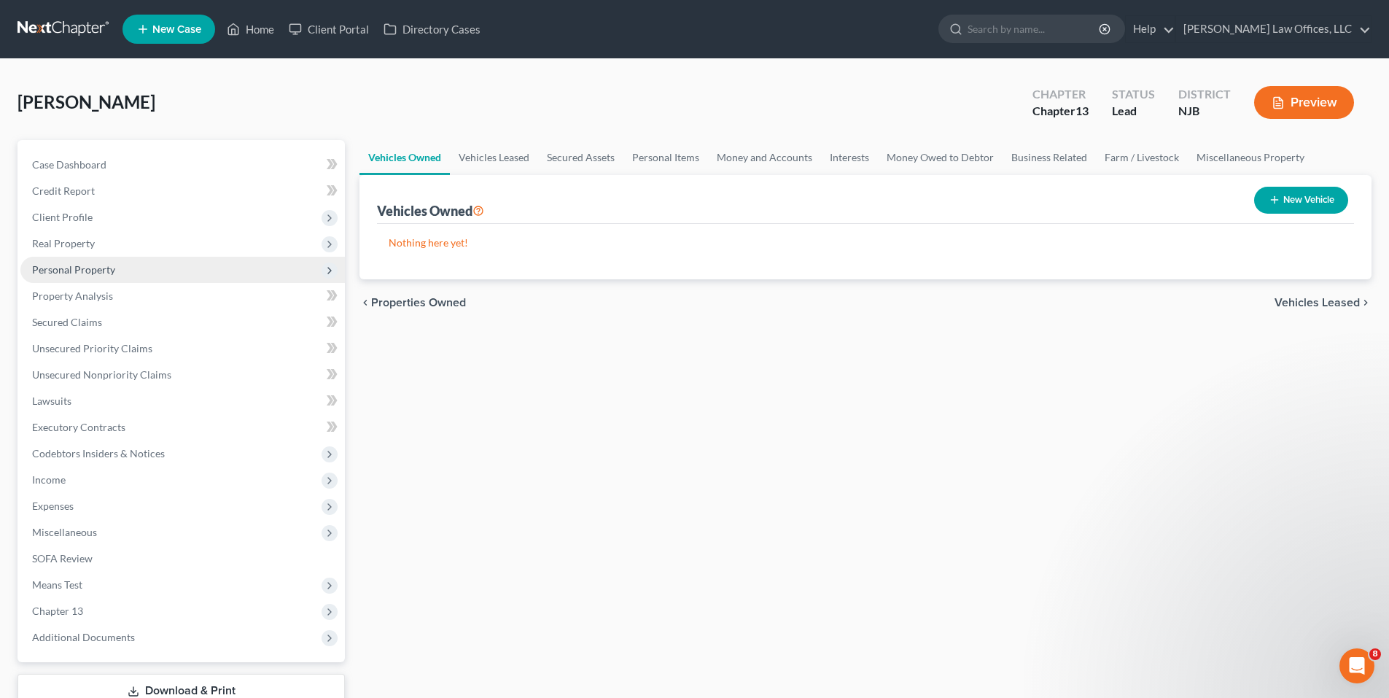
drag, startPoint x: 99, startPoint y: 268, endPoint x: 79, endPoint y: 269, distance: 20.5
click at [79, 269] on span "Personal Property" at bounding box center [73, 269] width 83 height 12
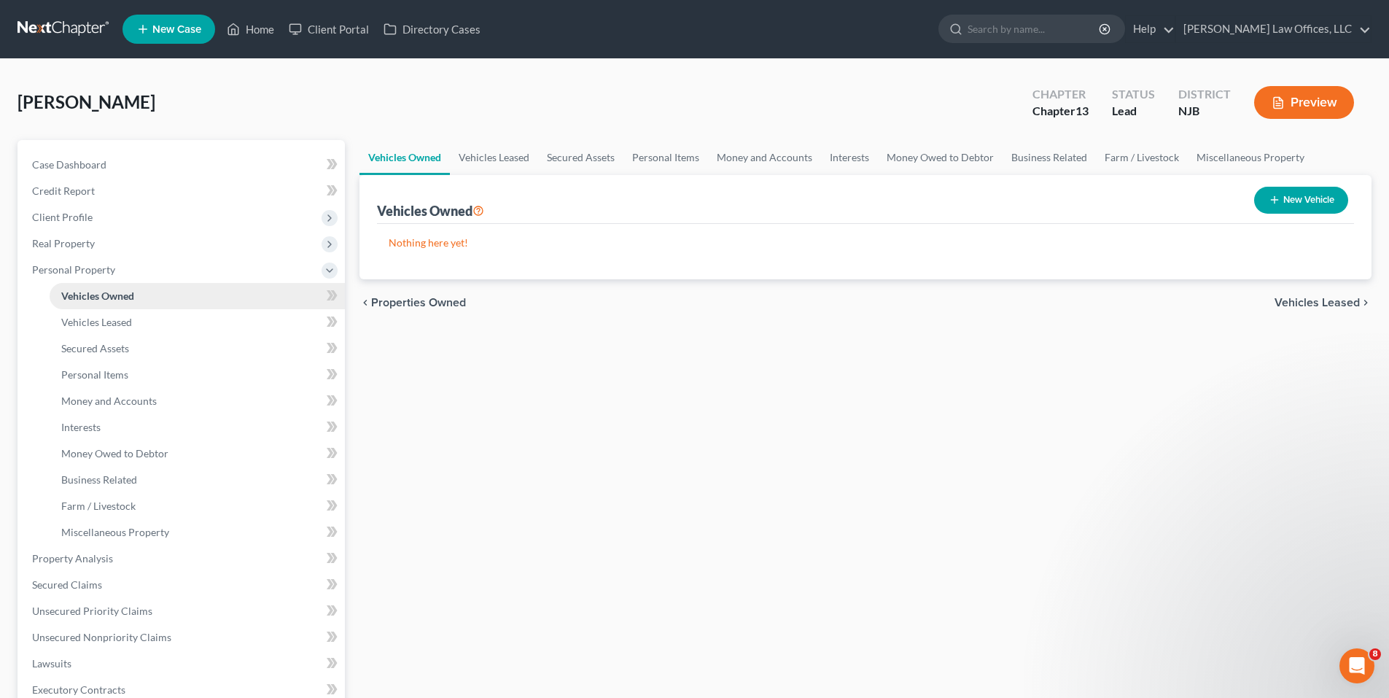
click at [148, 294] on link "Vehicles Owned" at bounding box center [197, 296] width 295 height 26
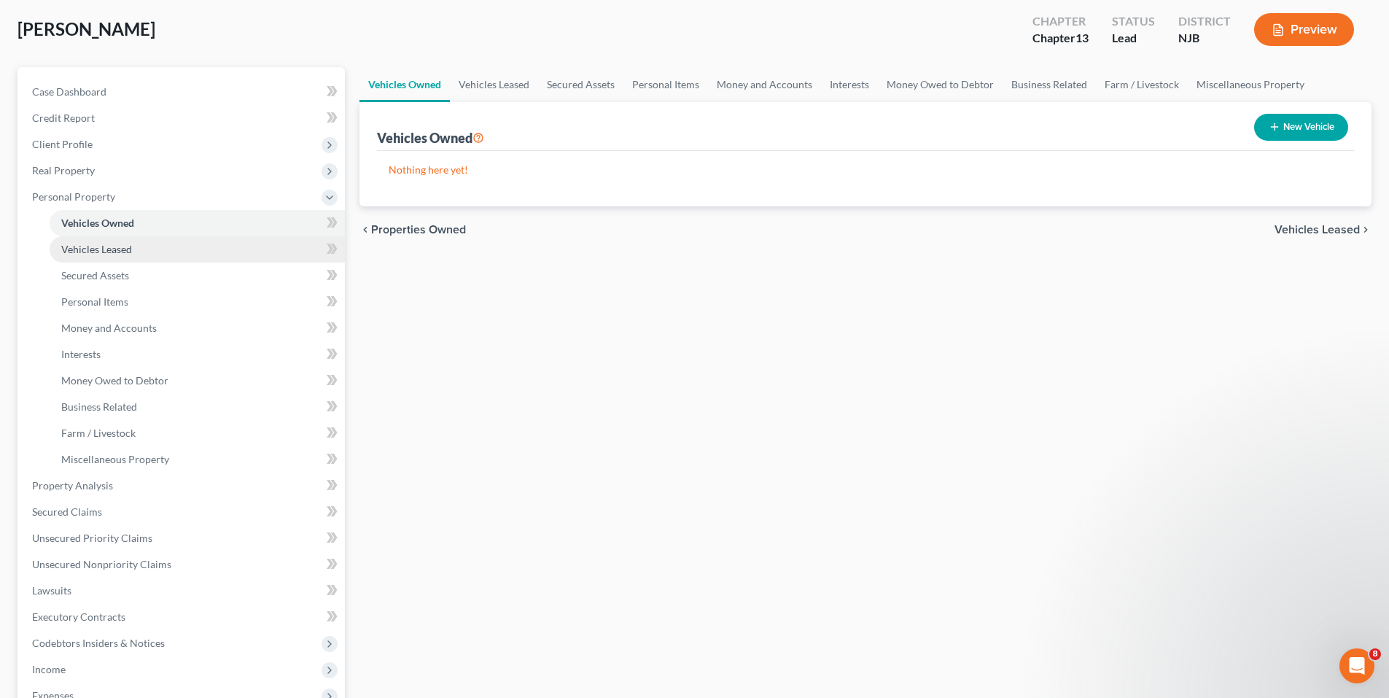
click at [198, 254] on link "Vehicles Leased" at bounding box center [197, 249] width 295 height 26
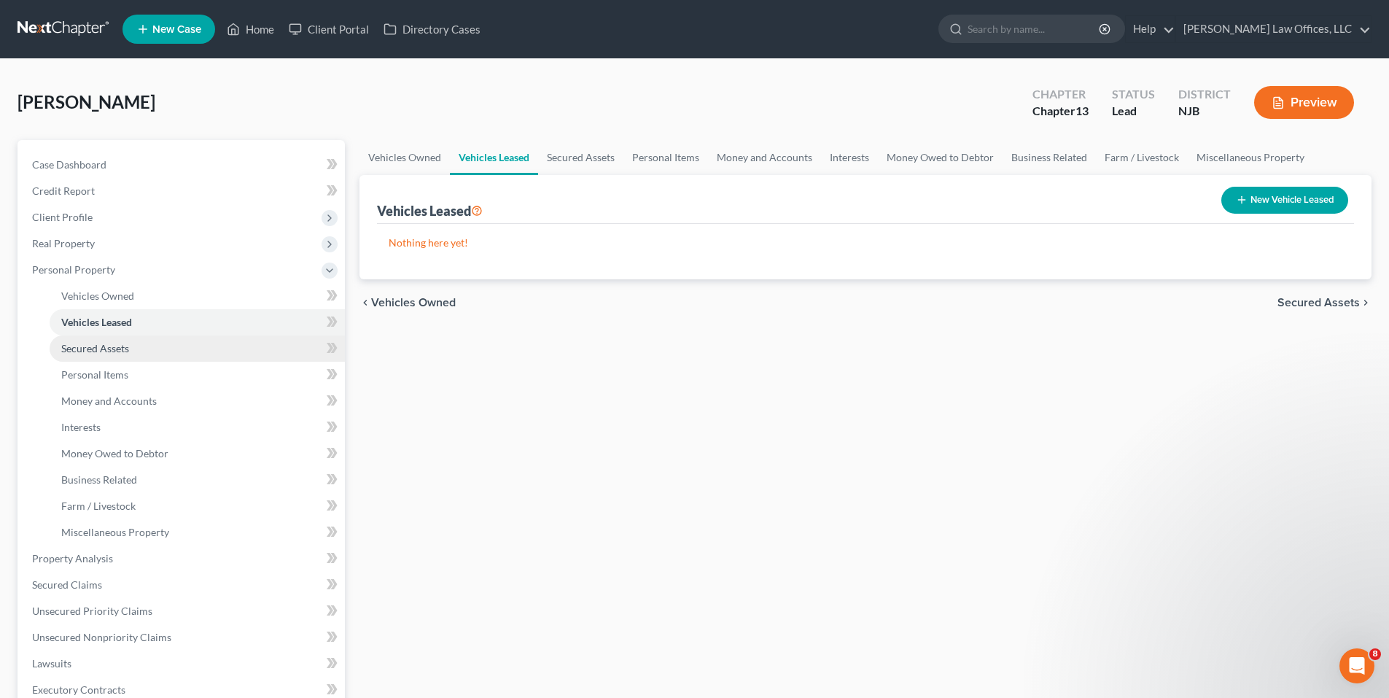
click at [123, 344] on span "Secured Assets" at bounding box center [95, 348] width 68 height 12
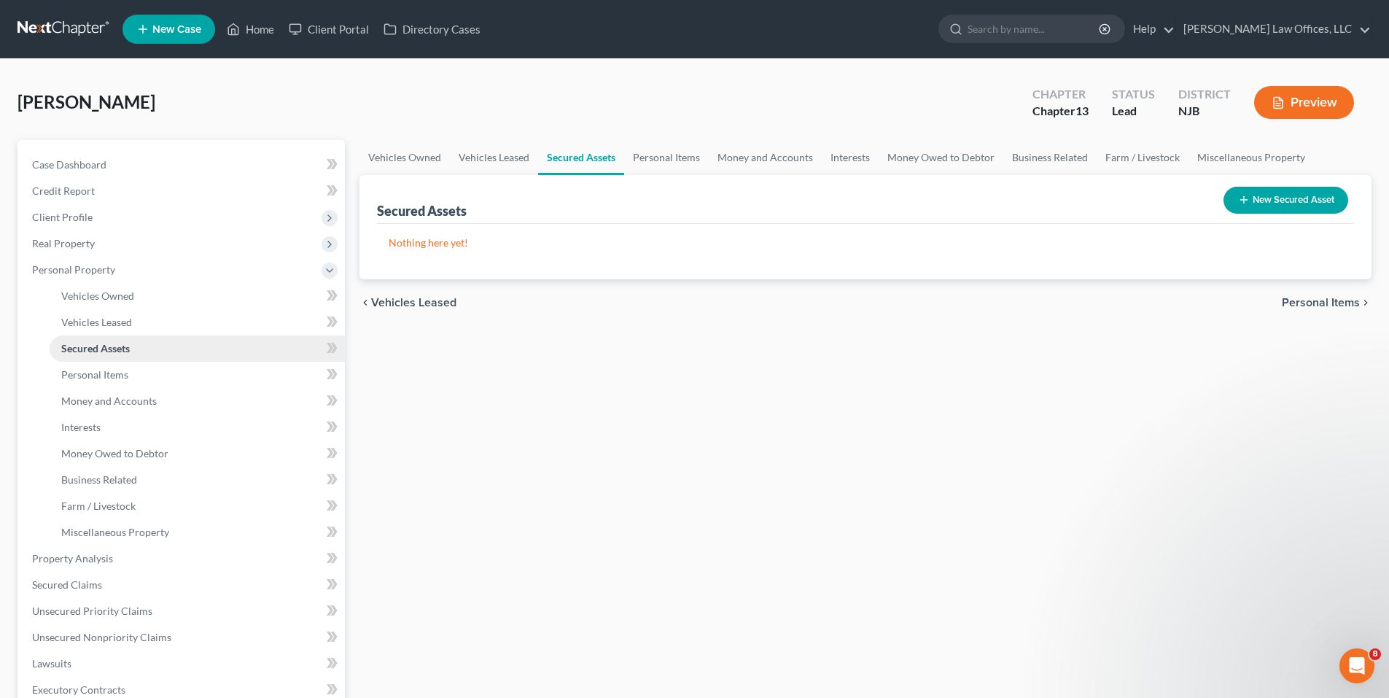
scroll to position [73, 0]
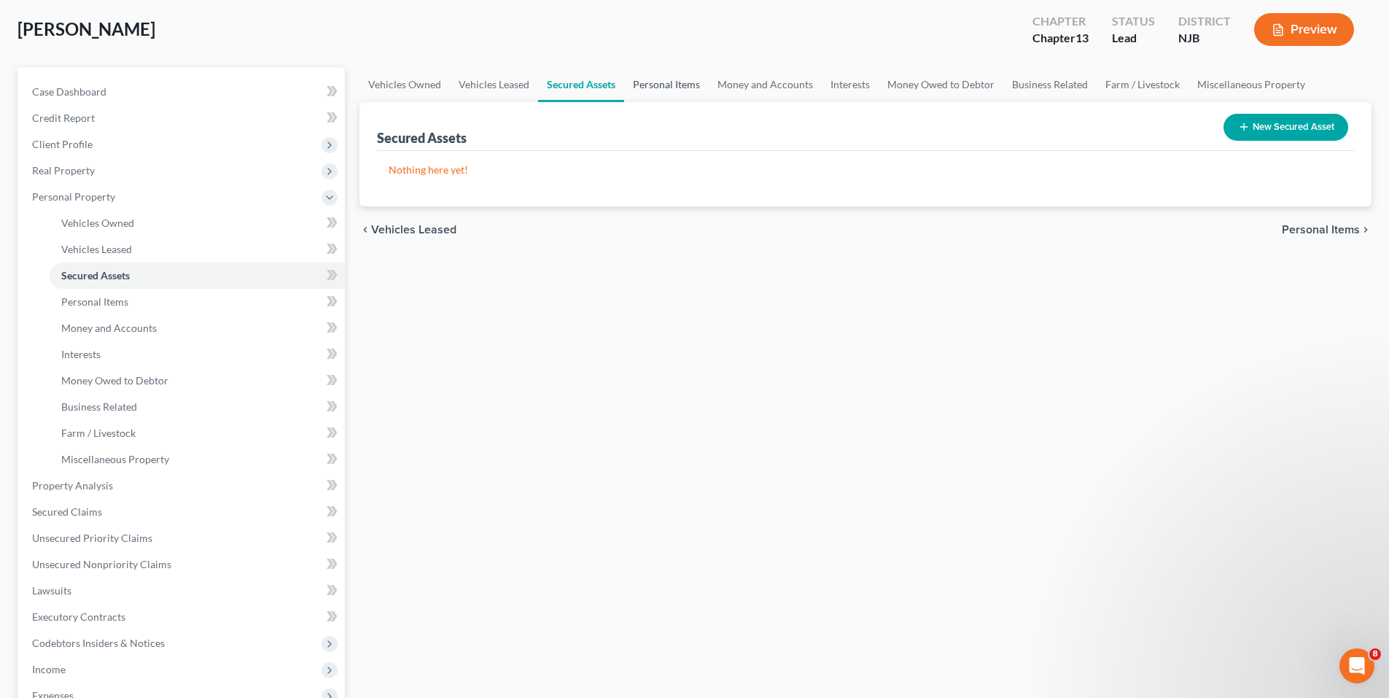
click at [663, 99] on link "Personal Items" at bounding box center [666, 84] width 85 height 35
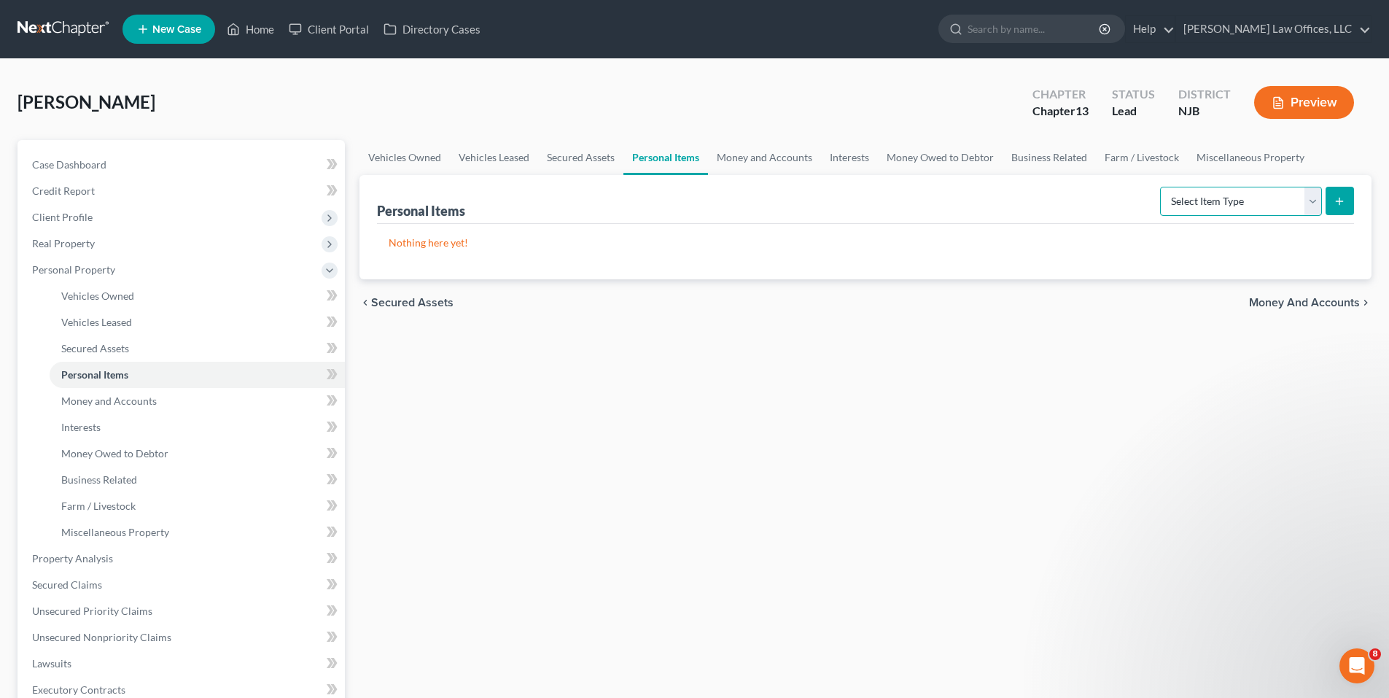
click at [1221, 190] on select "Select Item Type Clothing Collectibles Of Value Electronics Firearms Household …" at bounding box center [1241, 201] width 162 height 29
drag, startPoint x: 1142, startPoint y: 437, endPoint x: 1066, endPoint y: 398, distance: 85.4
click at [1140, 437] on div "Vehicles Owned Vehicles Leased Secured Assets Personal Items Money and Accounts…" at bounding box center [865, 574] width 1026 height 868
click at [760, 148] on link "Money and Accounts" at bounding box center [764, 157] width 113 height 35
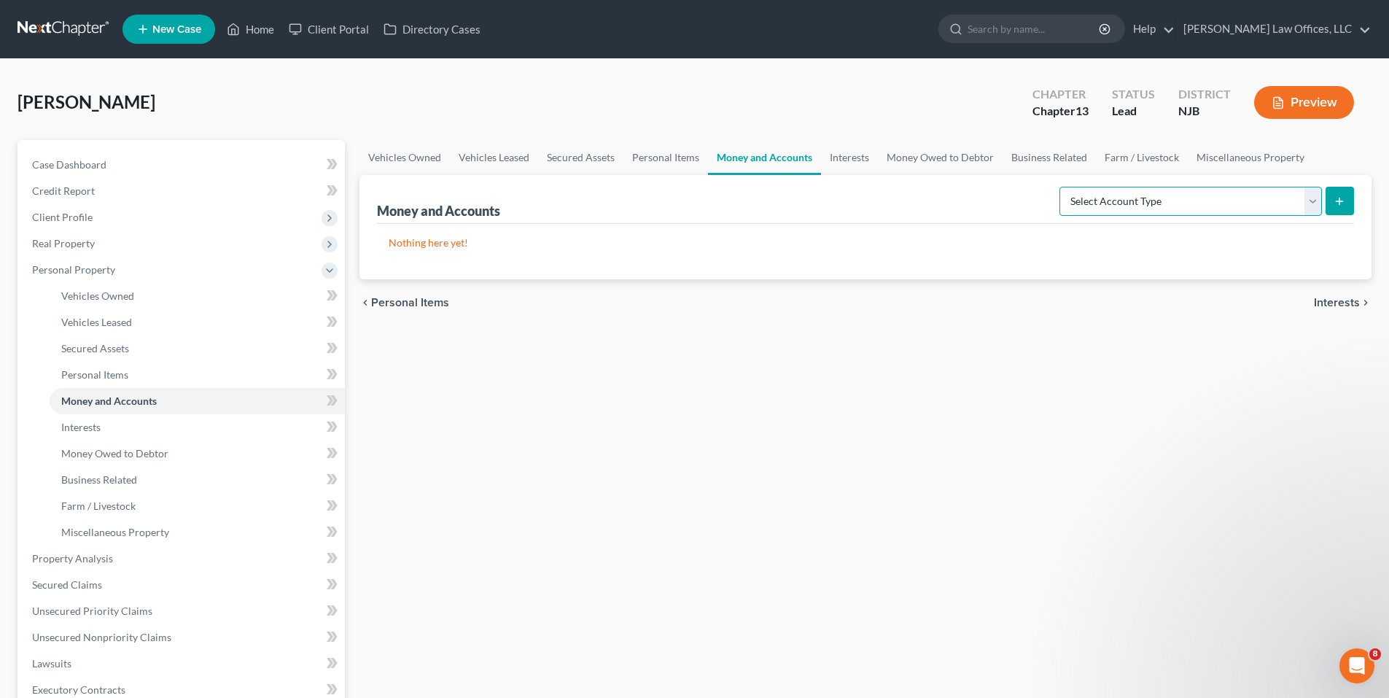
click at [1095, 195] on select "Select Account Type Brokerage Cash on Hand Certificates of Deposit Checking Acc…" at bounding box center [1190, 201] width 262 height 29
click at [863, 152] on link "Interests" at bounding box center [849, 157] width 57 height 35
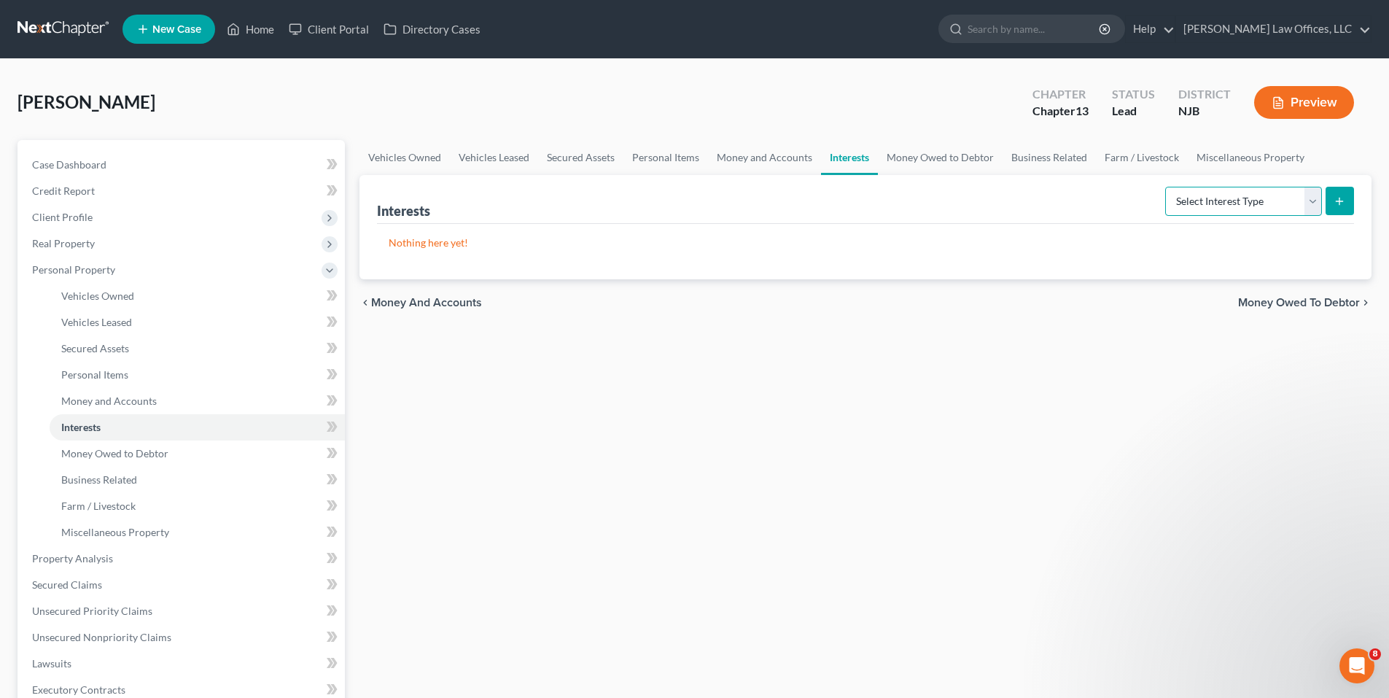
click at [1190, 195] on select "Select Interest Type 401K Annuity Bond Education IRA Government Bond Government…" at bounding box center [1243, 201] width 157 height 29
click at [916, 149] on link "Money Owed to Debtor" at bounding box center [940, 157] width 125 height 35
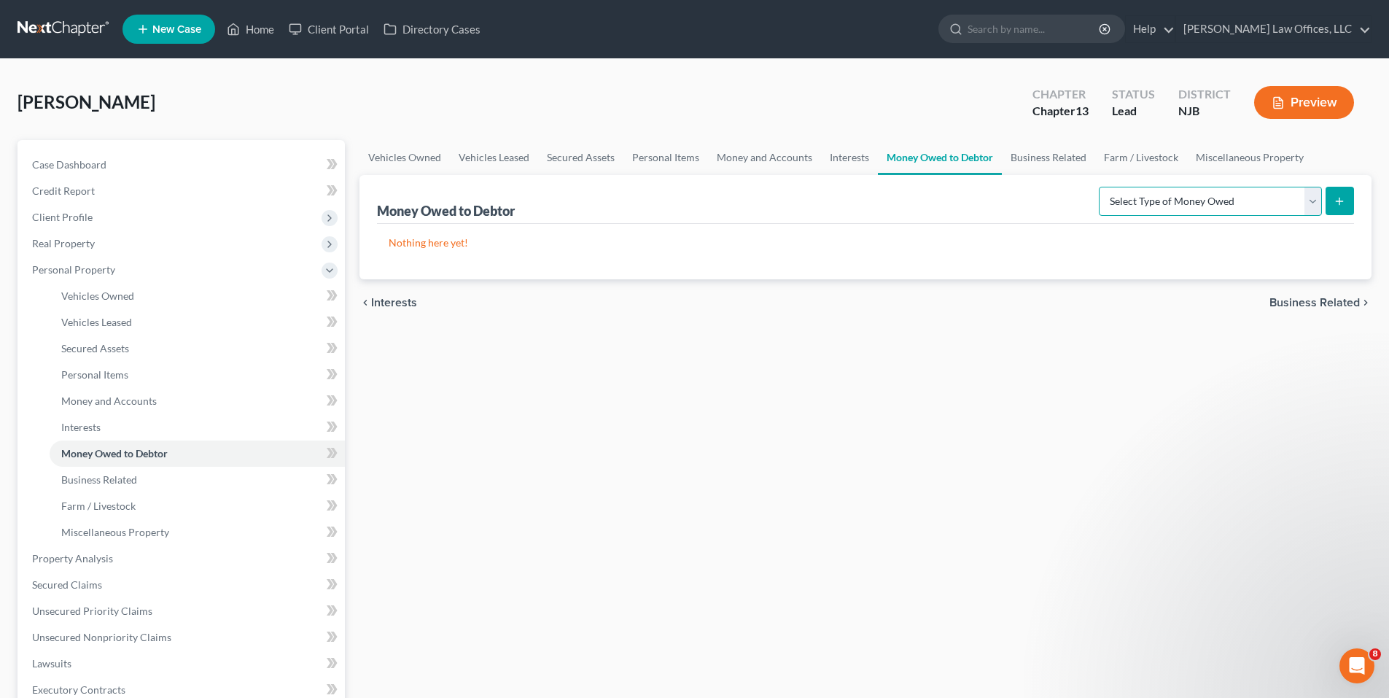
click at [1195, 208] on select "Select Type of Money Owed Accounts Receivable Alimony Child Support Claims Agai…" at bounding box center [1210, 201] width 223 height 29
click at [390, 165] on link "Vehicles Owned" at bounding box center [404, 157] width 90 height 35
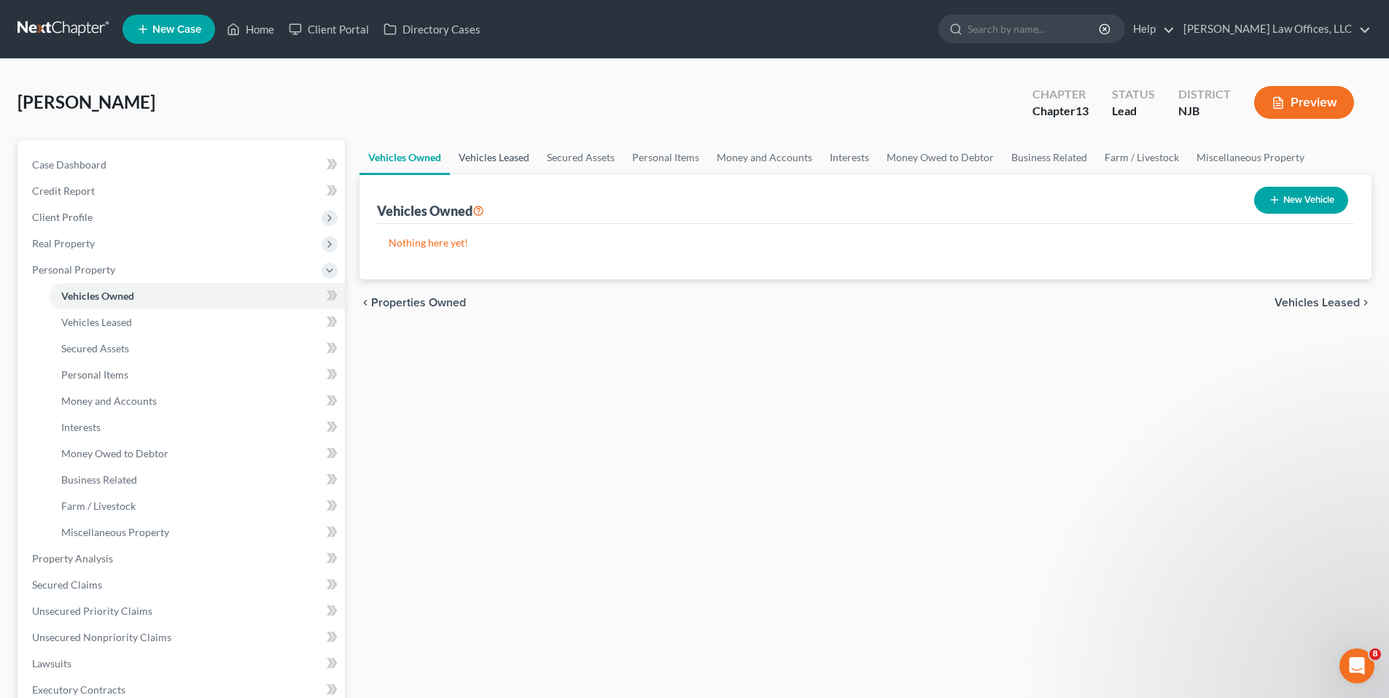
click at [495, 161] on link "Vehicles Leased" at bounding box center [494, 157] width 88 height 35
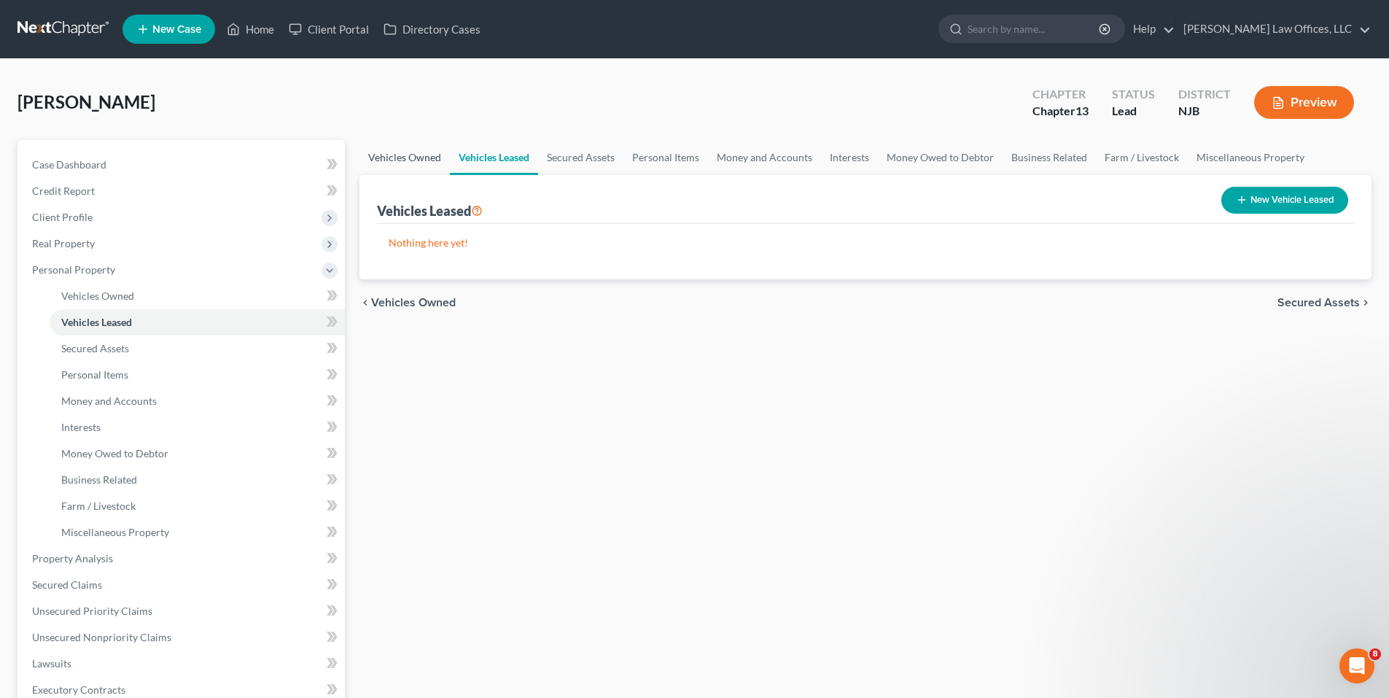
click at [389, 160] on link "Vehicles Owned" at bounding box center [404, 157] width 90 height 35
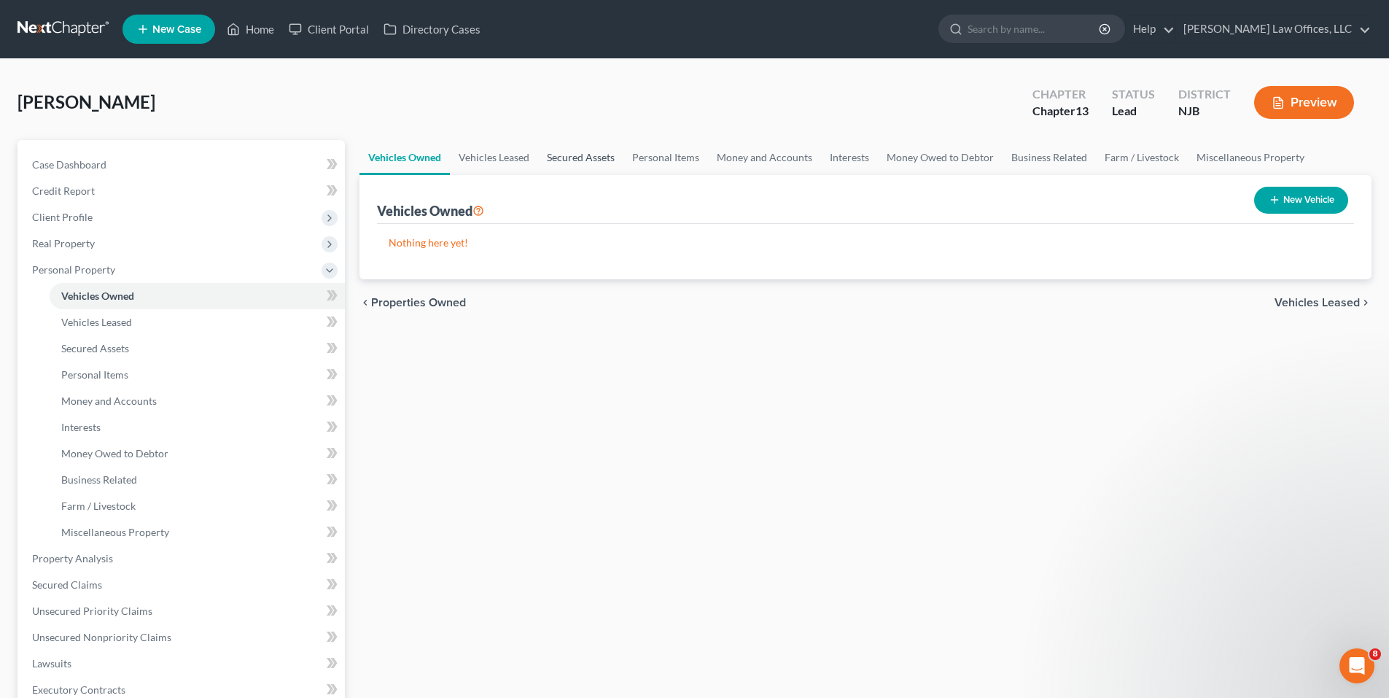
click at [551, 147] on link "Secured Assets" at bounding box center [580, 157] width 85 height 35
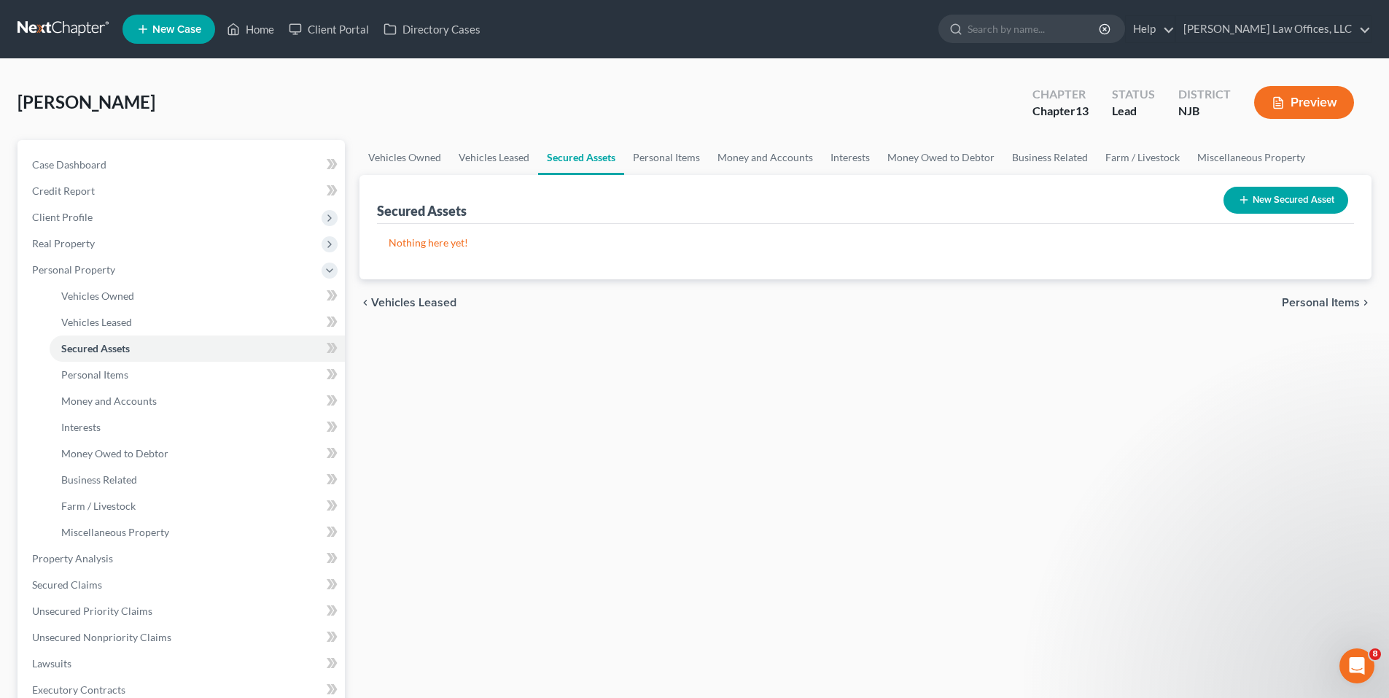
click at [1316, 202] on button "New Secured Asset" at bounding box center [1285, 200] width 125 height 27
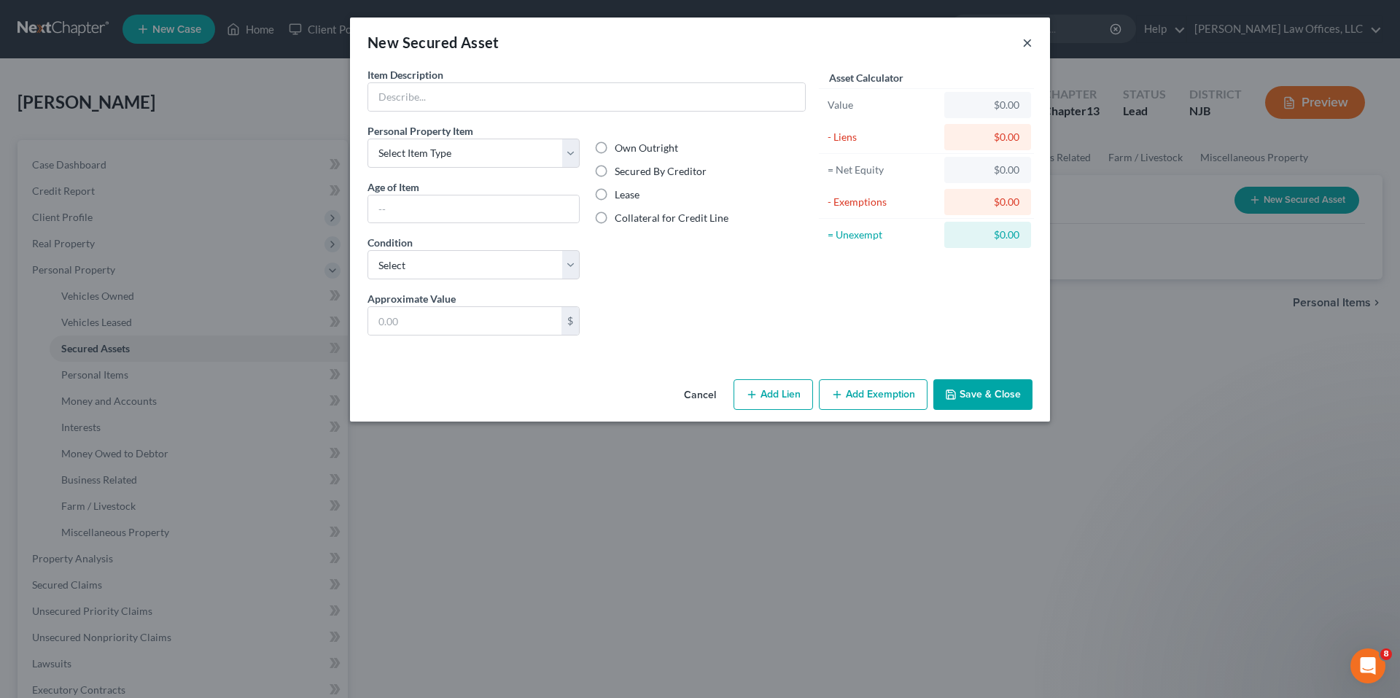
click at [1027, 44] on button "×" at bounding box center [1027, 42] width 10 height 17
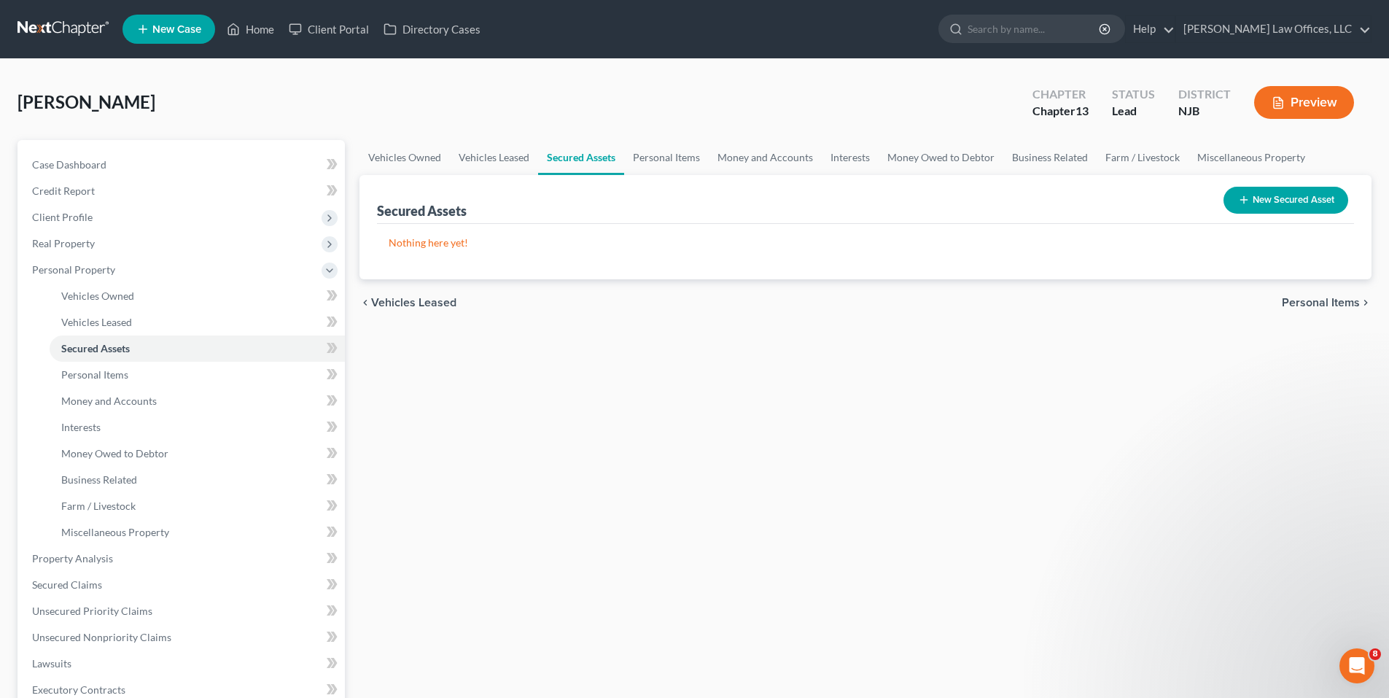
click at [1256, 200] on button "New Secured Asset" at bounding box center [1285, 200] width 125 height 27
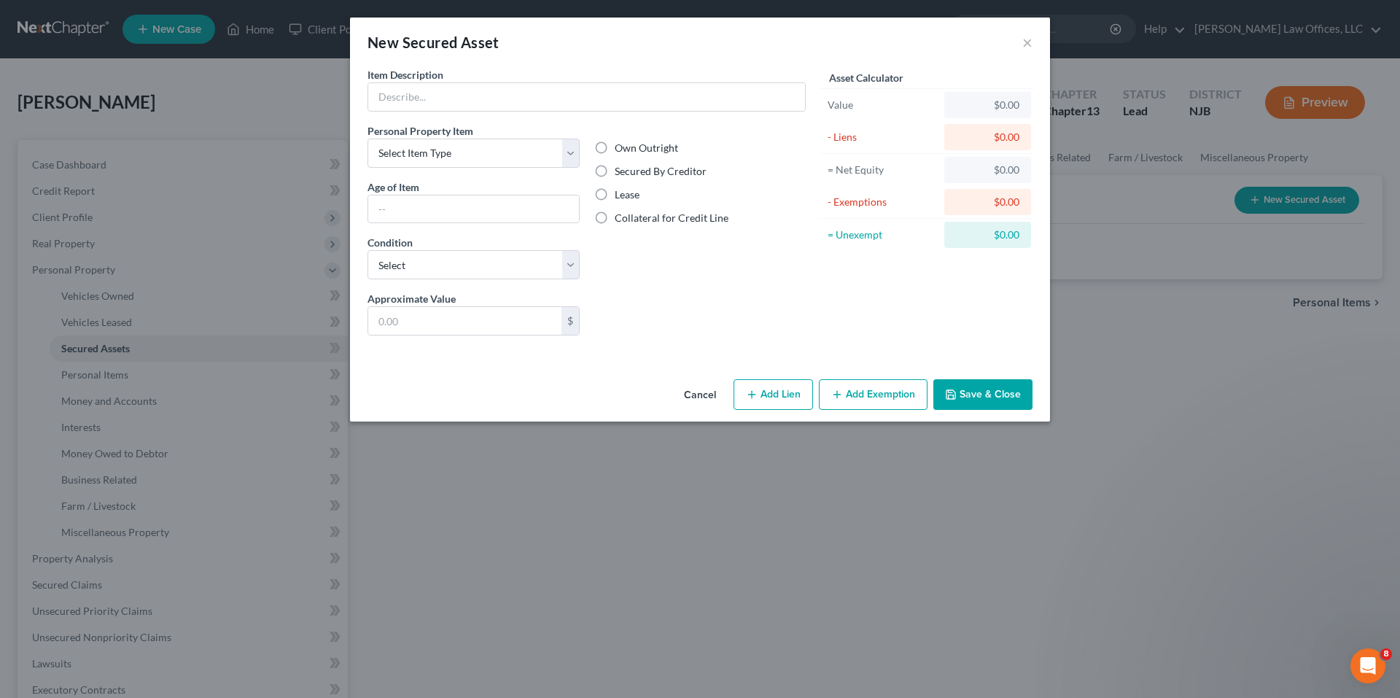
click at [548, 168] on div "Personal Property Item Select Item Type Clothing Collectibles Of Value Electron…" at bounding box center [473, 207] width 227 height 168
click at [558, 159] on select "Select Item Type Clothing Collectibles Of Value Electronics Firearms Household …" at bounding box center [473, 152] width 212 height 29
click at [1182, 326] on div "New Secured Asset × Item Description * Personal Property Item Select Item Type …" at bounding box center [700, 349] width 1400 height 698
click at [709, 393] on button "Cancel" at bounding box center [699, 395] width 55 height 29
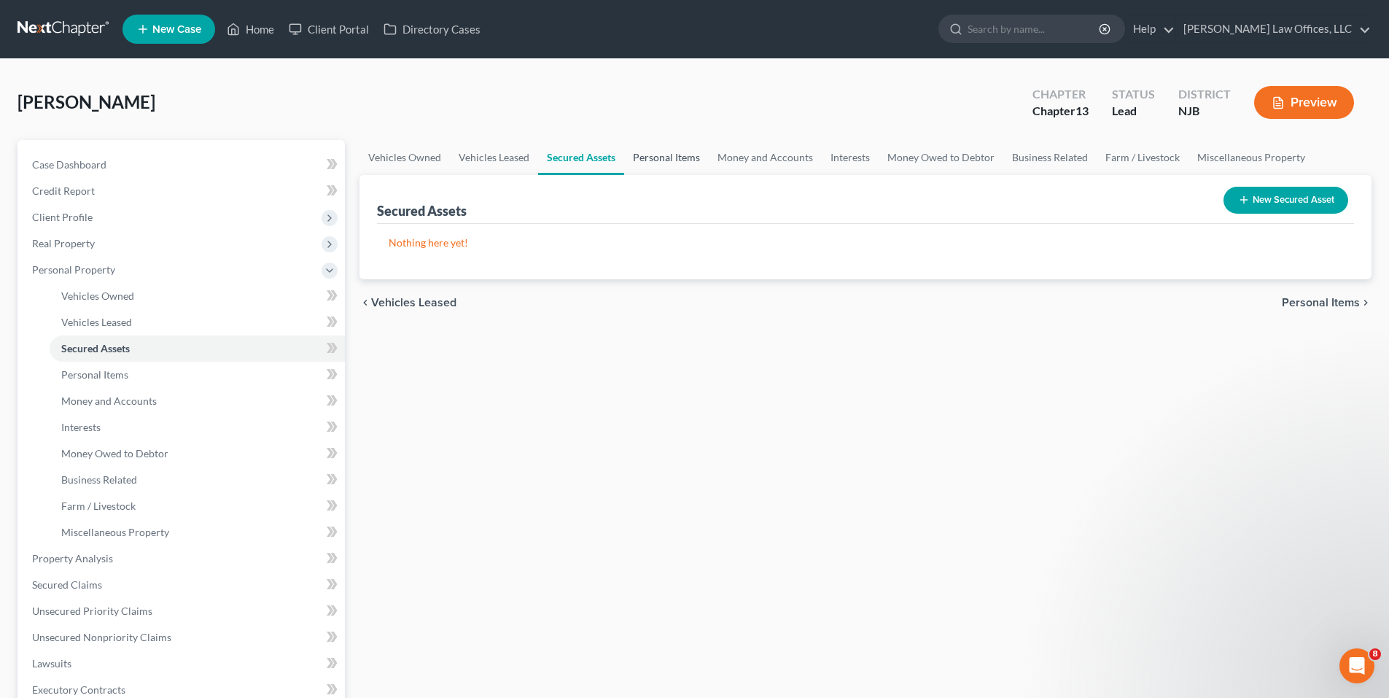
click at [641, 149] on link "Personal Items" at bounding box center [666, 157] width 85 height 35
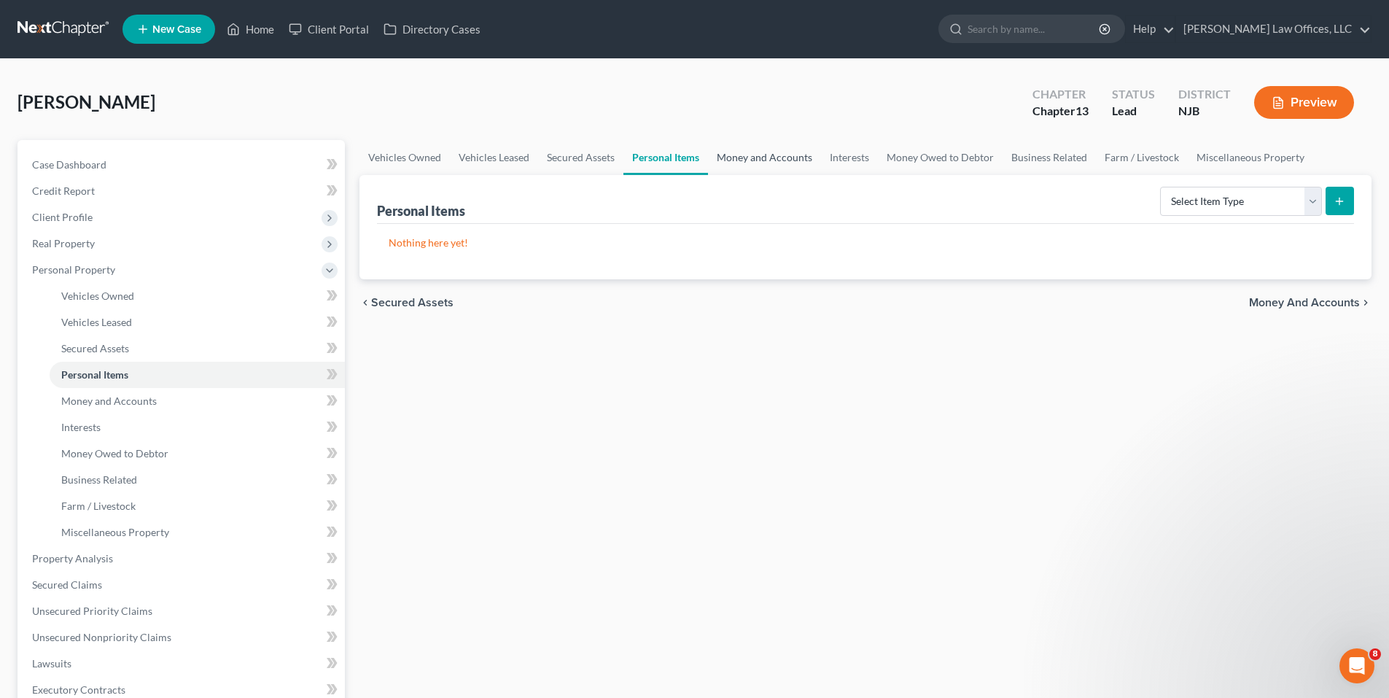
click at [741, 158] on link "Money and Accounts" at bounding box center [764, 157] width 113 height 35
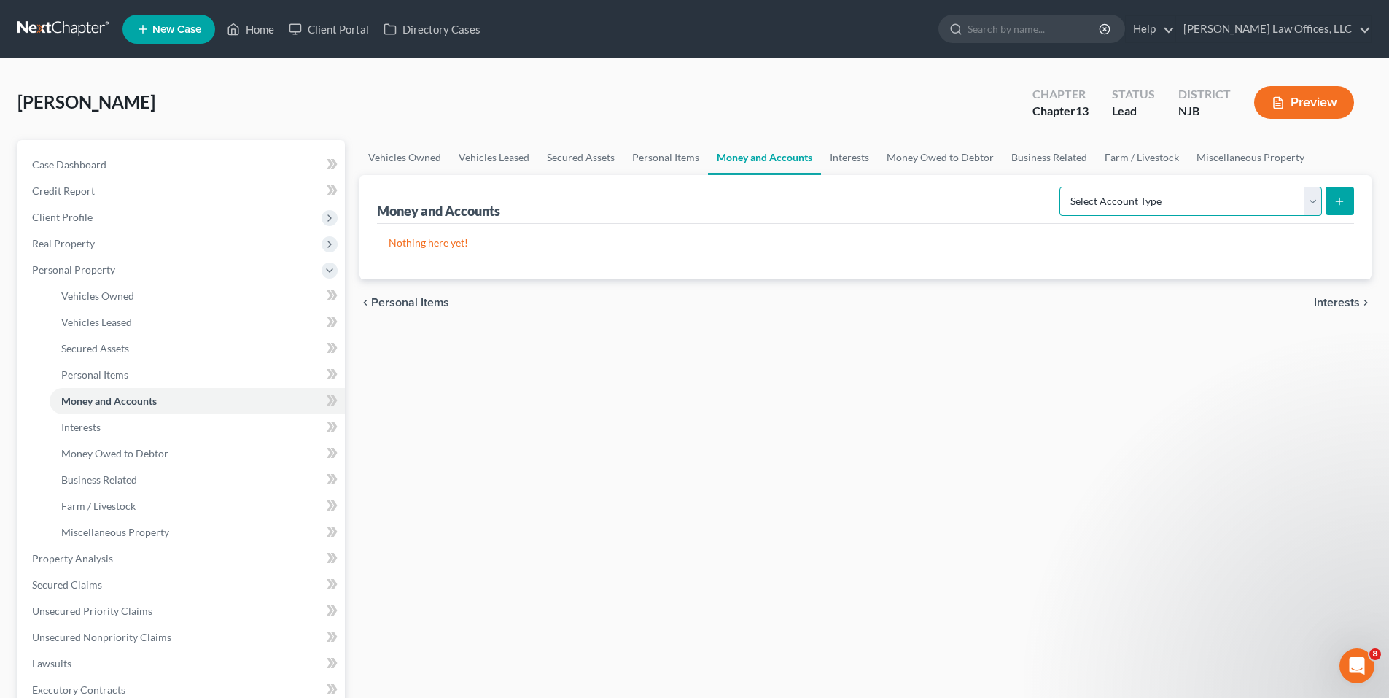
drag, startPoint x: 1190, startPoint y: 200, endPoint x: 1179, endPoint y: 209, distance: 14.0
click at [1189, 201] on select "Select Account Type Brokerage Cash on Hand Certificates of Deposit Checking Acc…" at bounding box center [1190, 201] width 262 height 29
click at [674, 160] on link "Personal Items" at bounding box center [665, 157] width 85 height 35
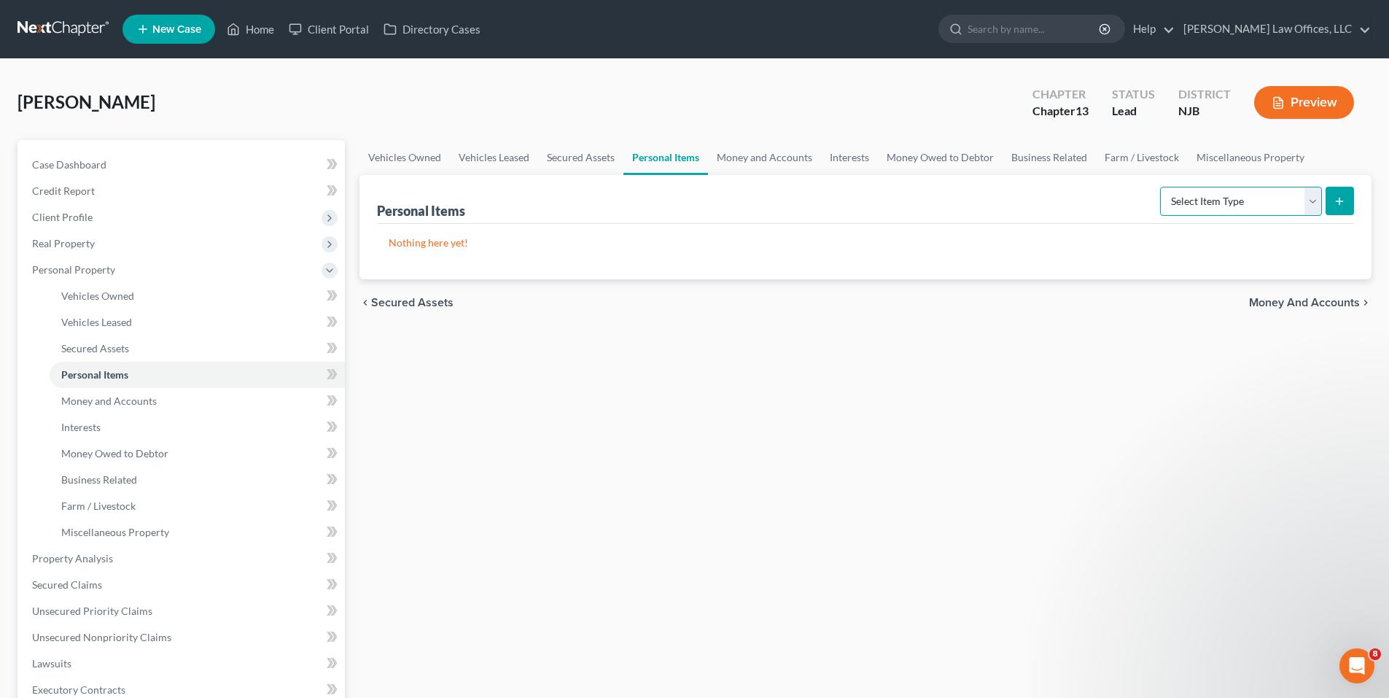
click at [1211, 208] on select "Select Item Type Clothing Collectibles Of Value Electronics Firearms Household …" at bounding box center [1241, 201] width 162 height 29
click at [305, 216] on span "Client Profile" at bounding box center [182, 217] width 324 height 26
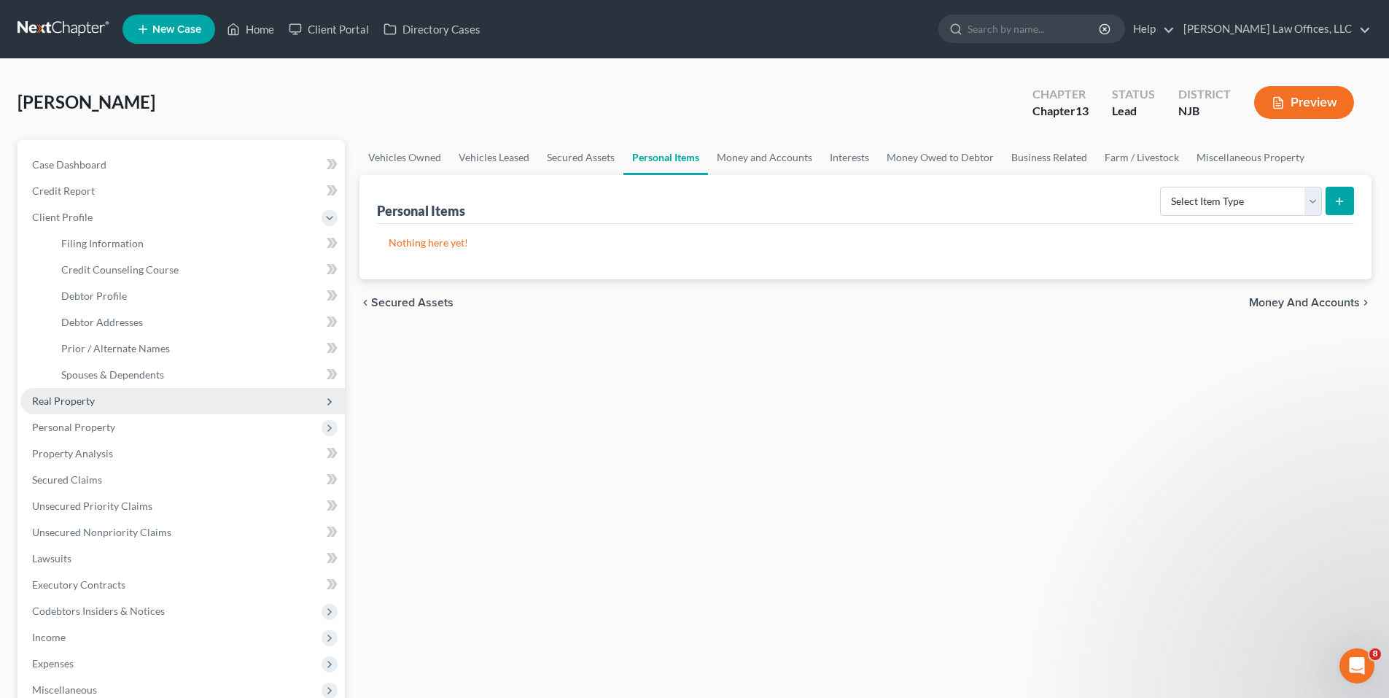
click at [161, 397] on span "Real Property" at bounding box center [182, 401] width 324 height 26
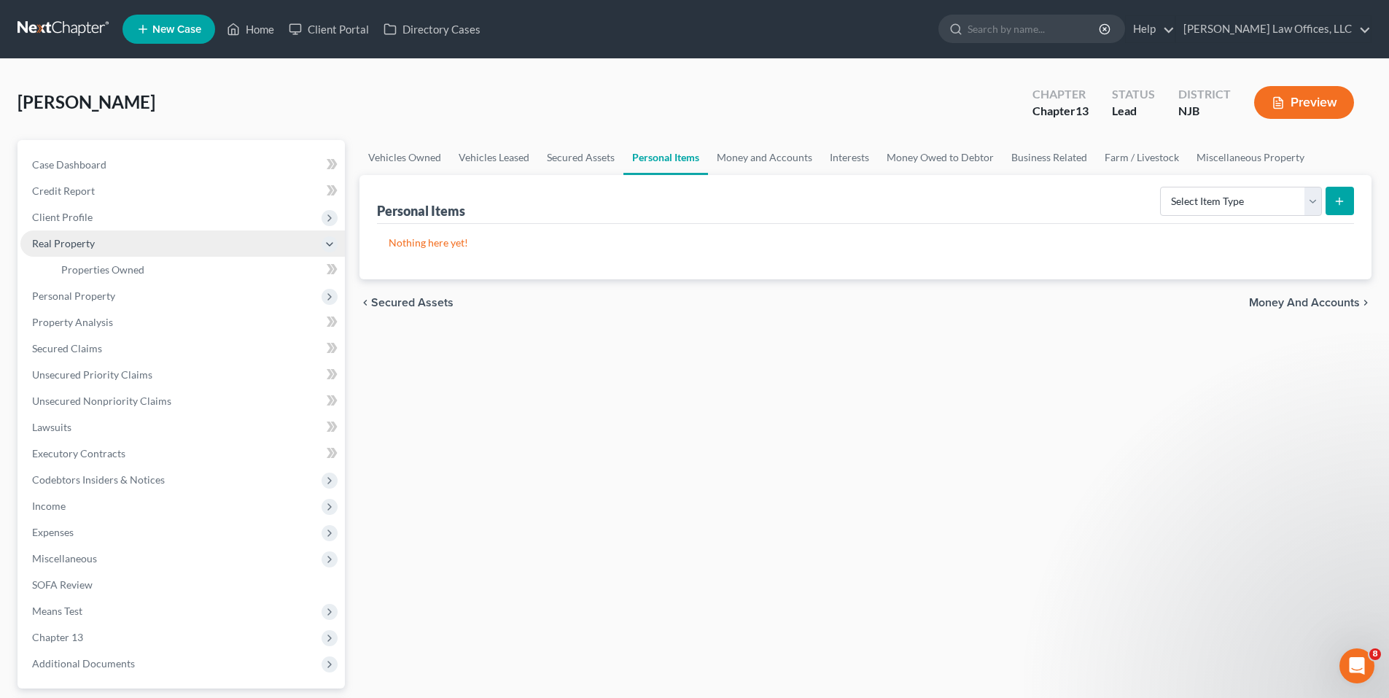
click at [114, 241] on span "Real Property" at bounding box center [182, 243] width 324 height 26
click at [128, 272] on span "Properties Owned" at bounding box center [102, 269] width 83 height 12
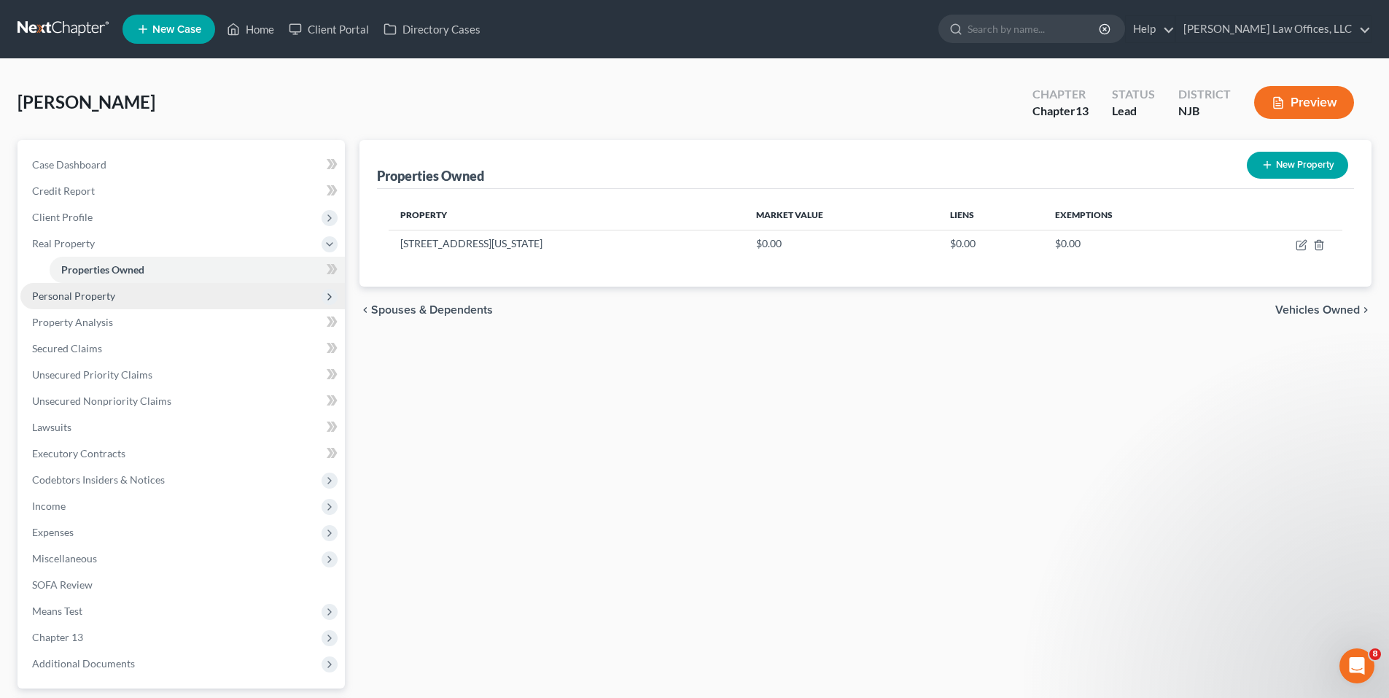
click at [154, 303] on span "Personal Property" at bounding box center [182, 296] width 324 height 26
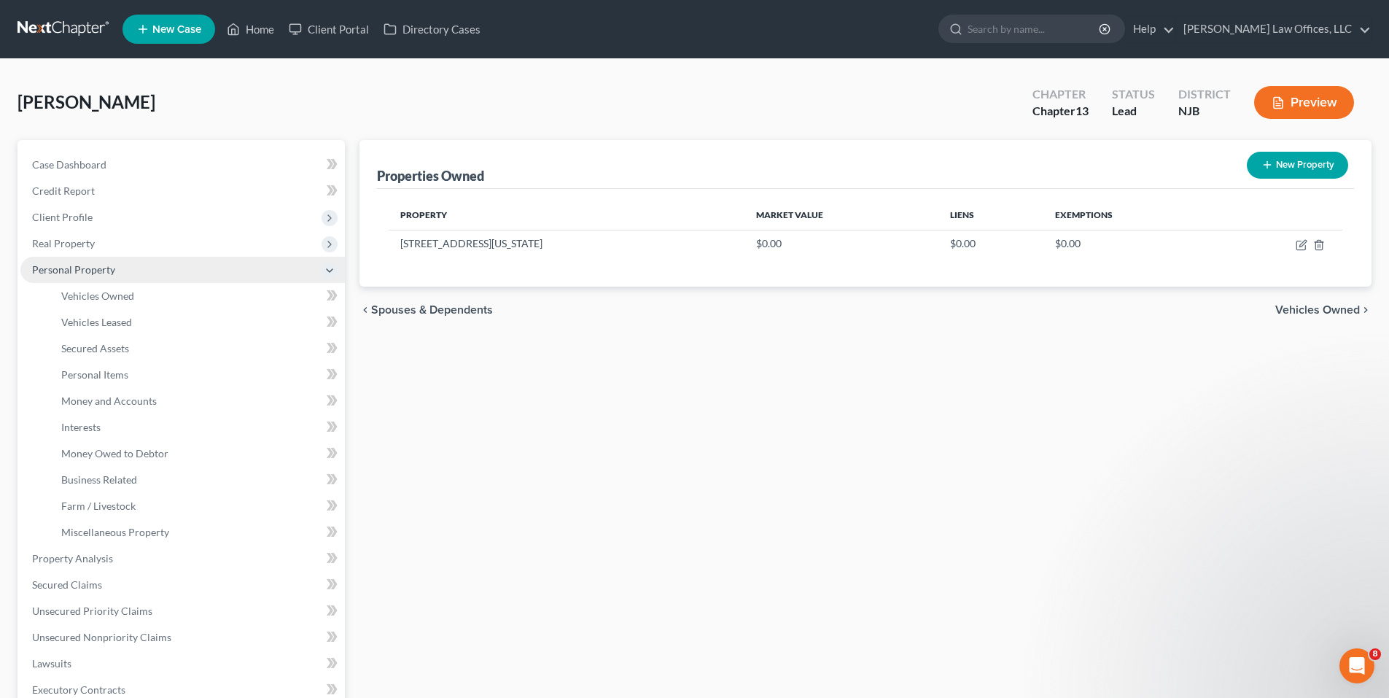
click at [162, 275] on span "Personal Property" at bounding box center [182, 270] width 324 height 26
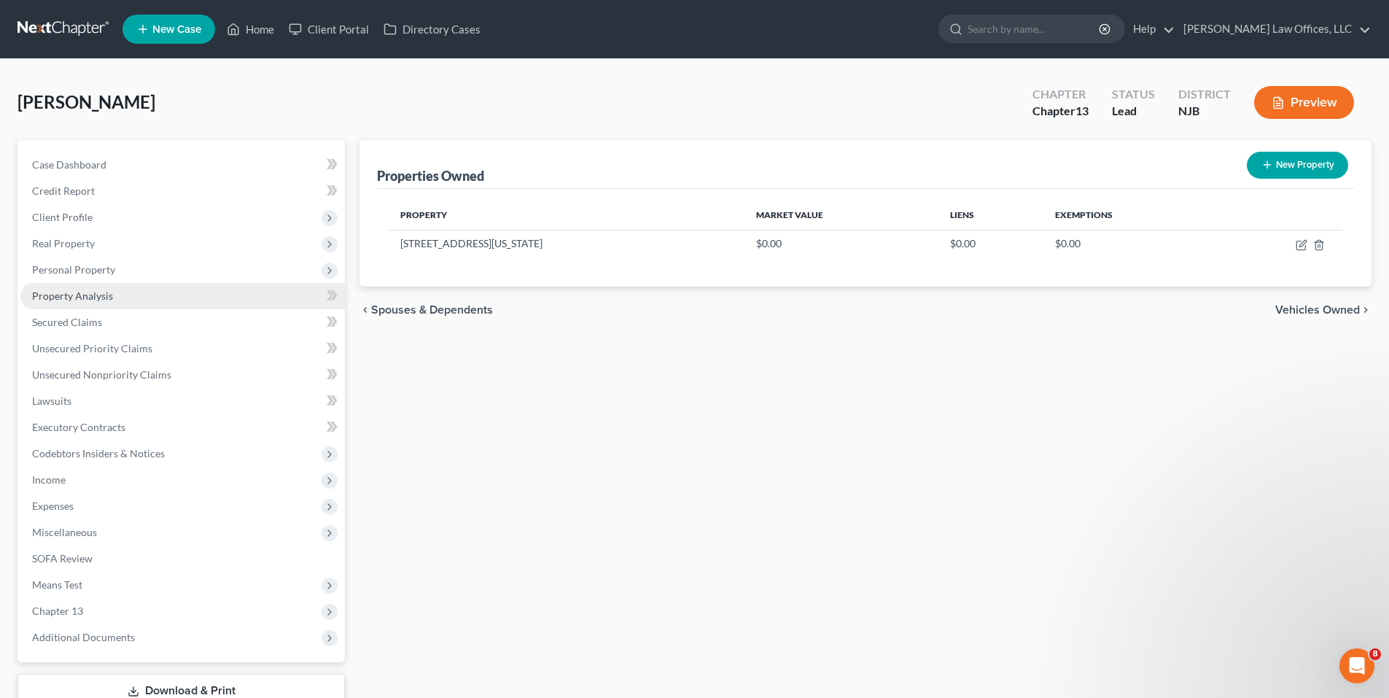
click at [101, 297] on span "Property Analysis" at bounding box center [72, 295] width 81 height 12
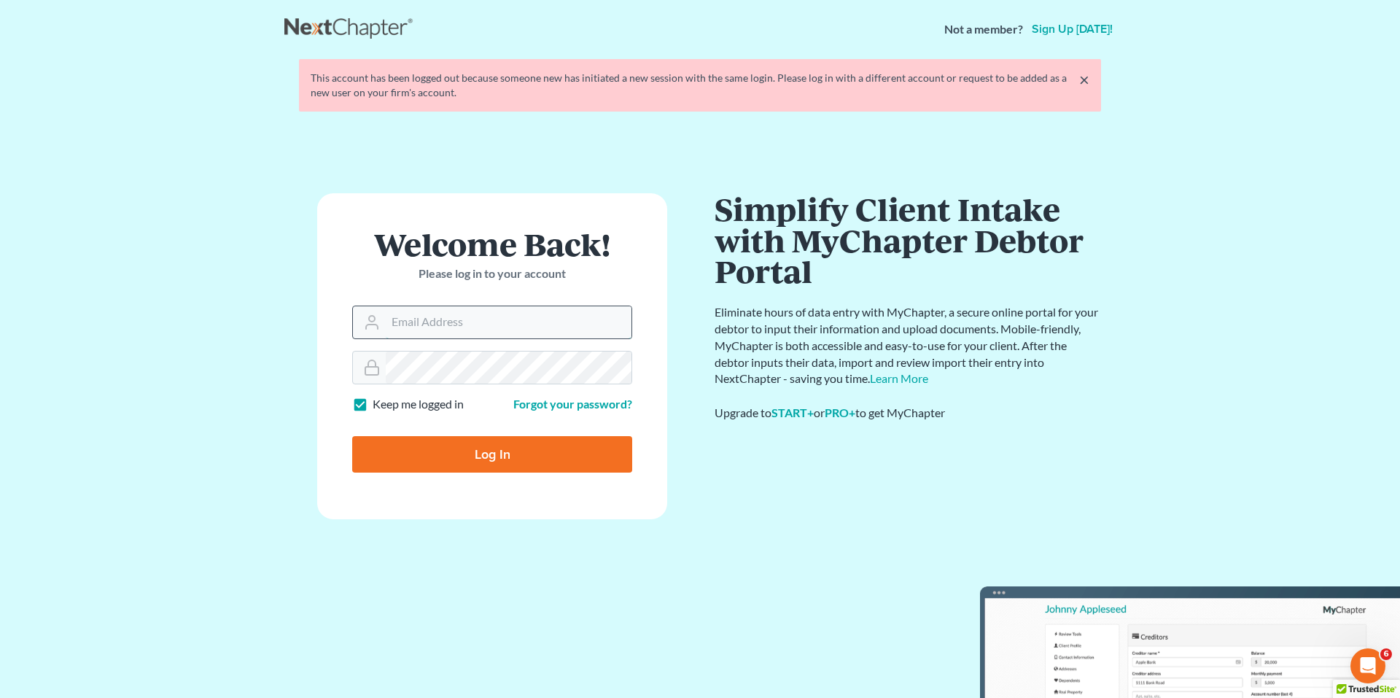
click at [448, 335] on input "Email Address" at bounding box center [509, 322] width 246 height 32
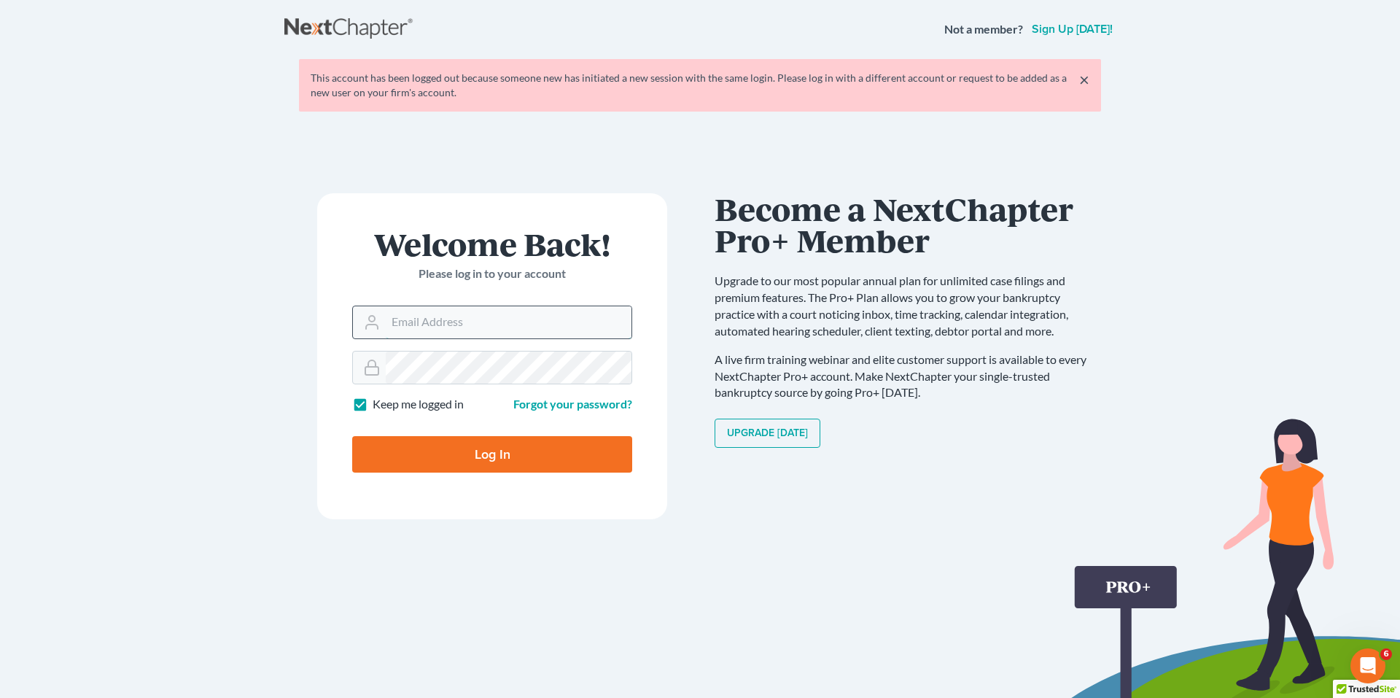
type input "[EMAIL_ADDRESS][DOMAIN_NAME]"
